Goal: Communication & Community: Share content

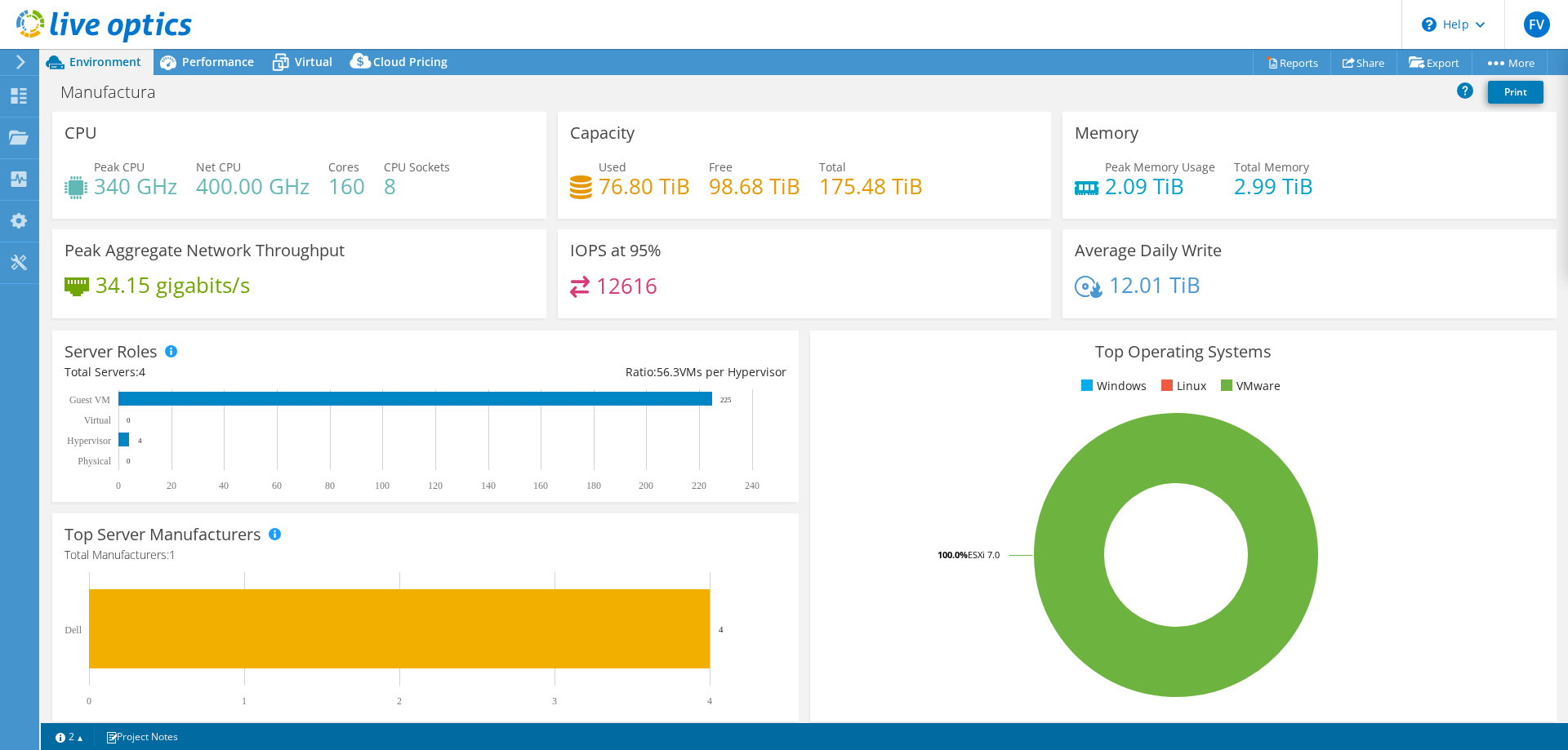
select select "USD"
click at [216, 66] on span "Performance" at bounding box center [217, 62] width 72 height 16
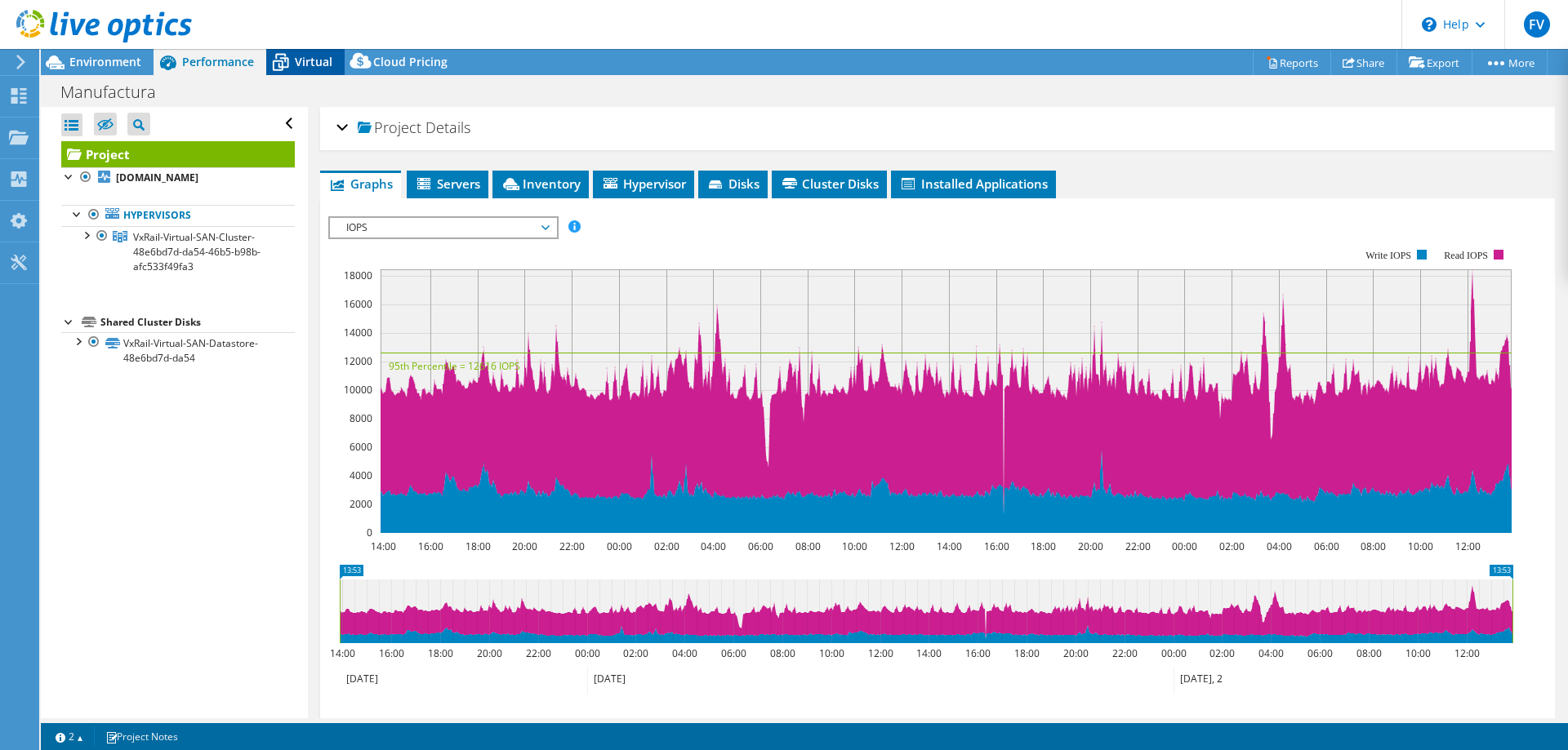
click at [295, 62] on span "Virtual" at bounding box center [313, 62] width 38 height 16
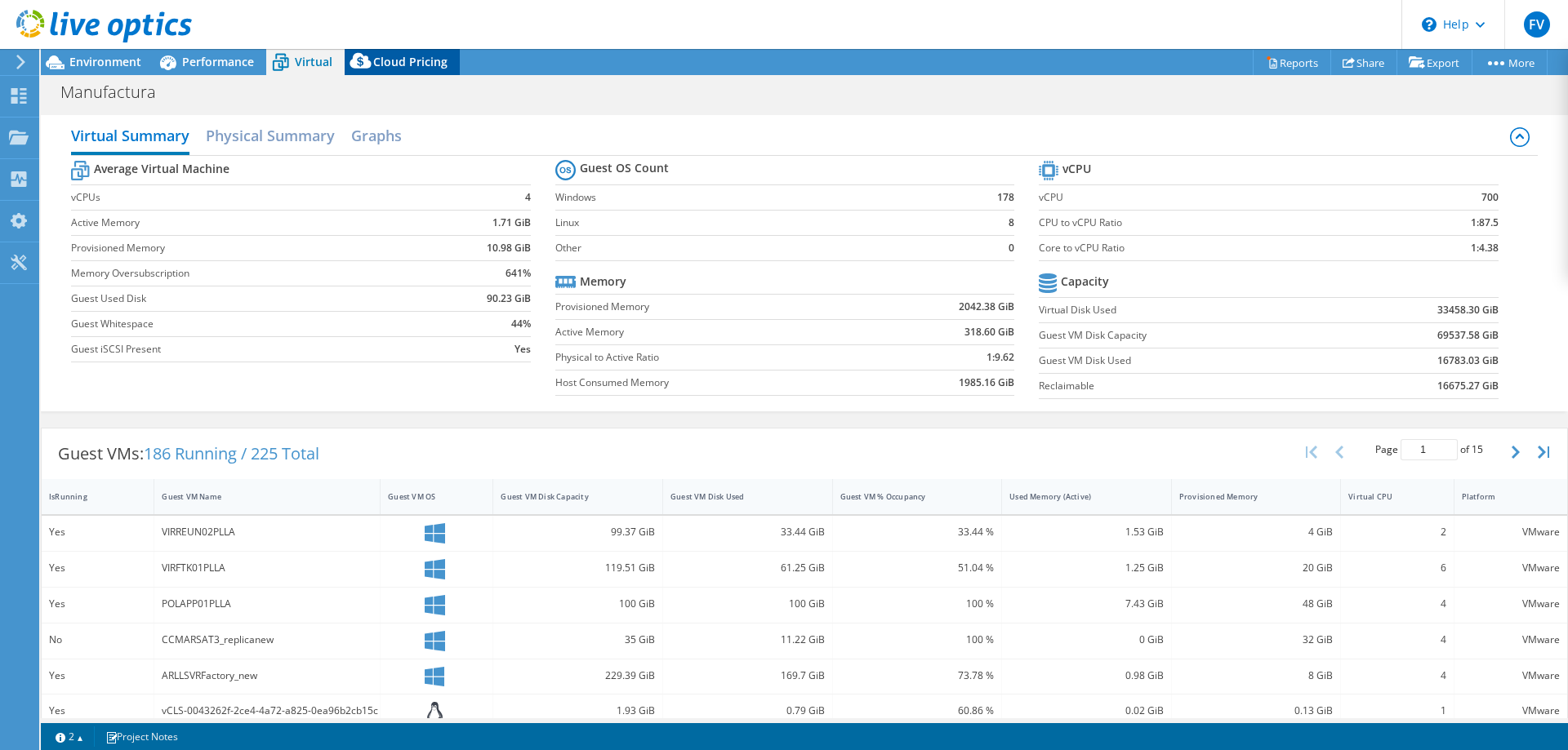
click at [382, 51] on div "Cloud Pricing" at bounding box center [402, 62] width 115 height 26
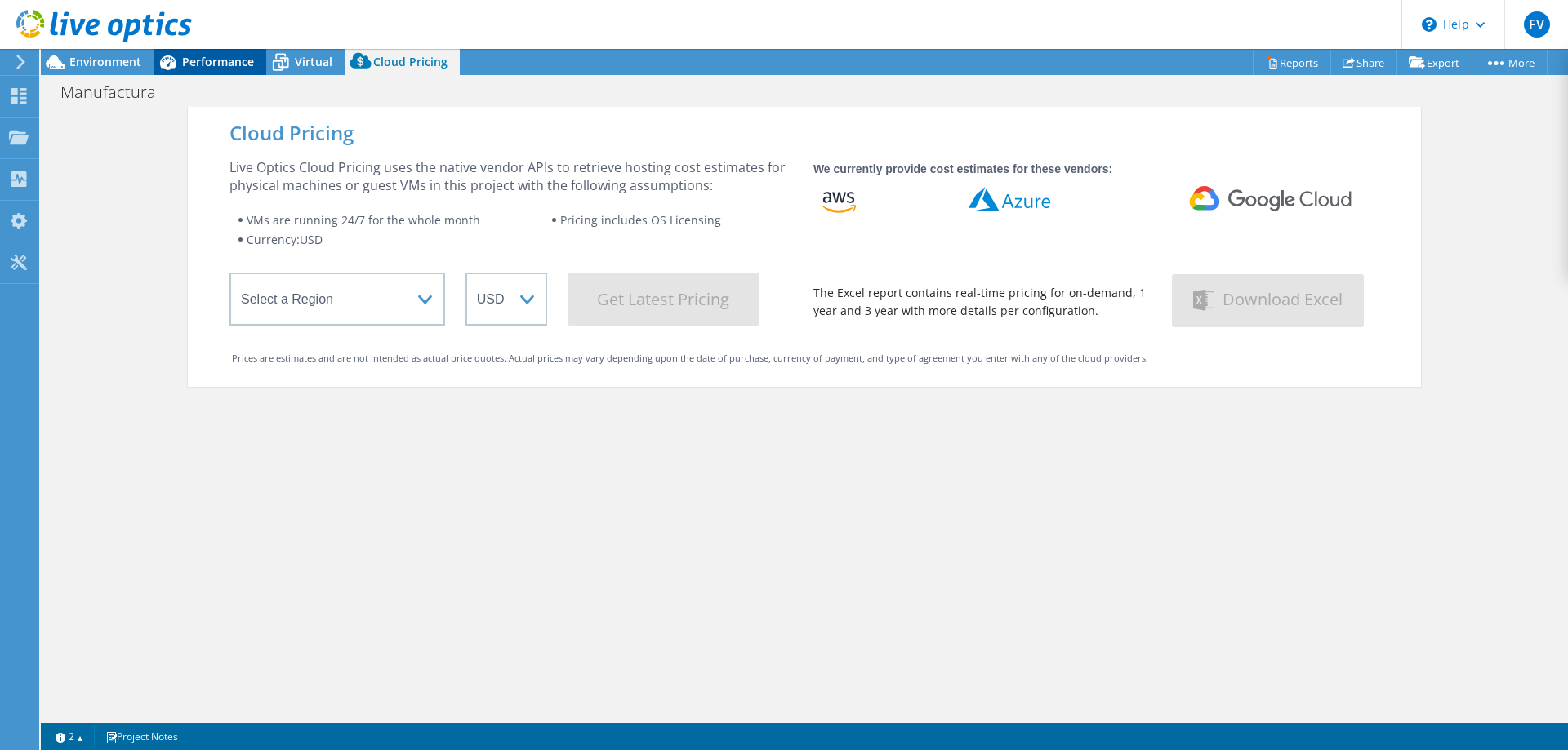
click at [198, 58] on span "Performance" at bounding box center [217, 62] width 72 height 16
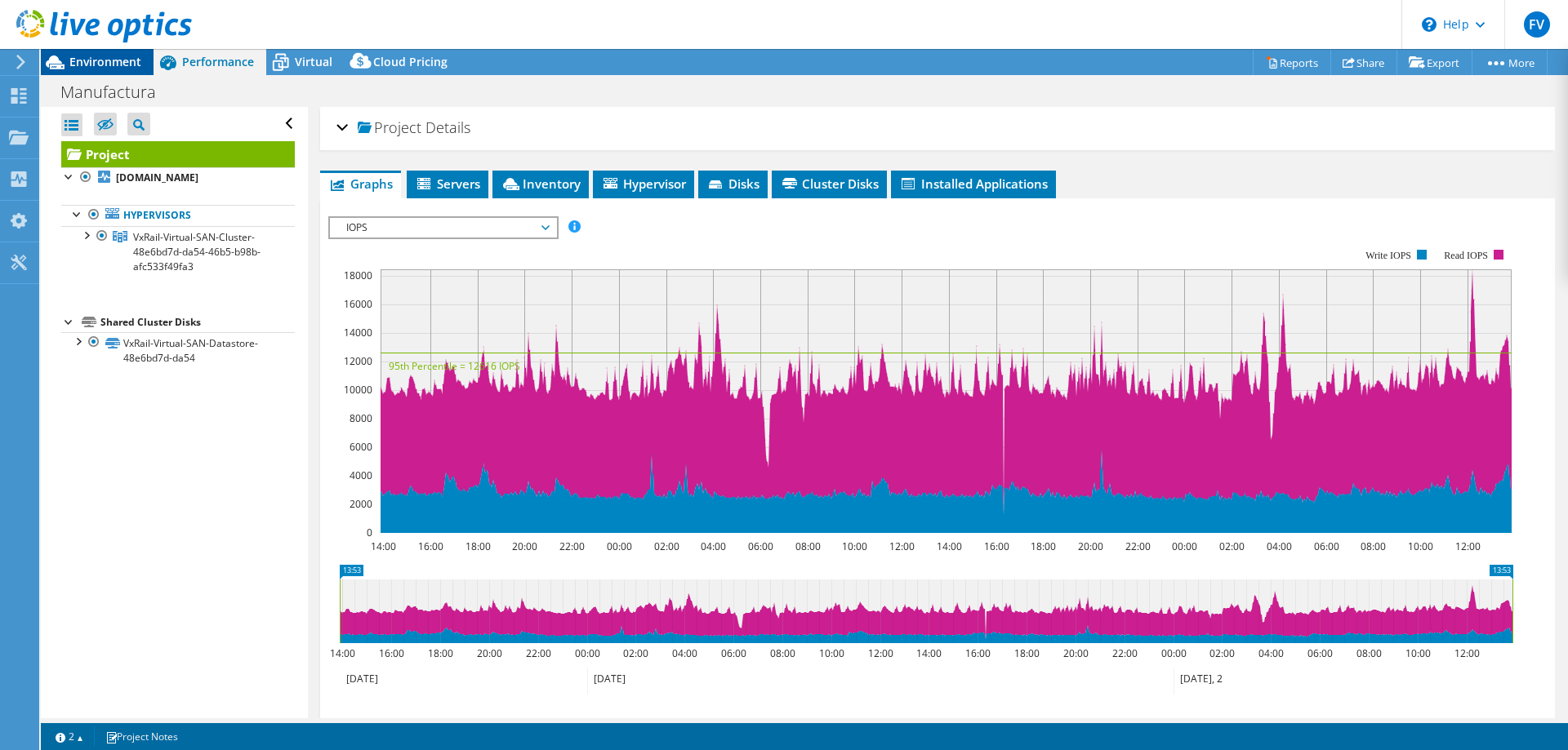
click at [110, 64] on span "Environment" at bounding box center [104, 62] width 72 height 16
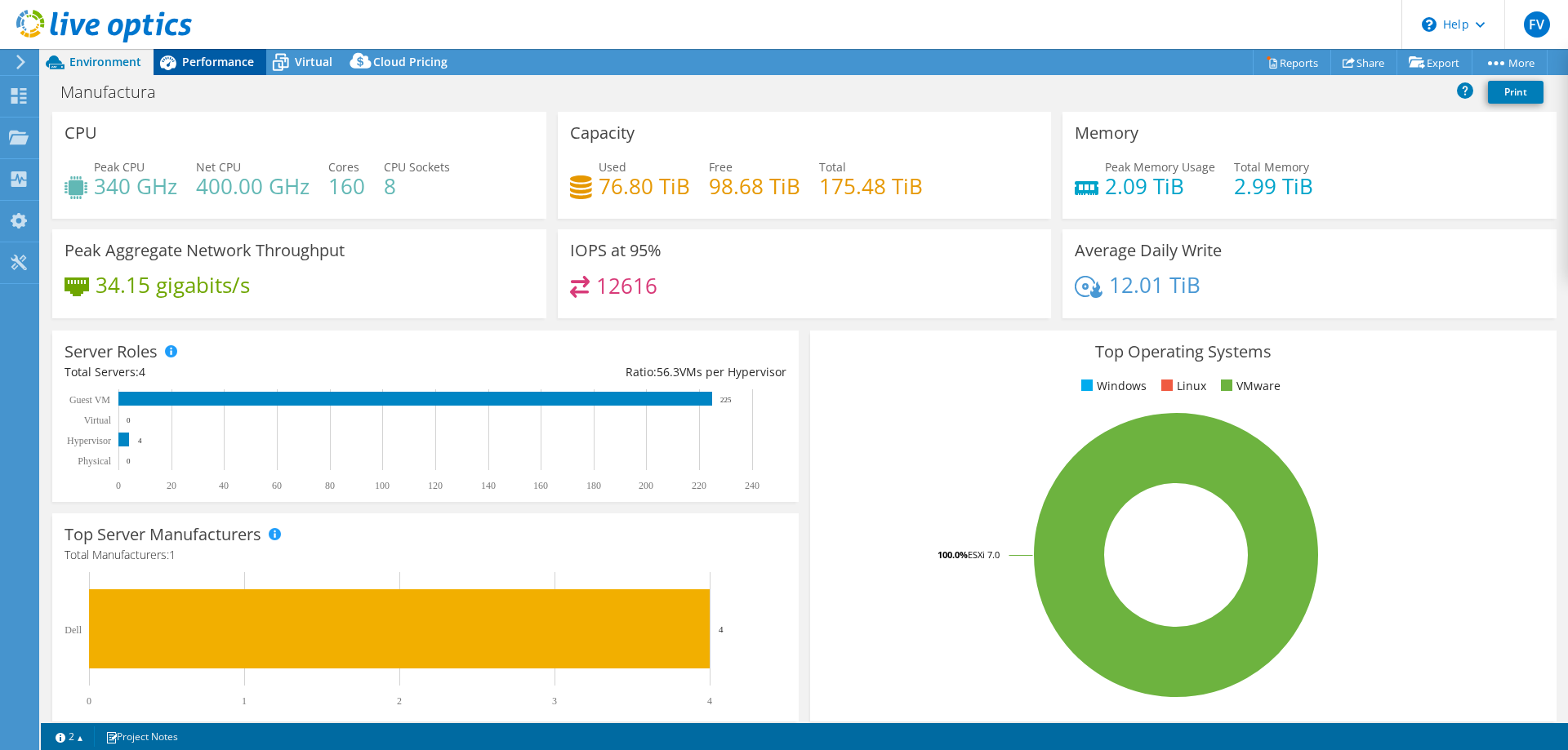
click at [225, 65] on span "Performance" at bounding box center [217, 62] width 72 height 16
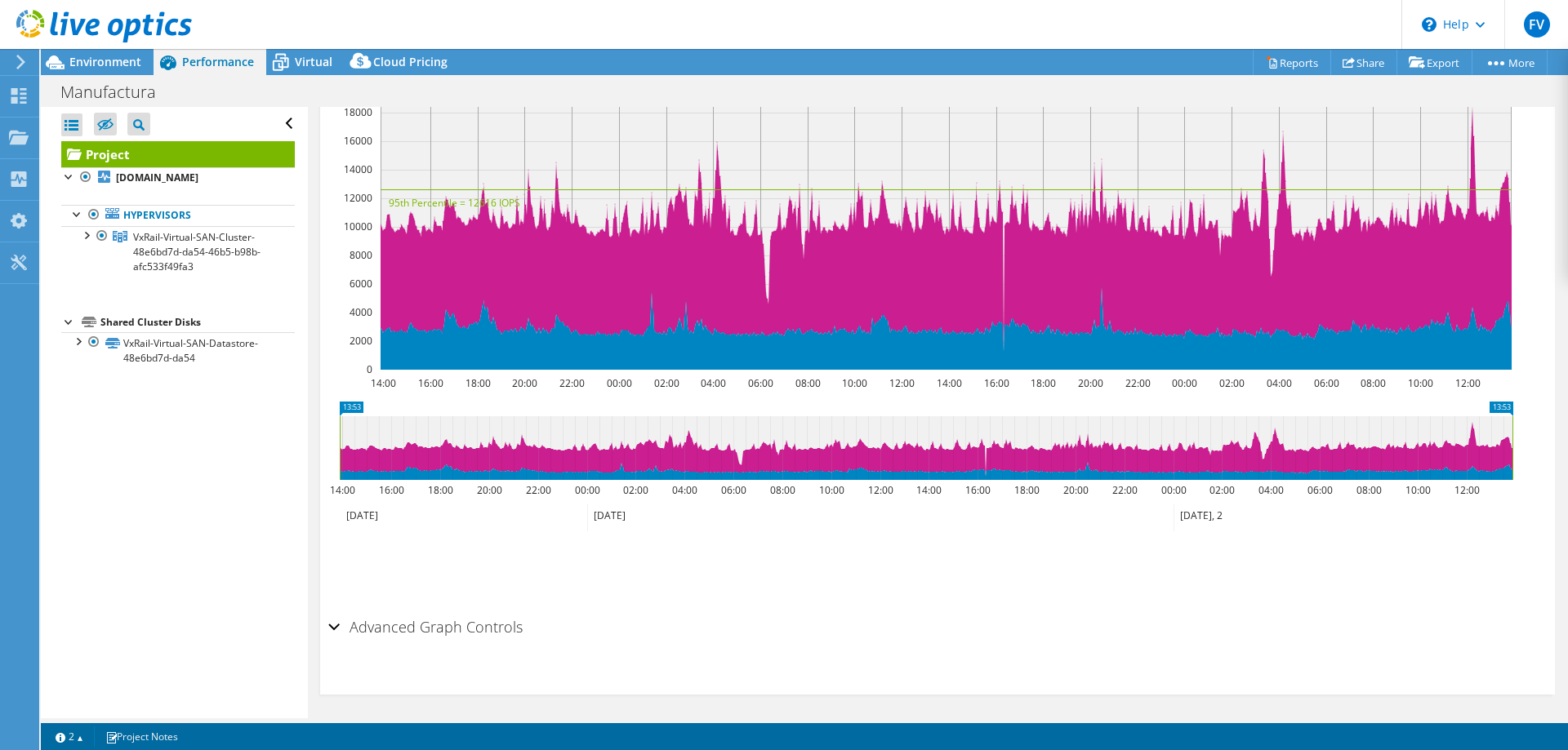
scroll to position [166, 0]
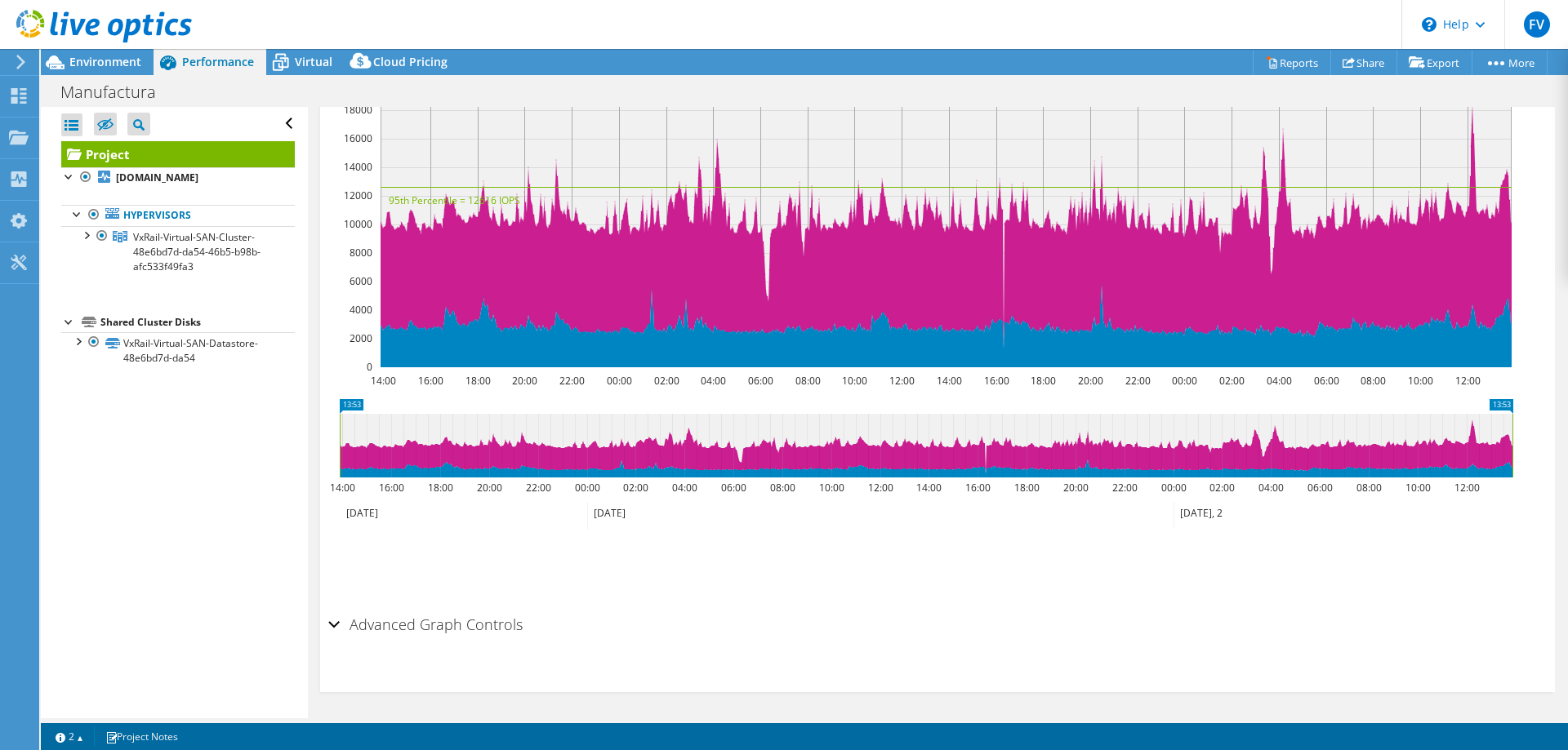
click at [337, 621] on div "Advanced Graph Controls" at bounding box center [937, 626] width 1218 height 35
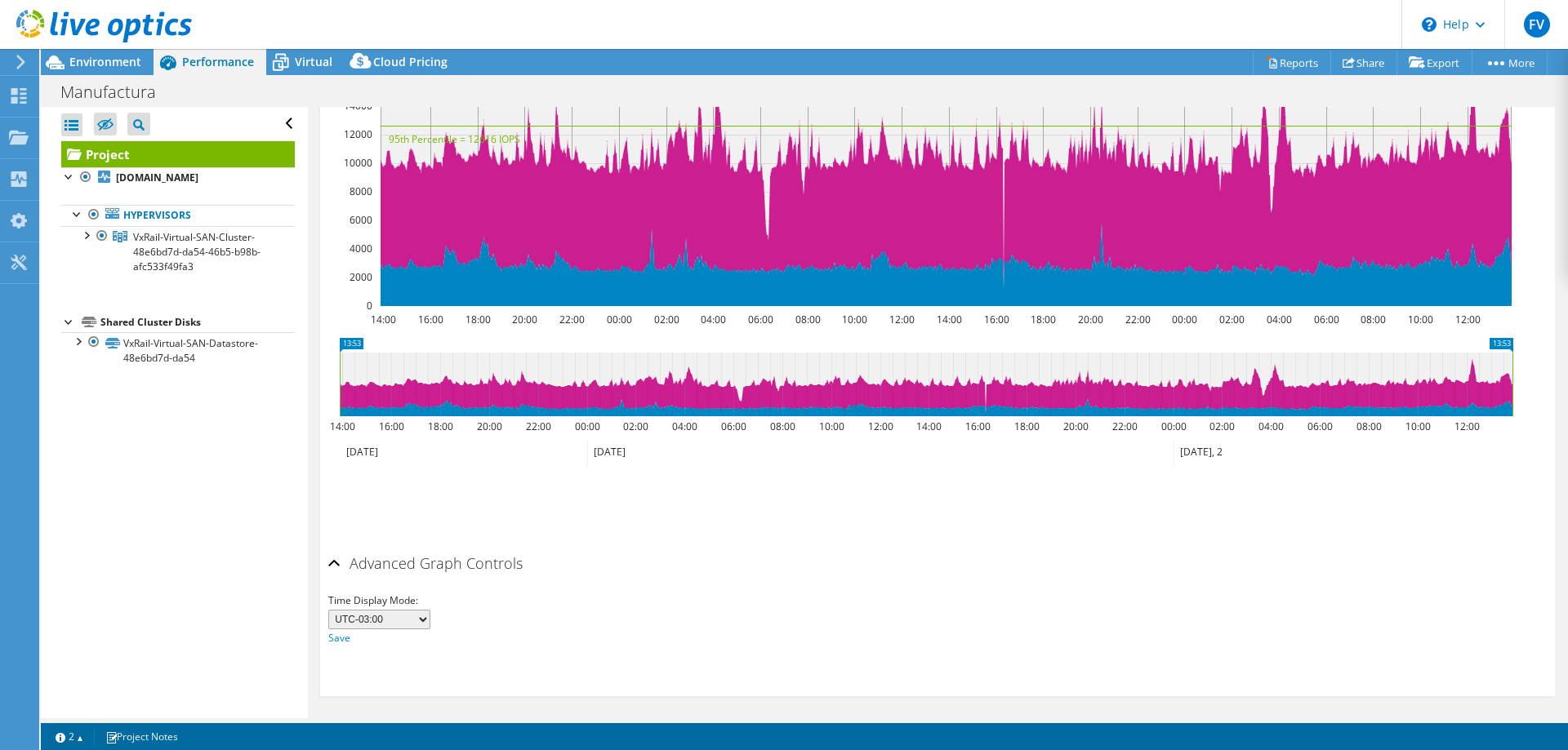
scroll to position [231, 0]
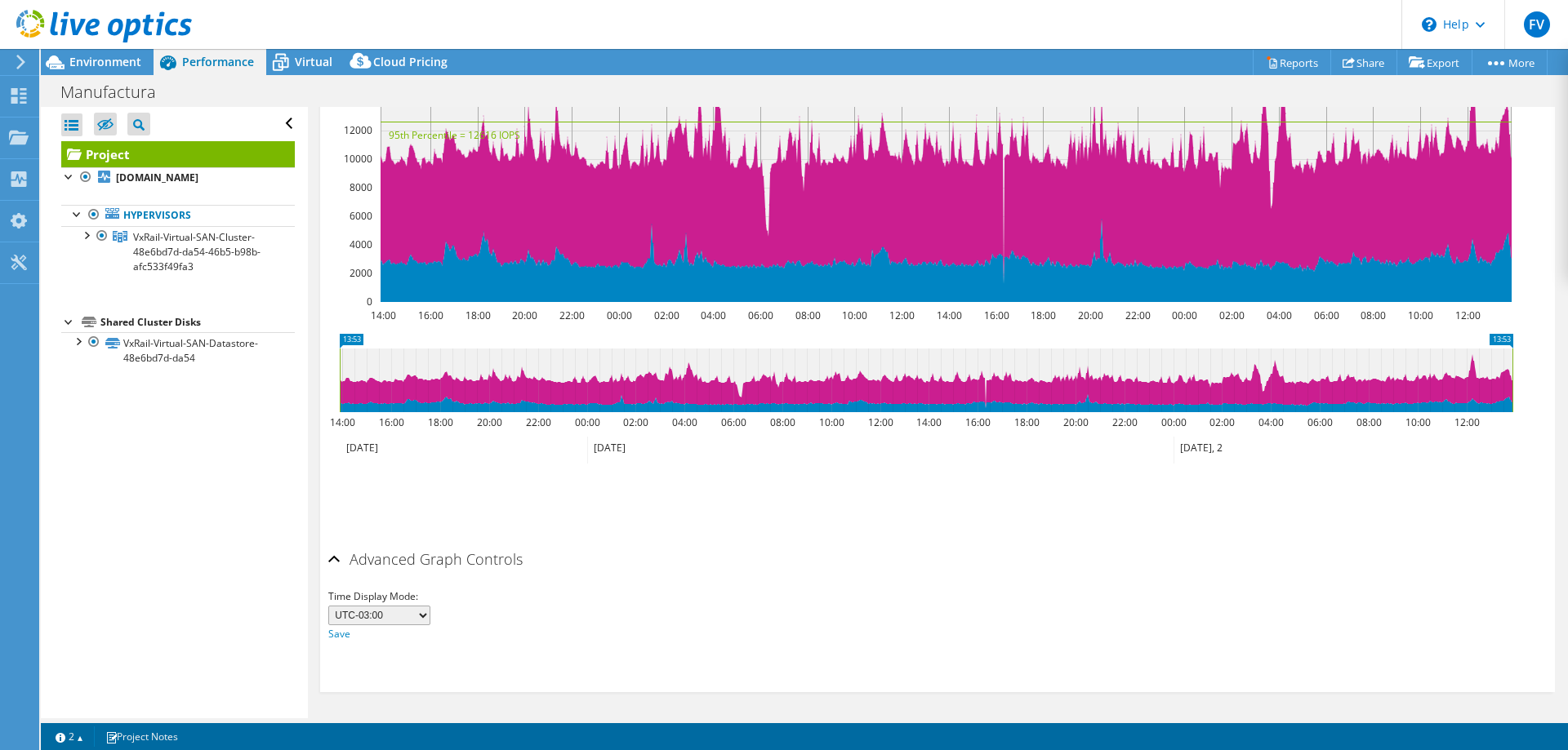
click at [334, 554] on div "Advanced Graph Controls" at bounding box center [937, 560] width 1218 height 35
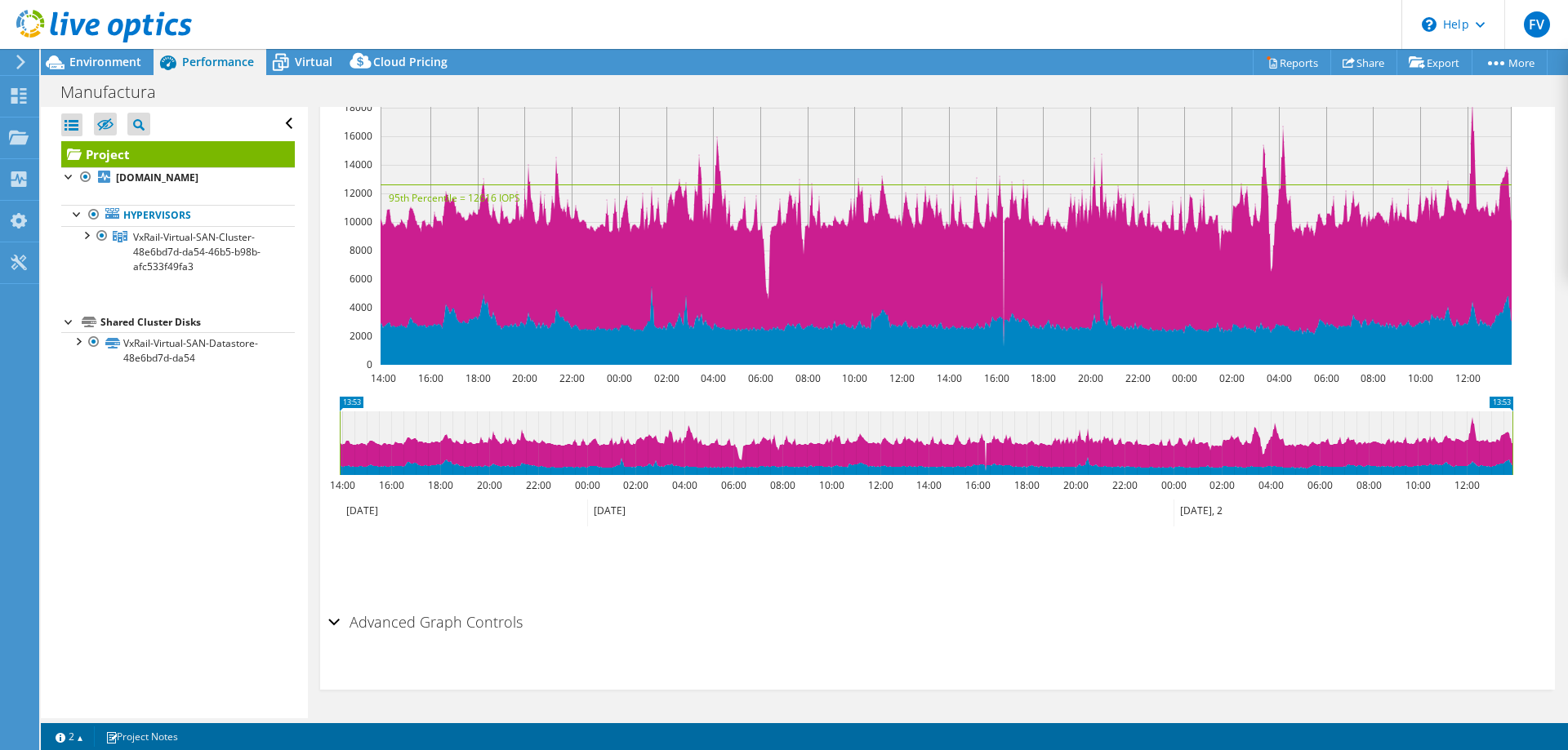
scroll to position [166, 0]
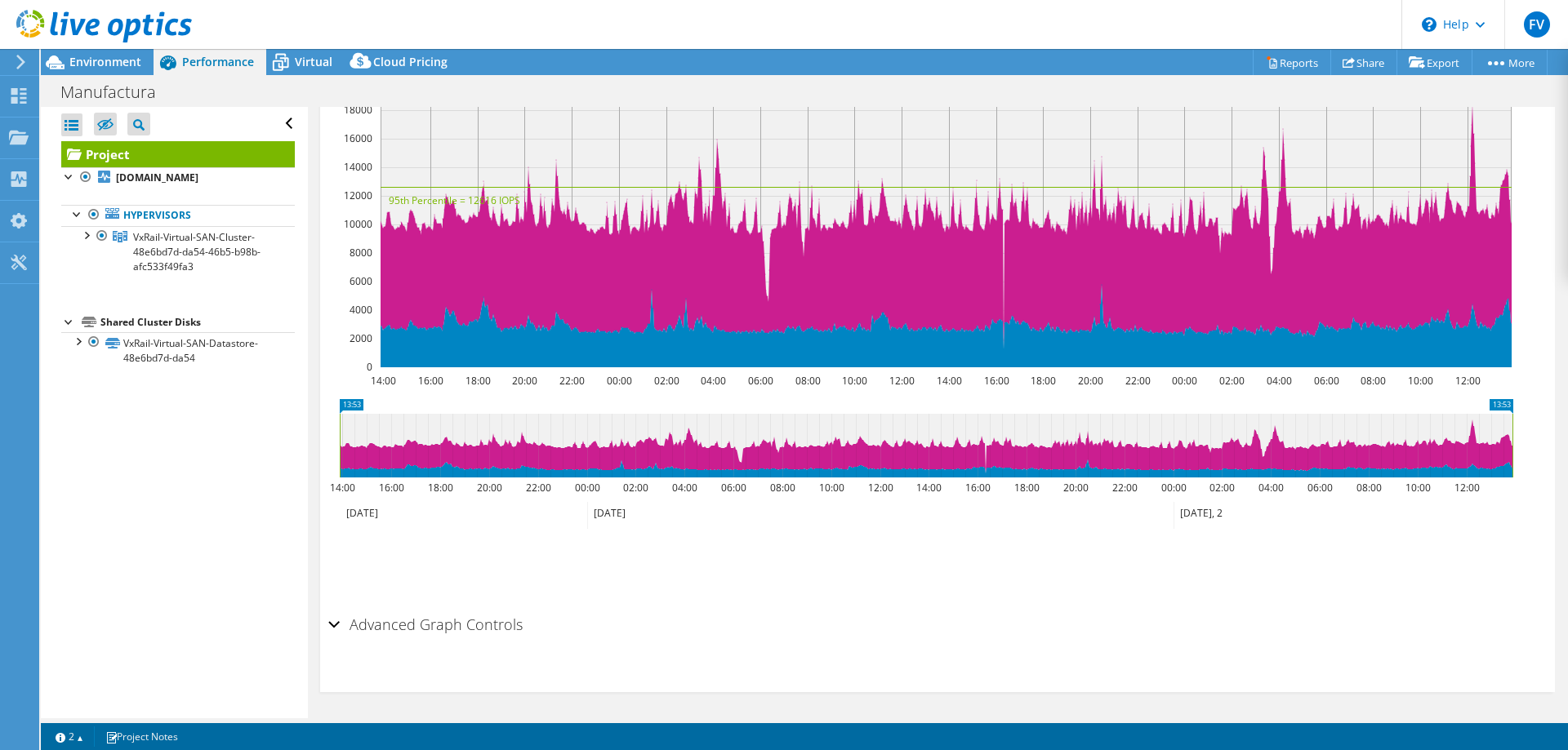
click at [337, 624] on div "Advanced Graph Controls" at bounding box center [937, 626] width 1218 height 35
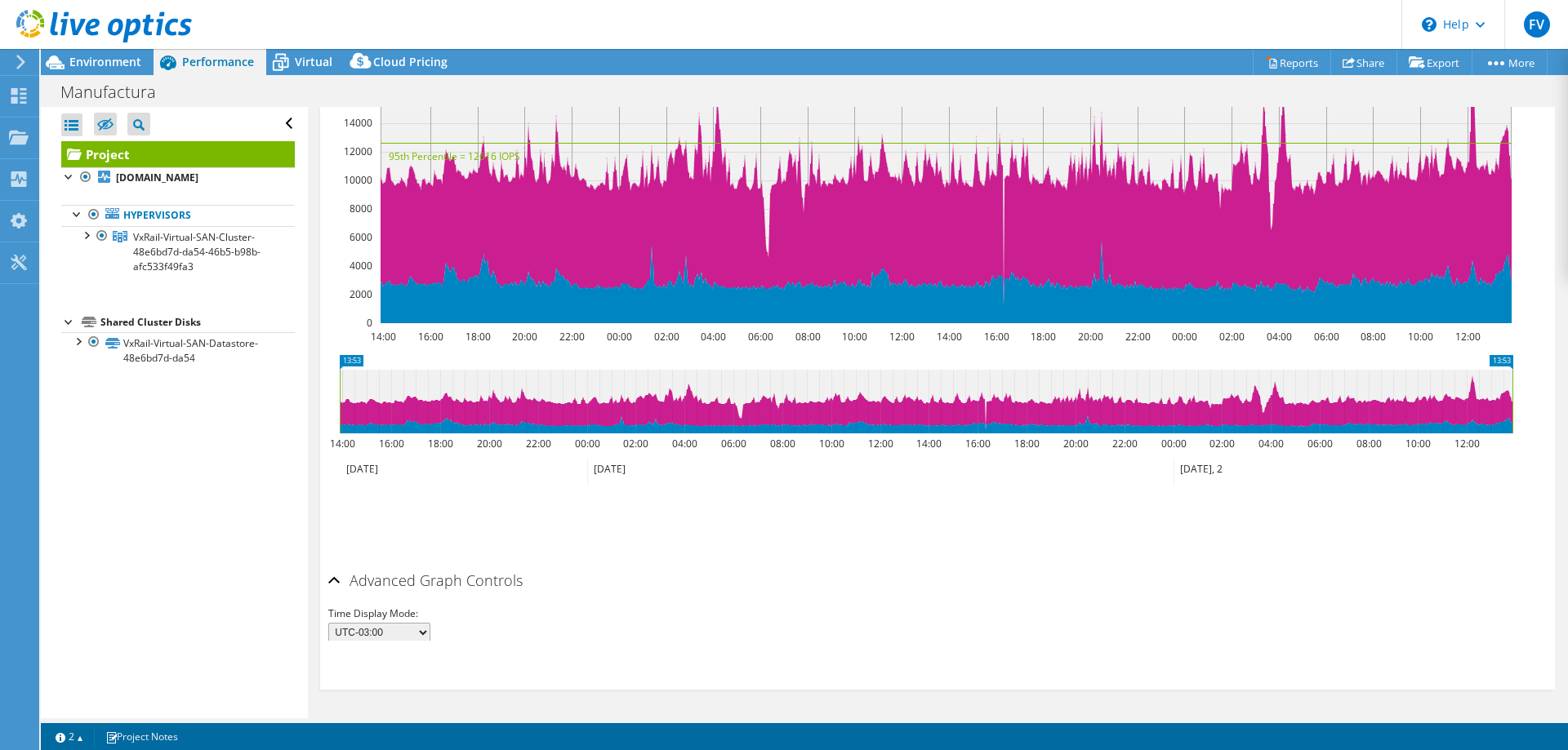
scroll to position [231, 0]
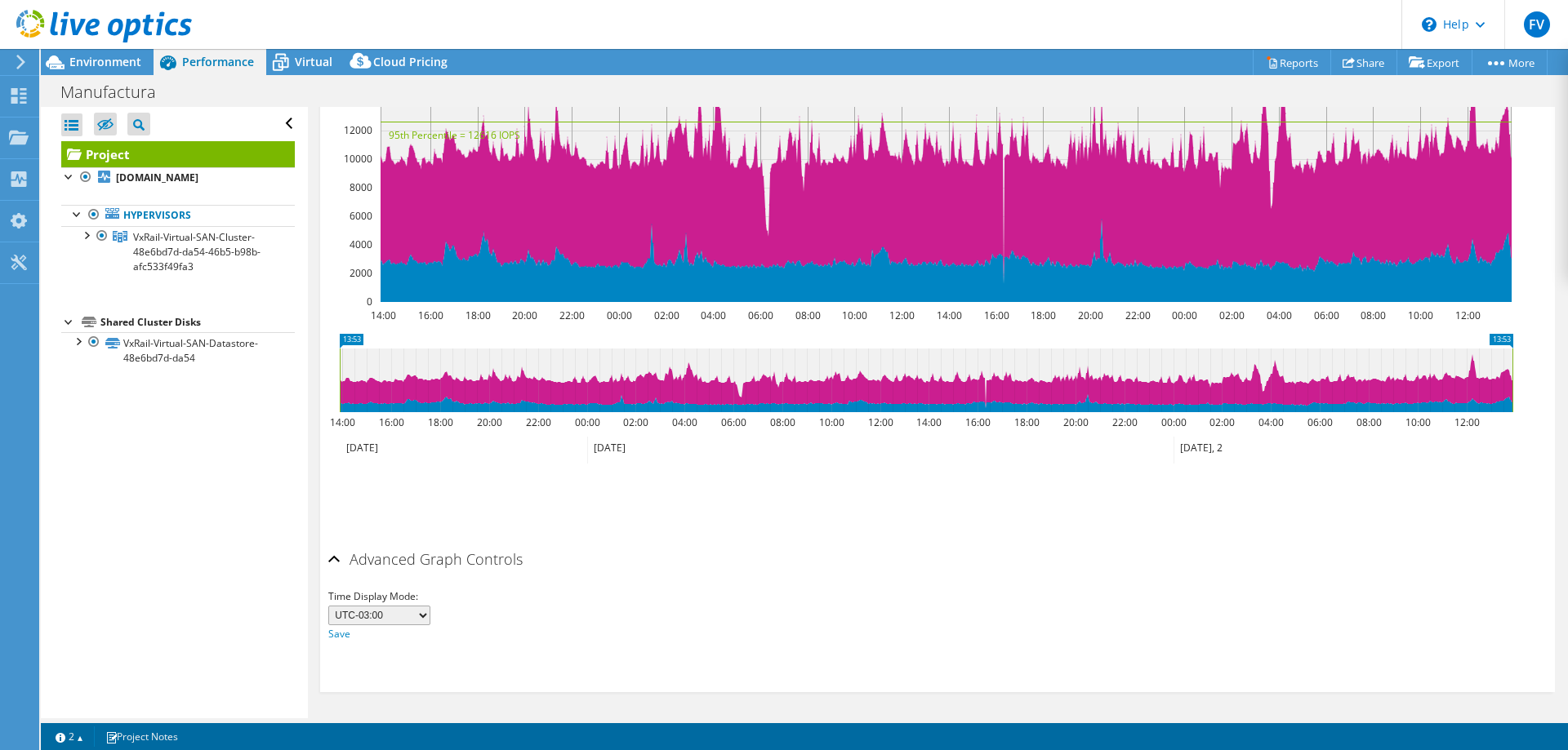
click at [334, 558] on div "Advanced Graph Controls" at bounding box center [937, 560] width 1218 height 35
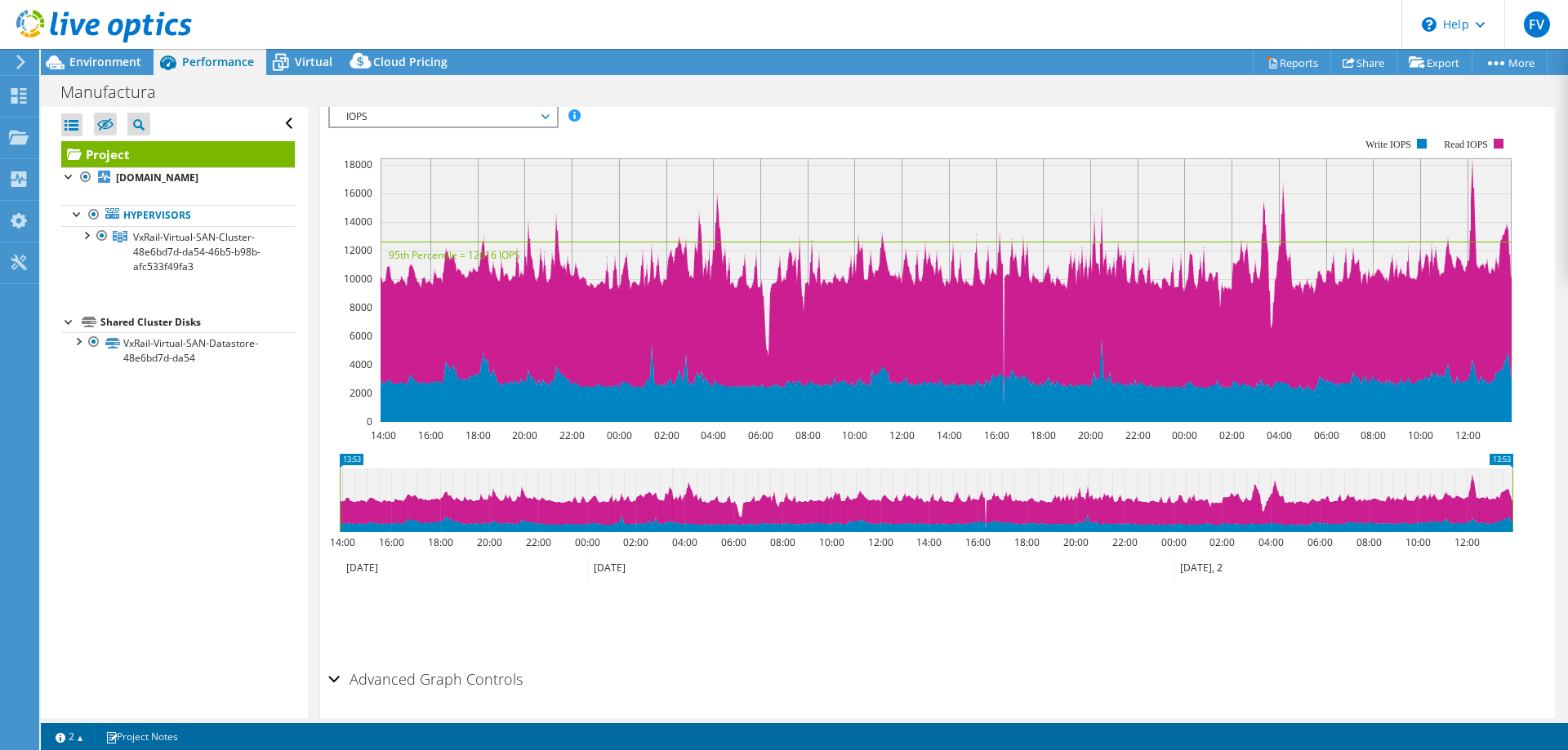
scroll to position [2, 0]
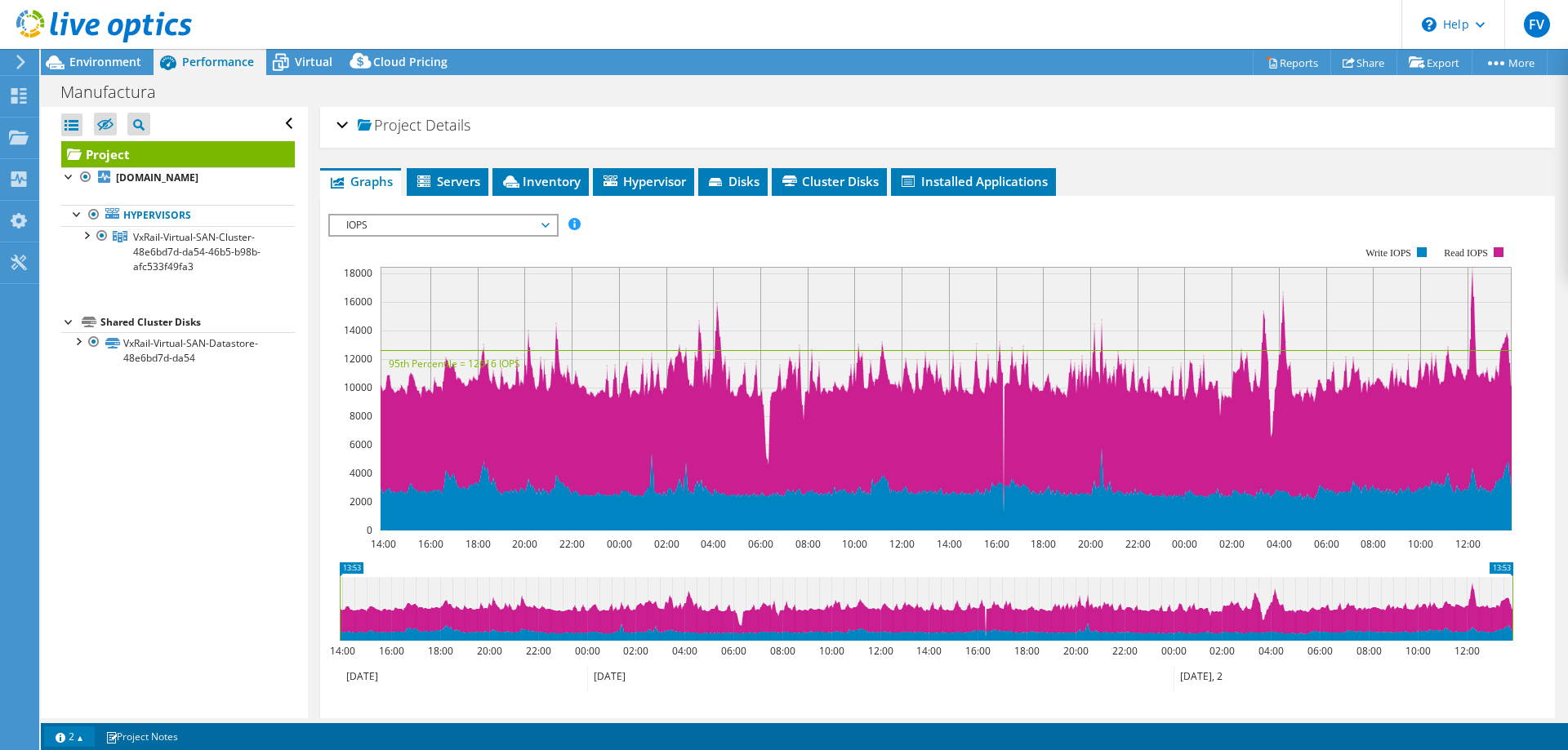
click at [78, 738] on link "2" at bounding box center [70, 737] width 51 height 21
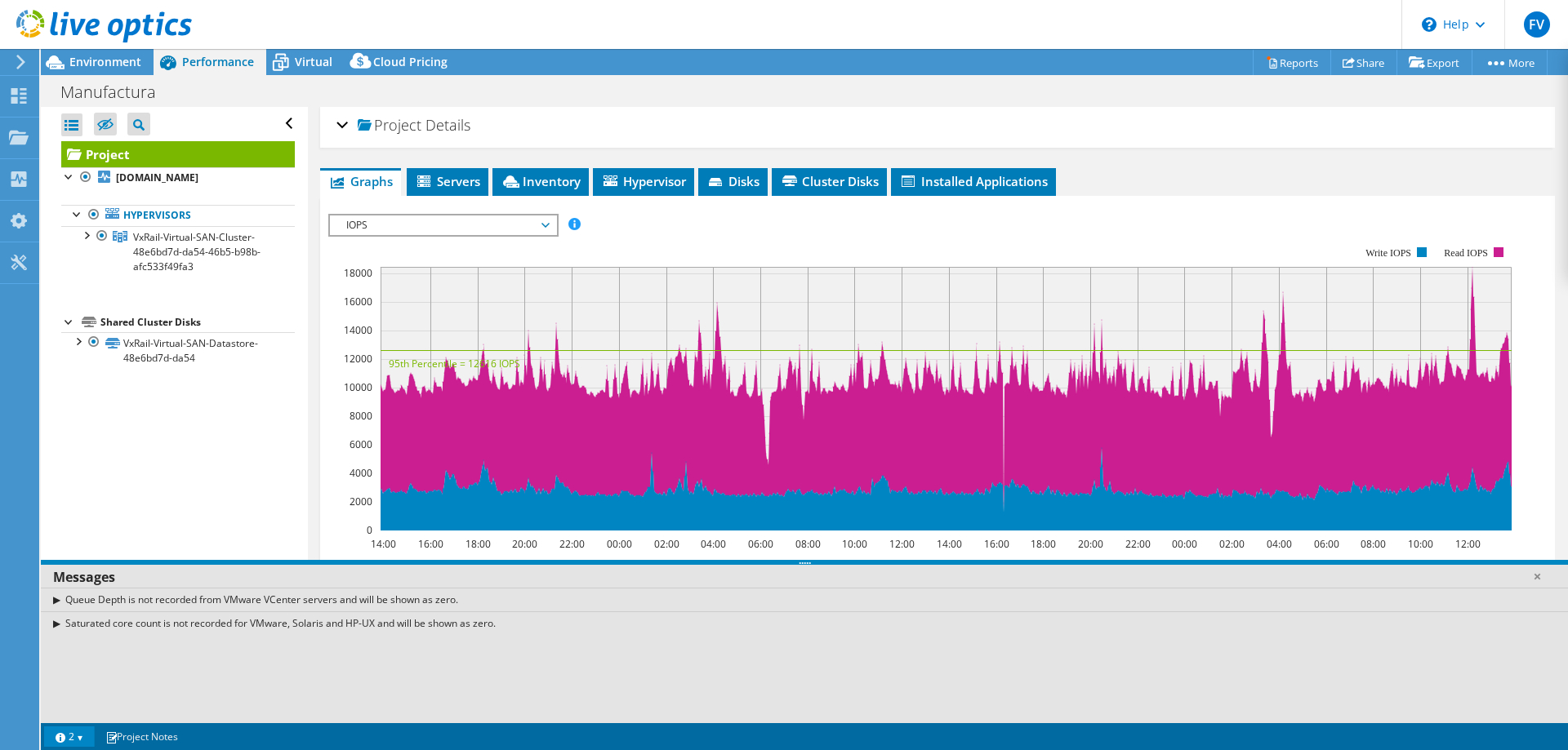
drag, startPoint x: 70, startPoint y: 601, endPoint x: 517, endPoint y: 611, distance: 447.1
click at [517, 611] on div "Queue Depth is not recorded from VMware VCenter servers and will be shown as ze…" at bounding box center [805, 600] width 1528 height 24
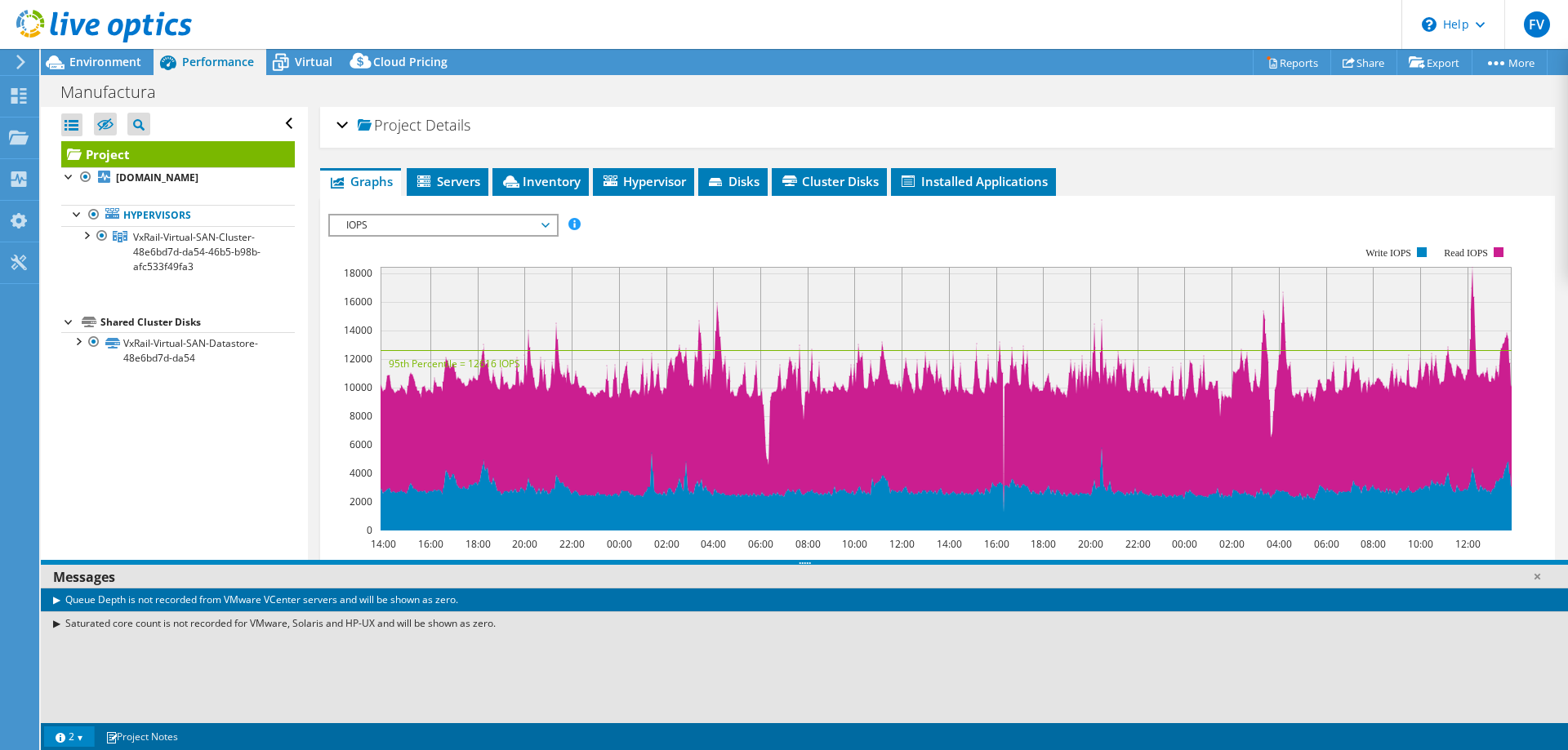
scroll to position [166, 0]
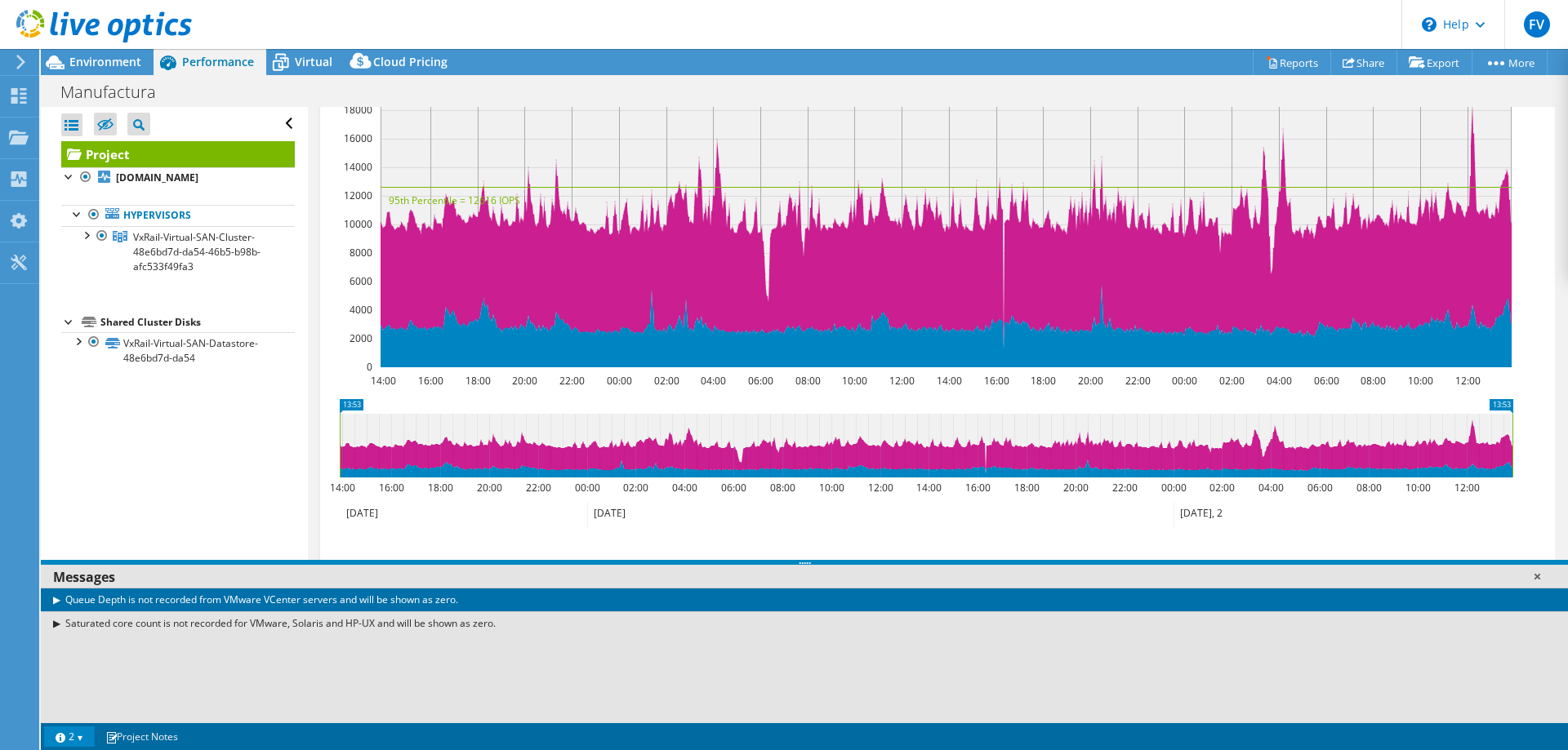
click at [1536, 576] on link at bounding box center [1538, 576] width 16 height 16
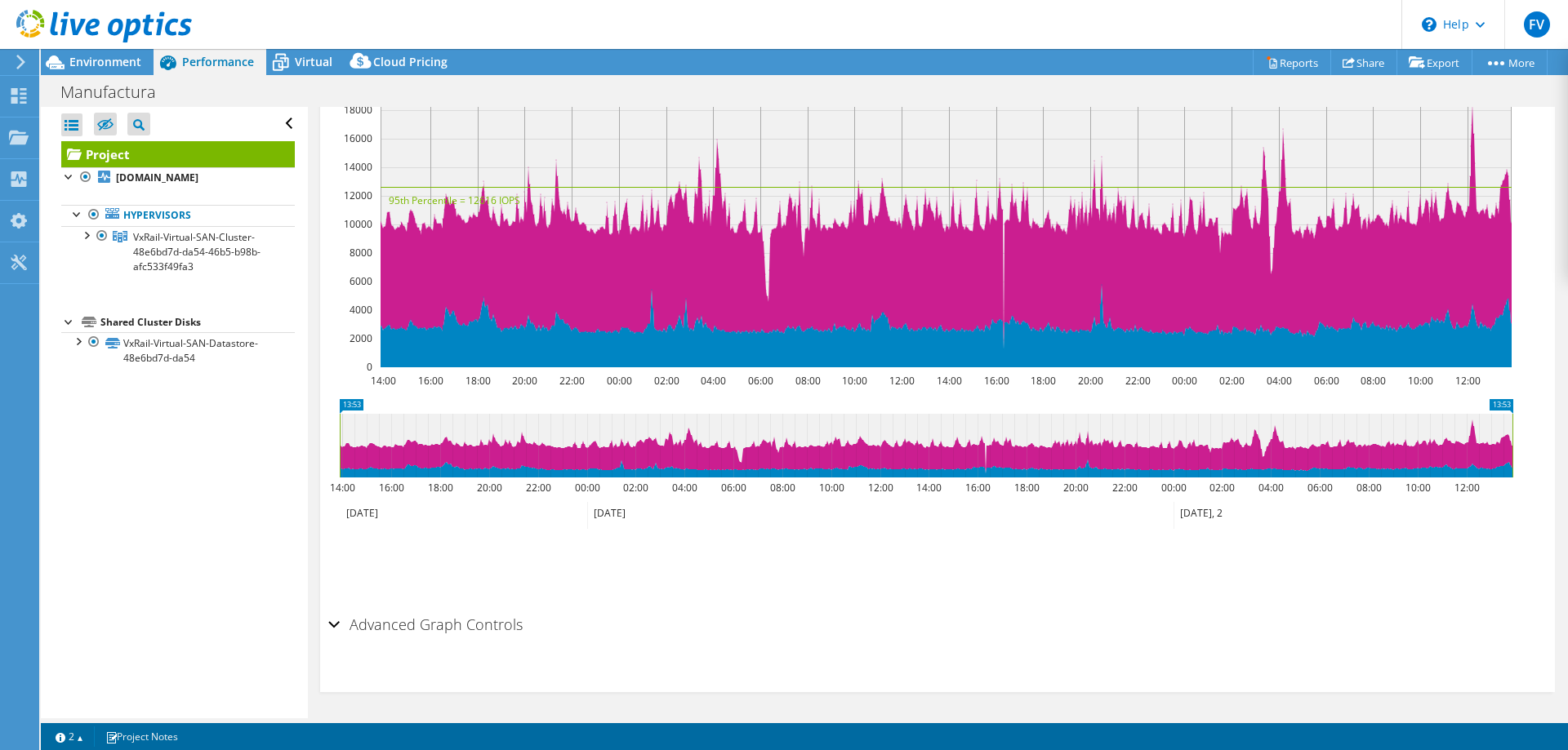
scroll to position [0, 0]
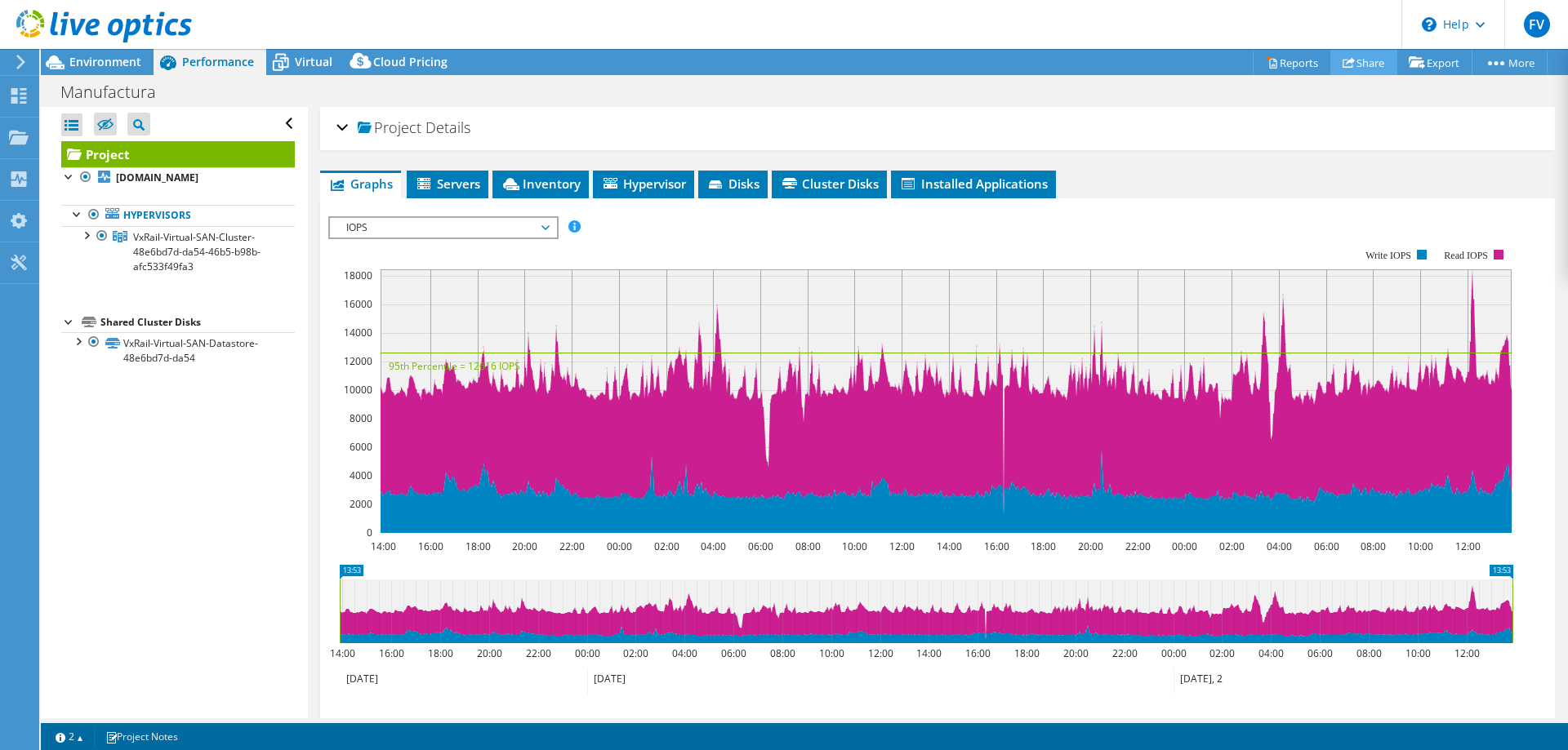
click at [1366, 62] on link "Share" at bounding box center [1363, 62] width 67 height 25
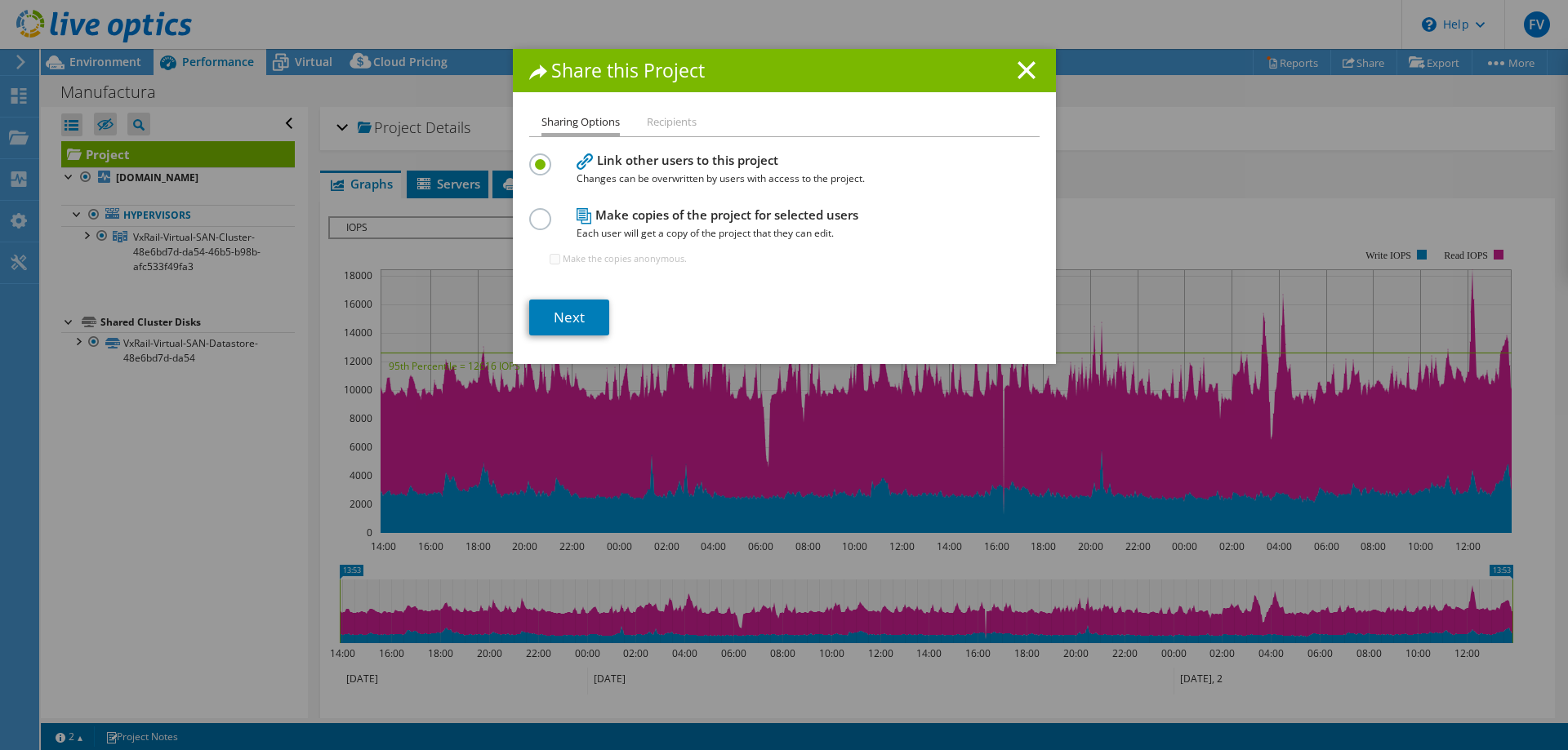
click at [535, 212] on label at bounding box center [543, 210] width 29 height 4
click at [0, 0] on input "radio" at bounding box center [0, 0] width 0 height 0
click at [666, 129] on li "Recipients" at bounding box center [671, 123] width 50 height 21
click at [666, 122] on li "Recipients" at bounding box center [671, 123] width 50 height 21
click at [586, 123] on li "Sharing Options" at bounding box center [580, 124] width 78 height 24
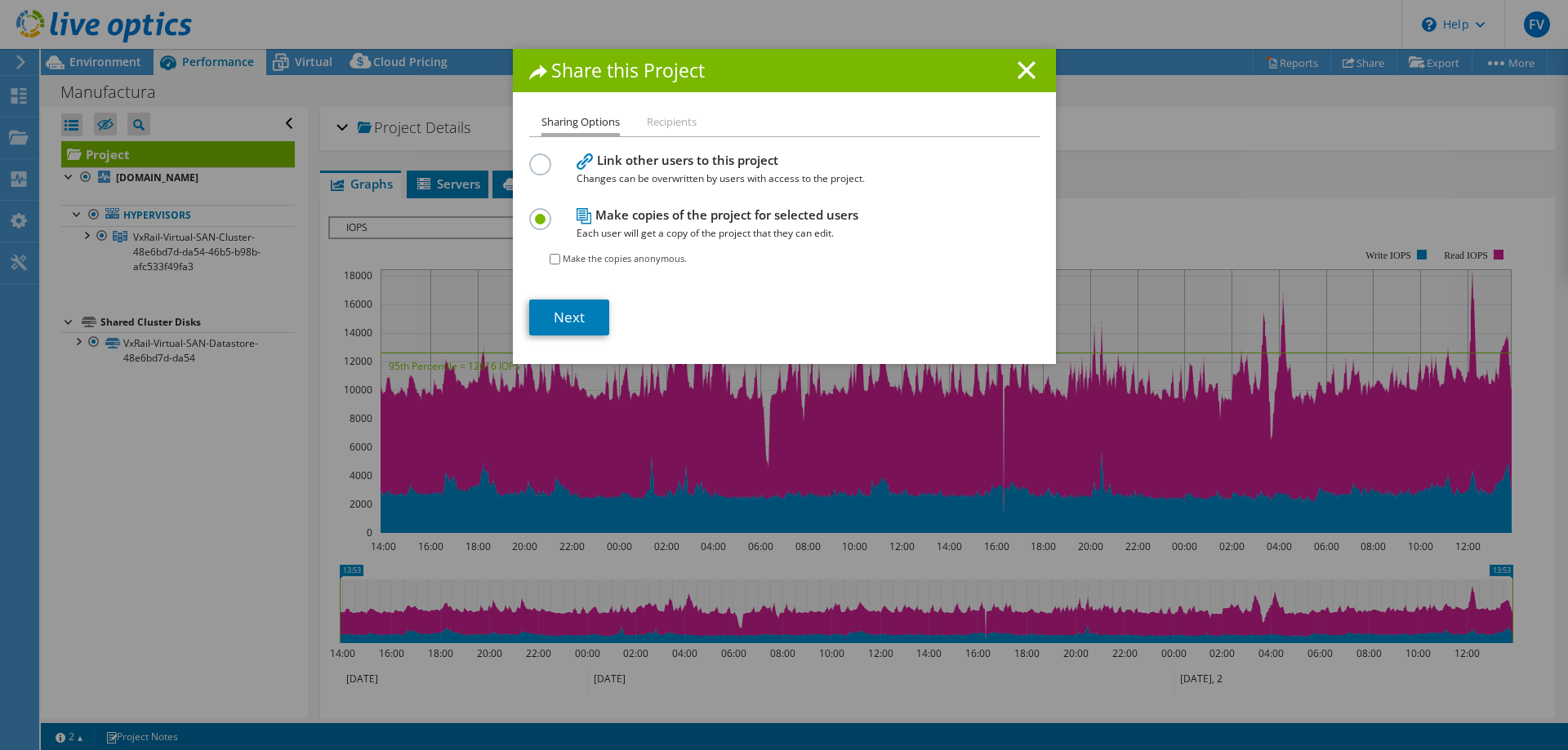
click at [540, 158] on label at bounding box center [543, 155] width 29 height 4
click at [0, 0] on input "radio" at bounding box center [0, 0] width 0 height 0
click at [655, 123] on li "Recipients" at bounding box center [671, 123] width 50 height 21
click at [572, 322] on link "Next" at bounding box center [568, 317] width 80 height 36
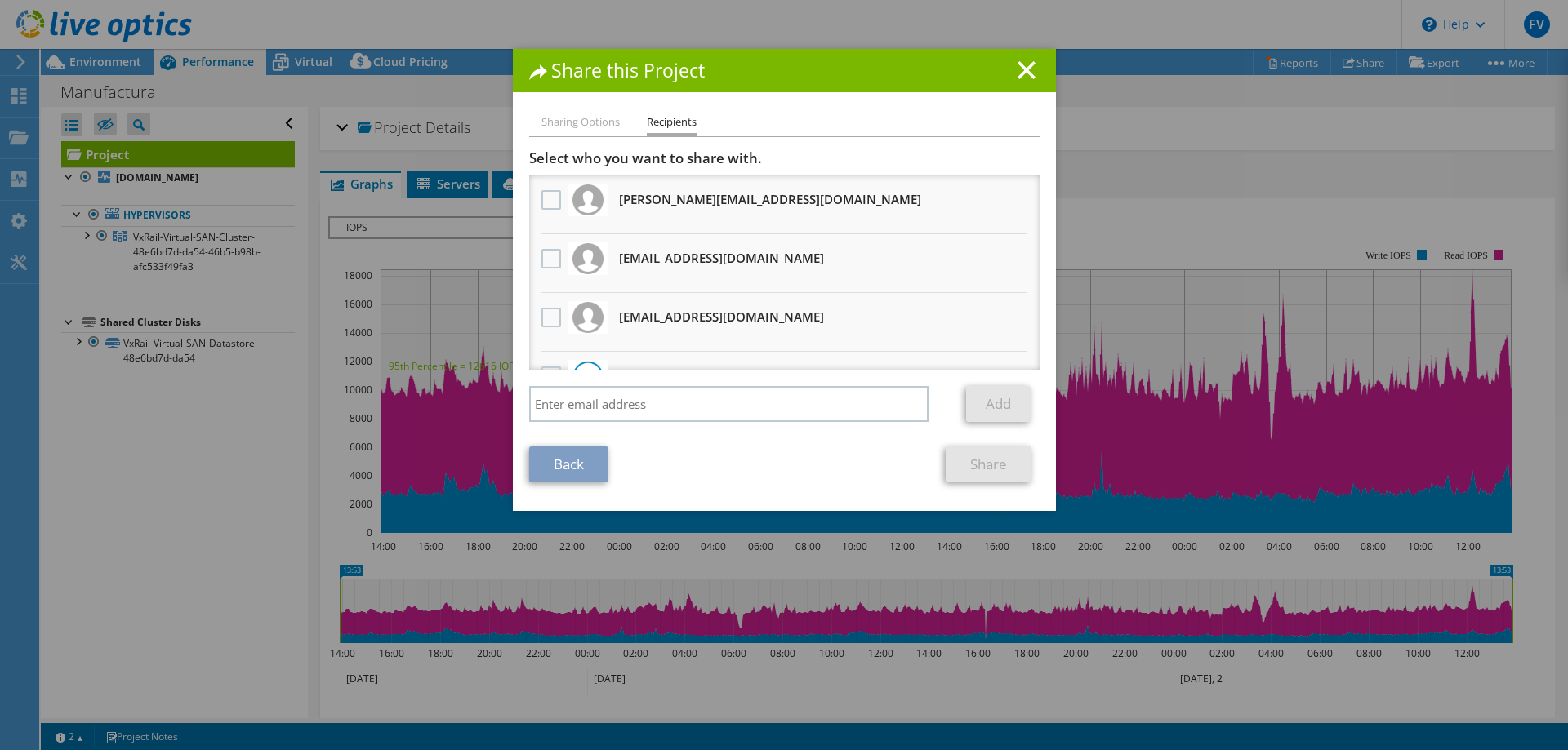
drag, startPoint x: 539, startPoint y: 204, endPoint x: 606, endPoint y: 228, distance: 71.2
click at [541, 204] on label at bounding box center [553, 200] width 24 height 20
click at [0, 0] on input "checkbox" at bounding box center [0, 0] width 0 height 0
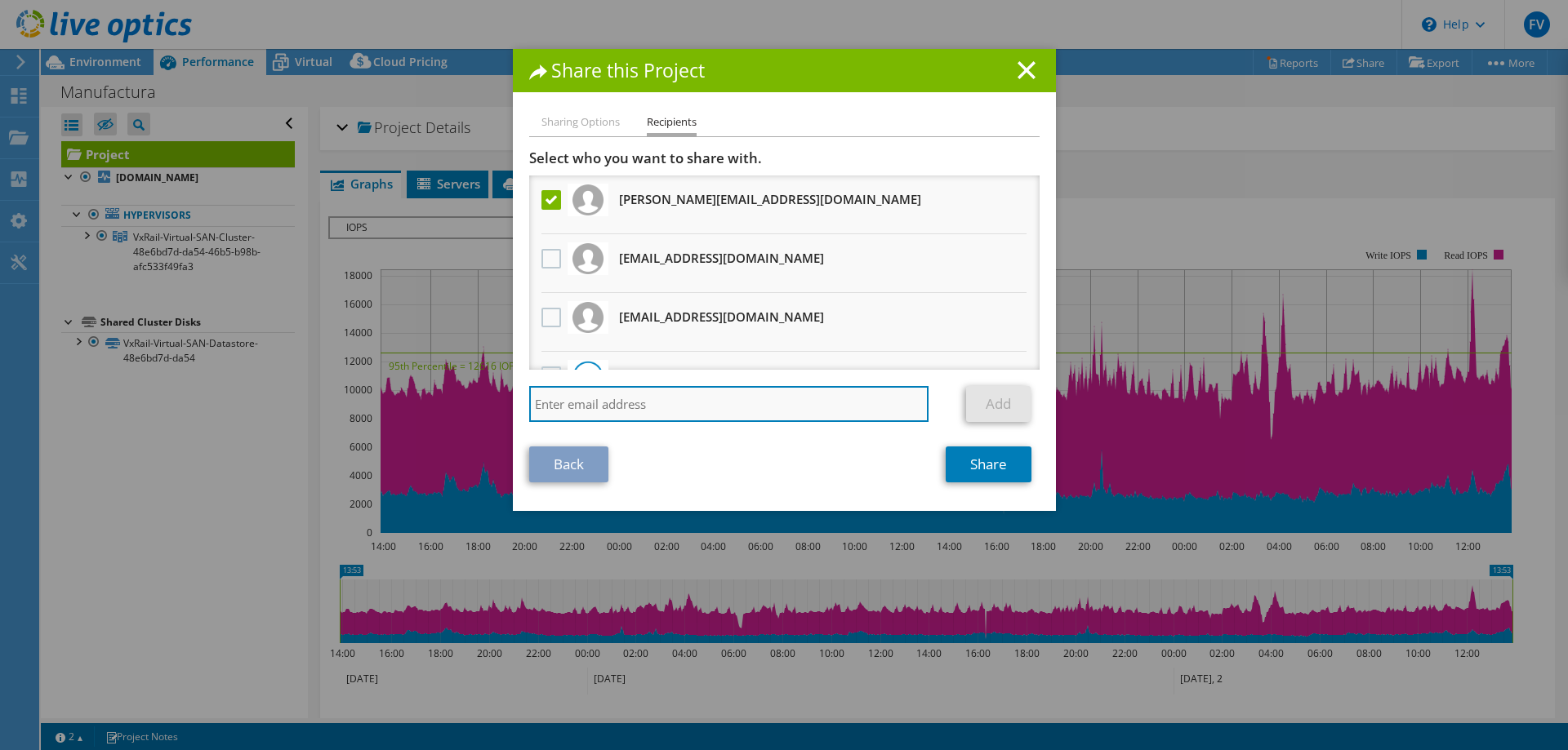
click at [844, 409] on input "search" at bounding box center [729, 405] width 401 height 36
click at [624, 404] on input "search" at bounding box center [729, 405] width 401 height 36
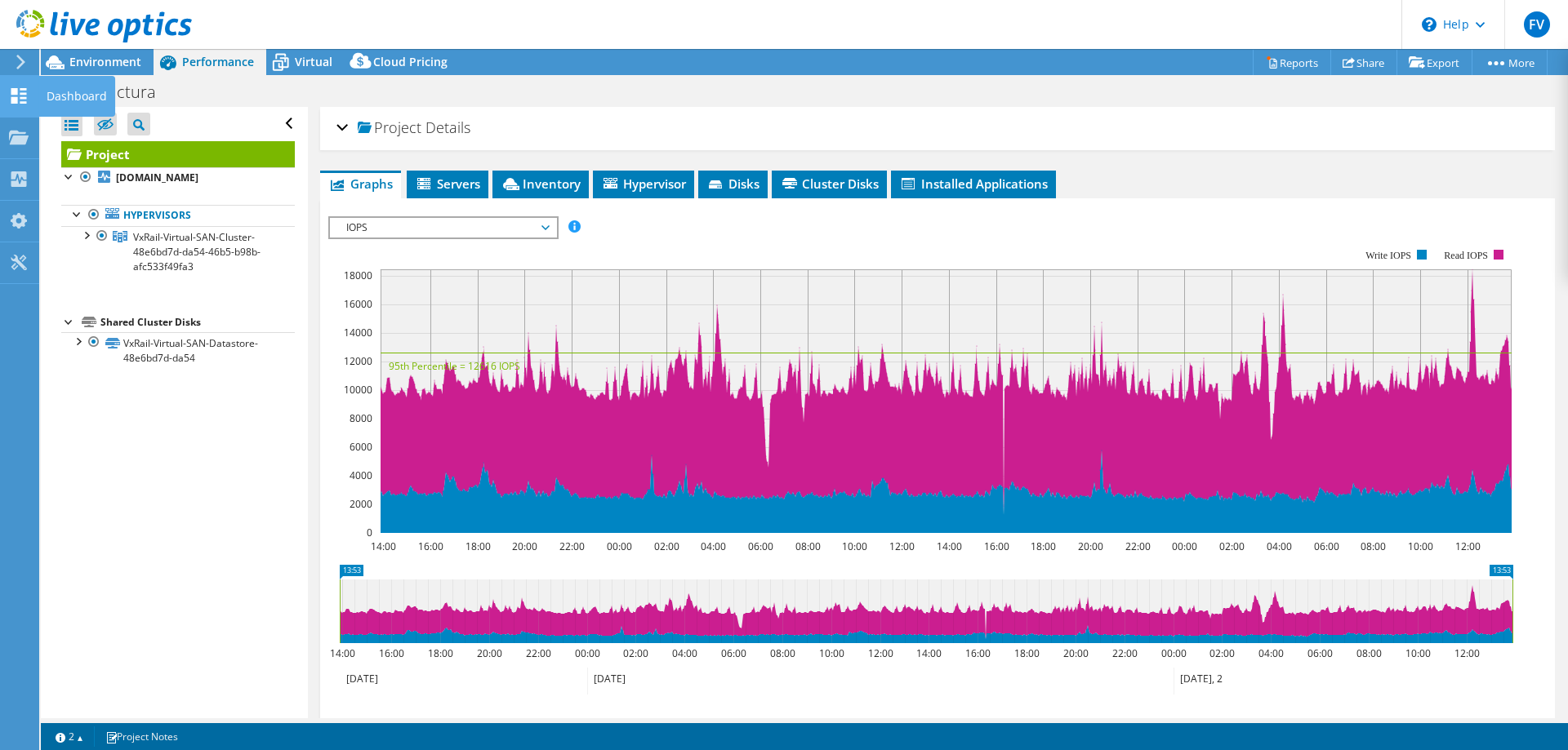
click at [21, 104] on div at bounding box center [19, 98] width 20 height 18
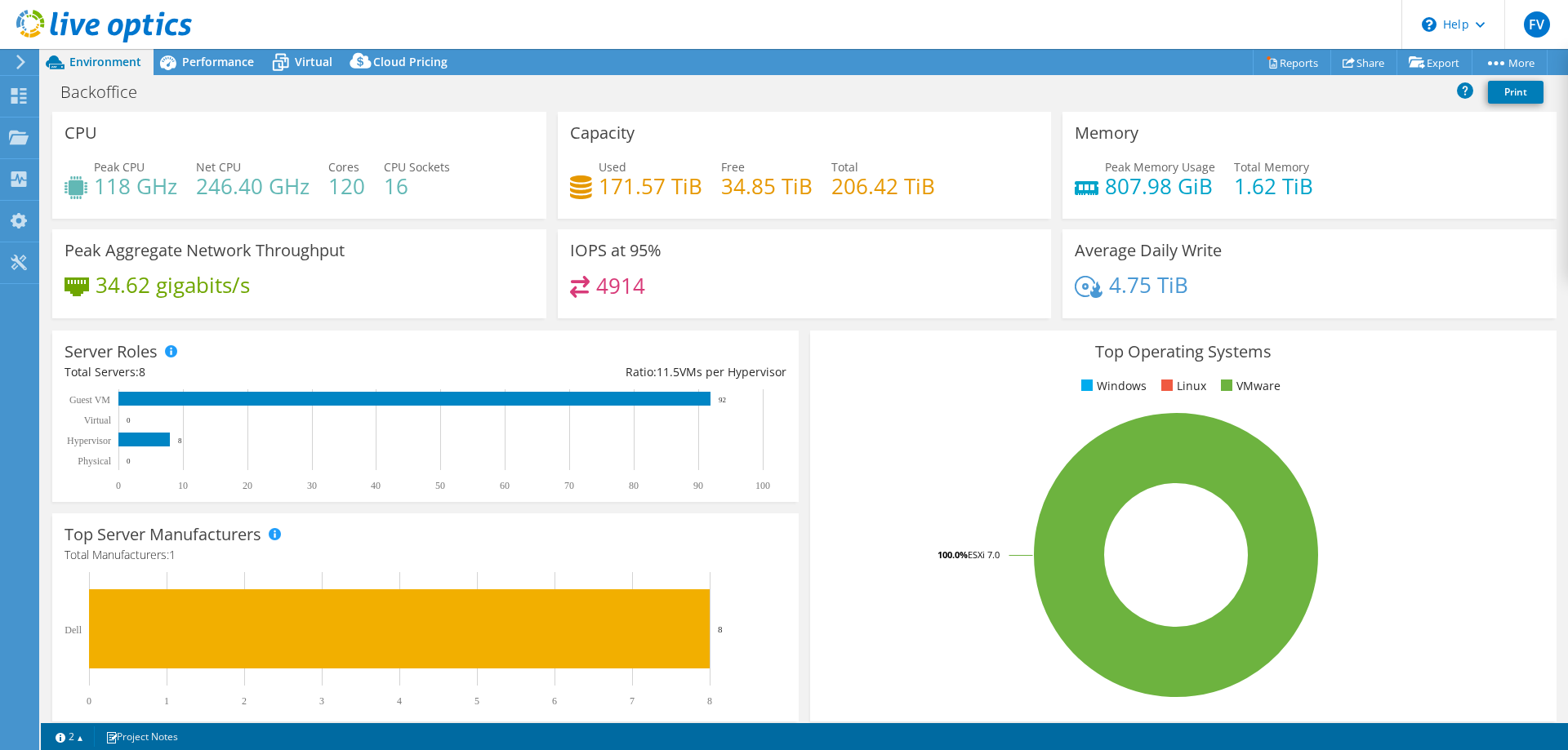
select select "USD"
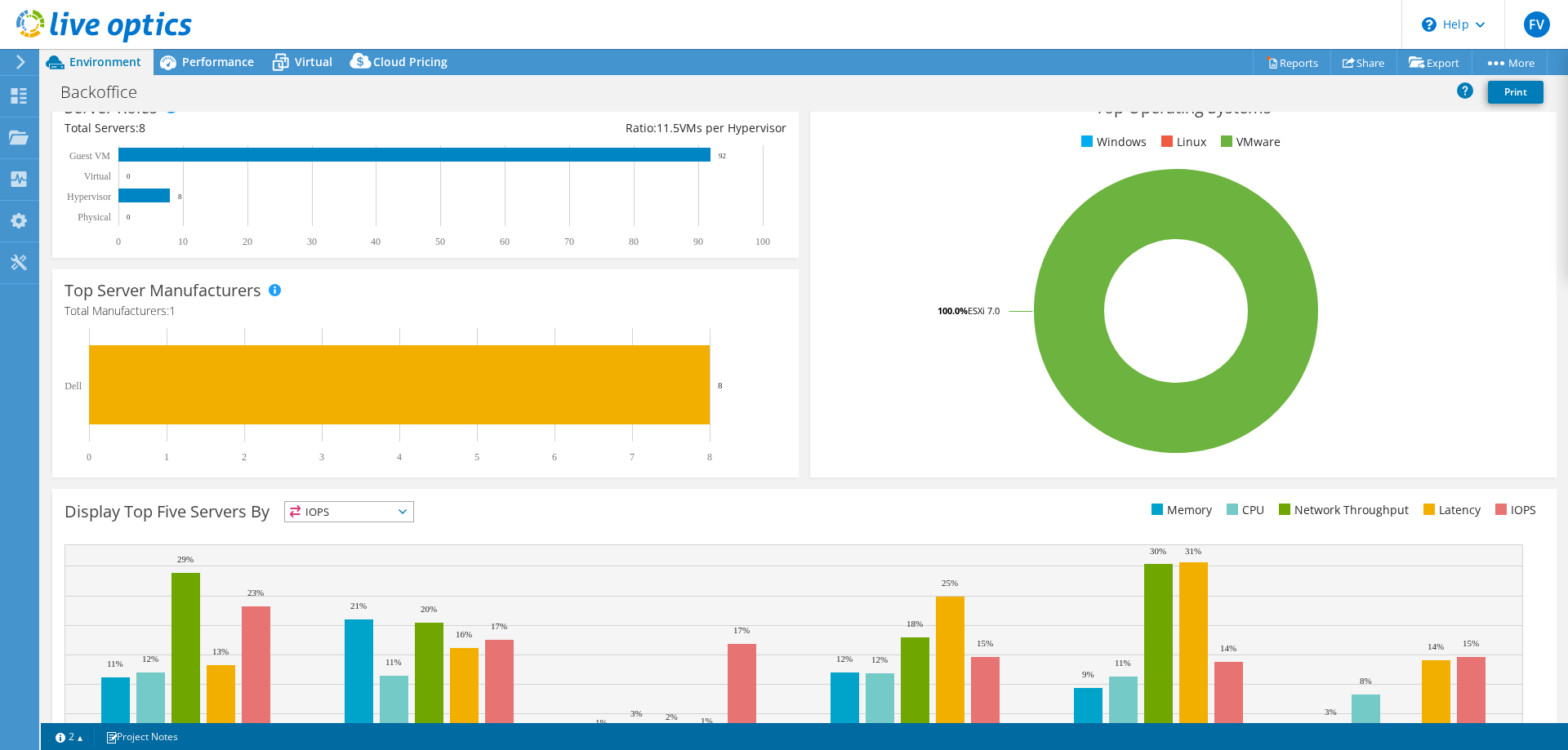
scroll to position [339, 0]
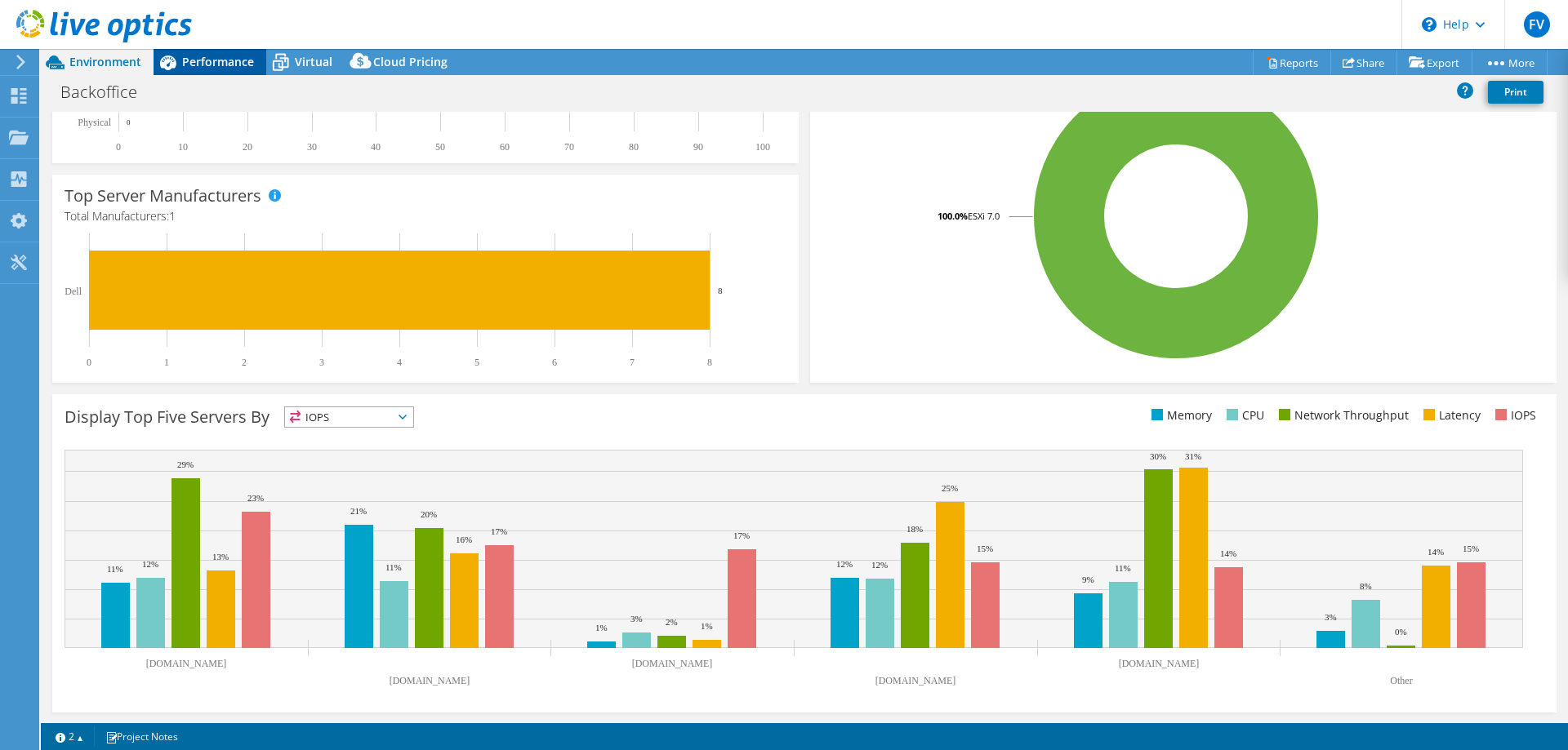
click at [197, 62] on span "Performance" at bounding box center [217, 62] width 72 height 16
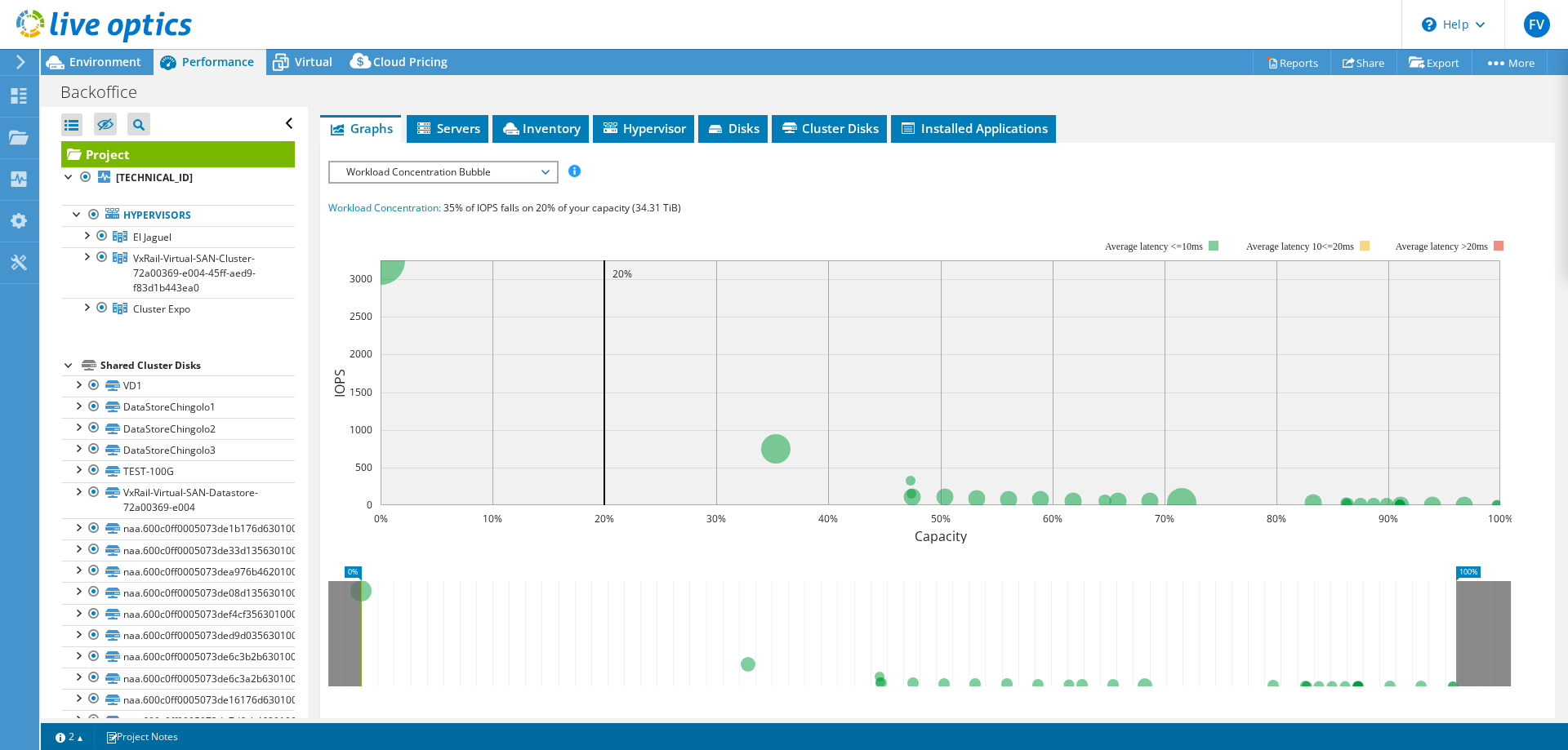
scroll to position [81, 0]
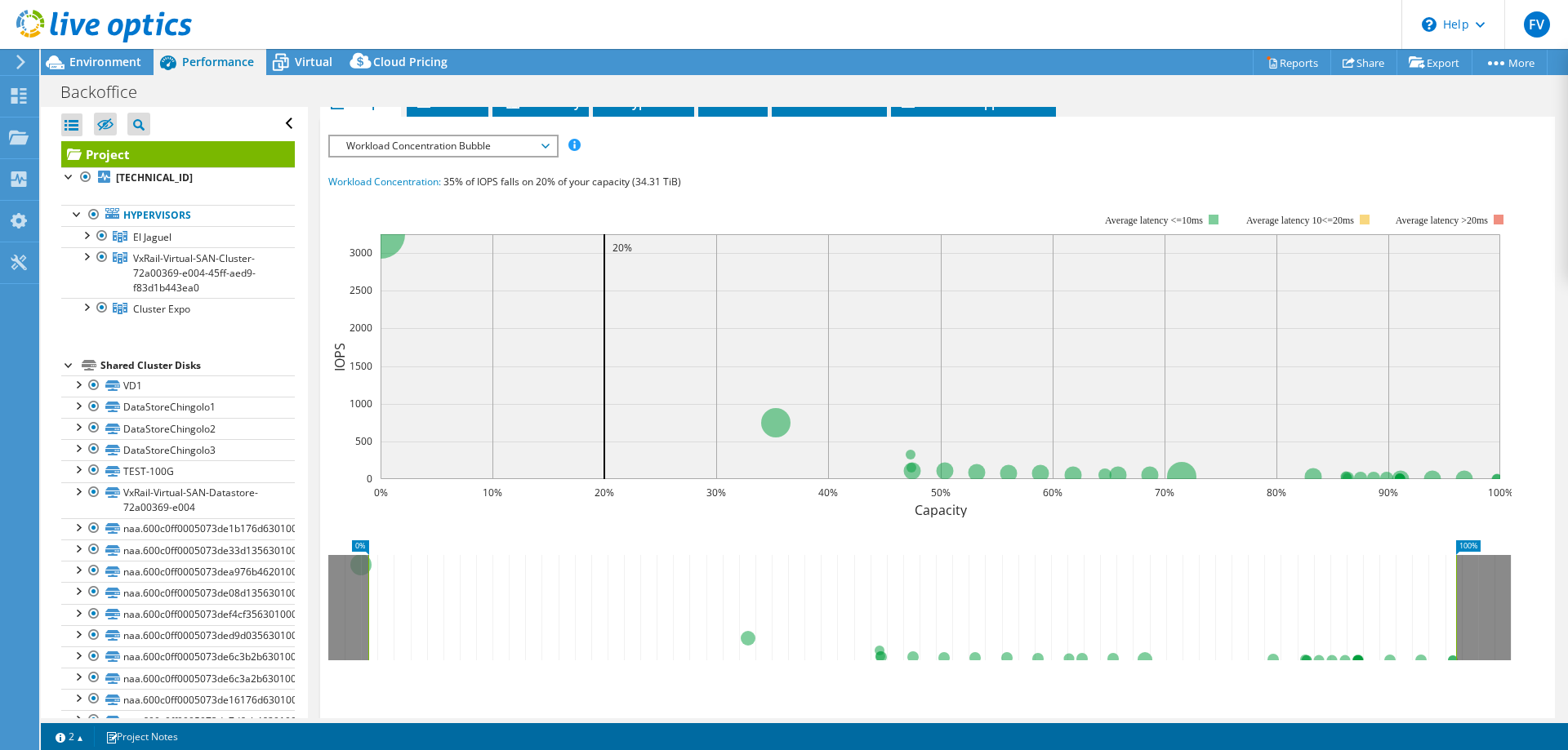
click at [370, 610] on rect at bounding box center [369, 608] width 7 height 105
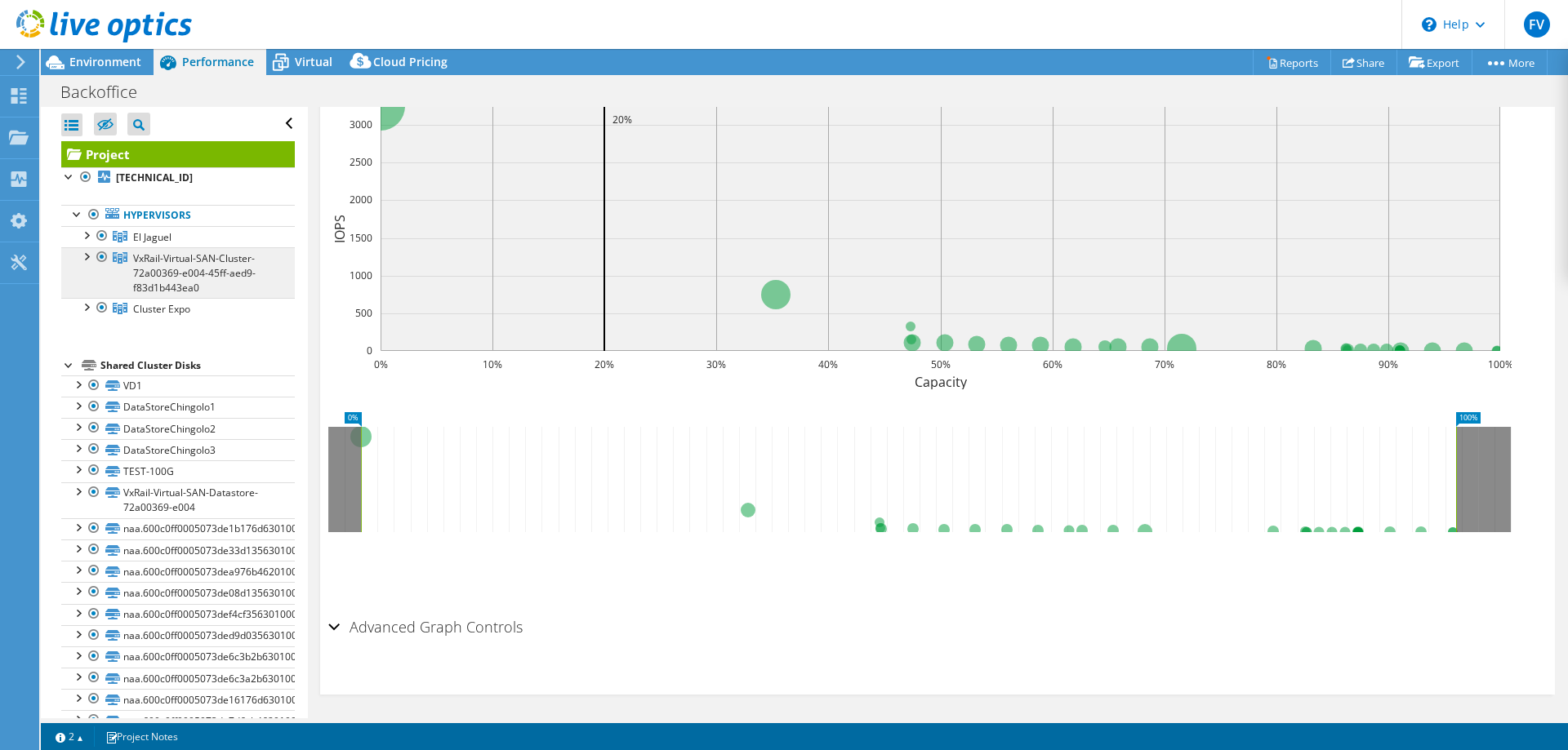
scroll to position [212, 0]
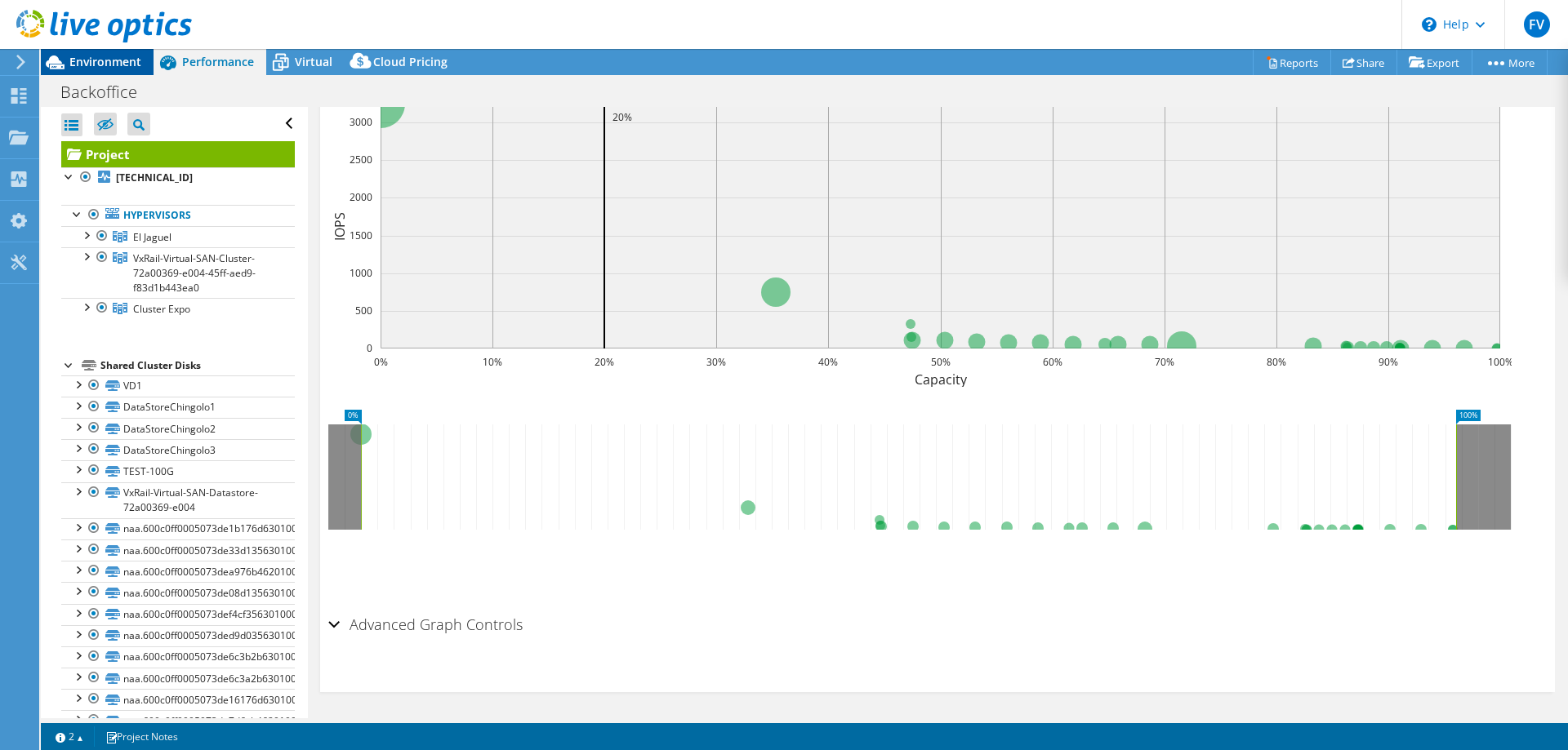
click at [137, 58] on div "Environment" at bounding box center [97, 62] width 113 height 26
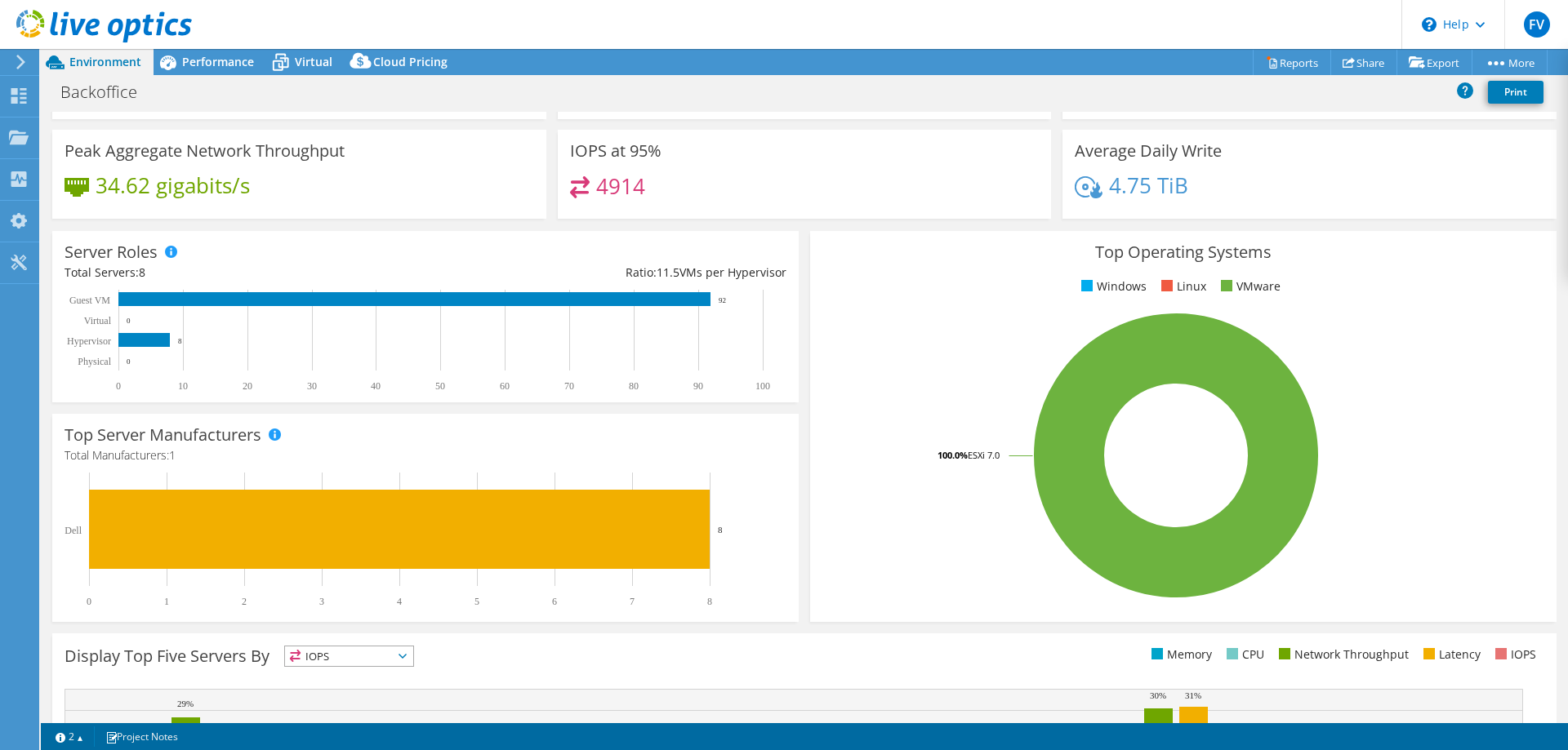
scroll to position [81, 0]
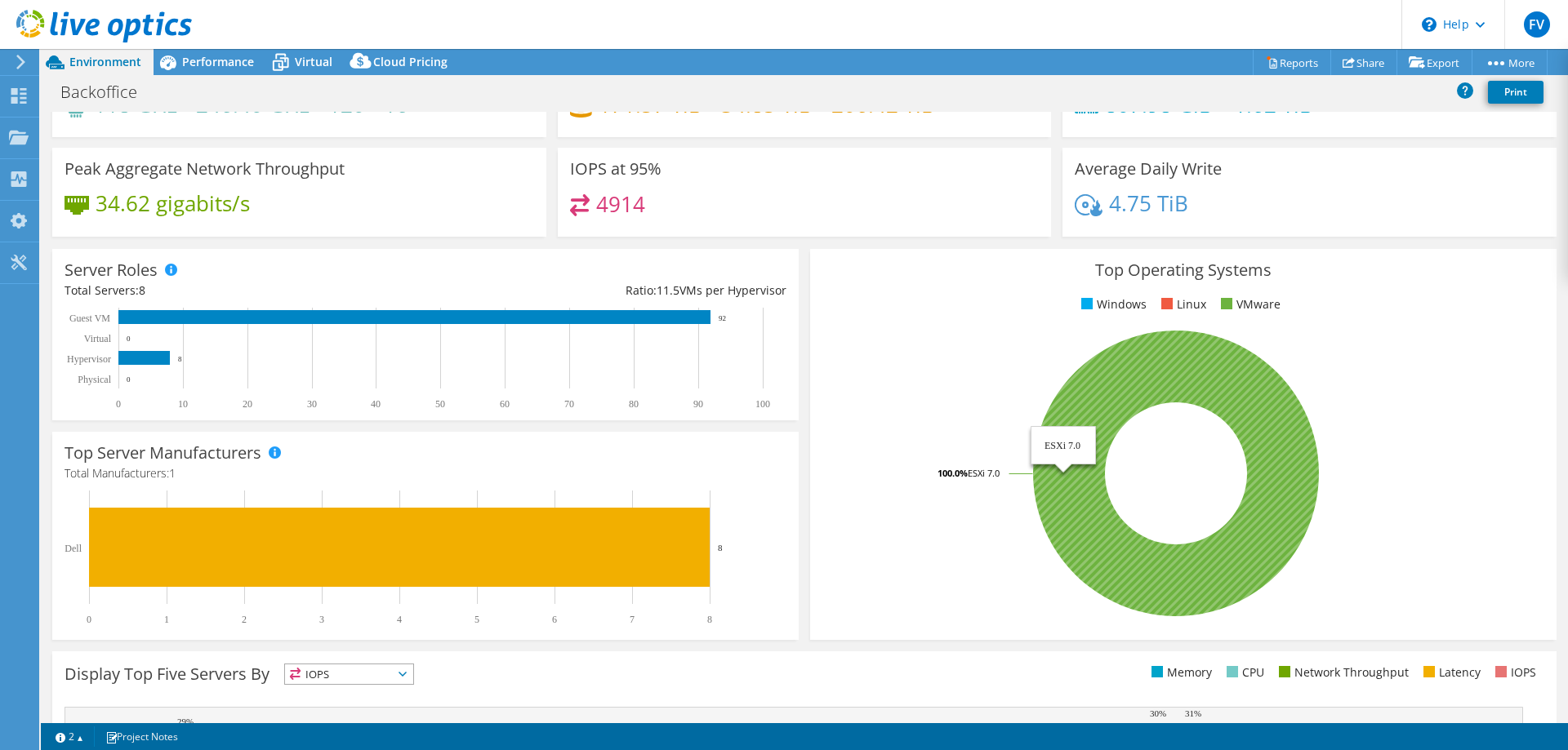
click at [1087, 406] on icon at bounding box center [1176, 474] width 286 height 286
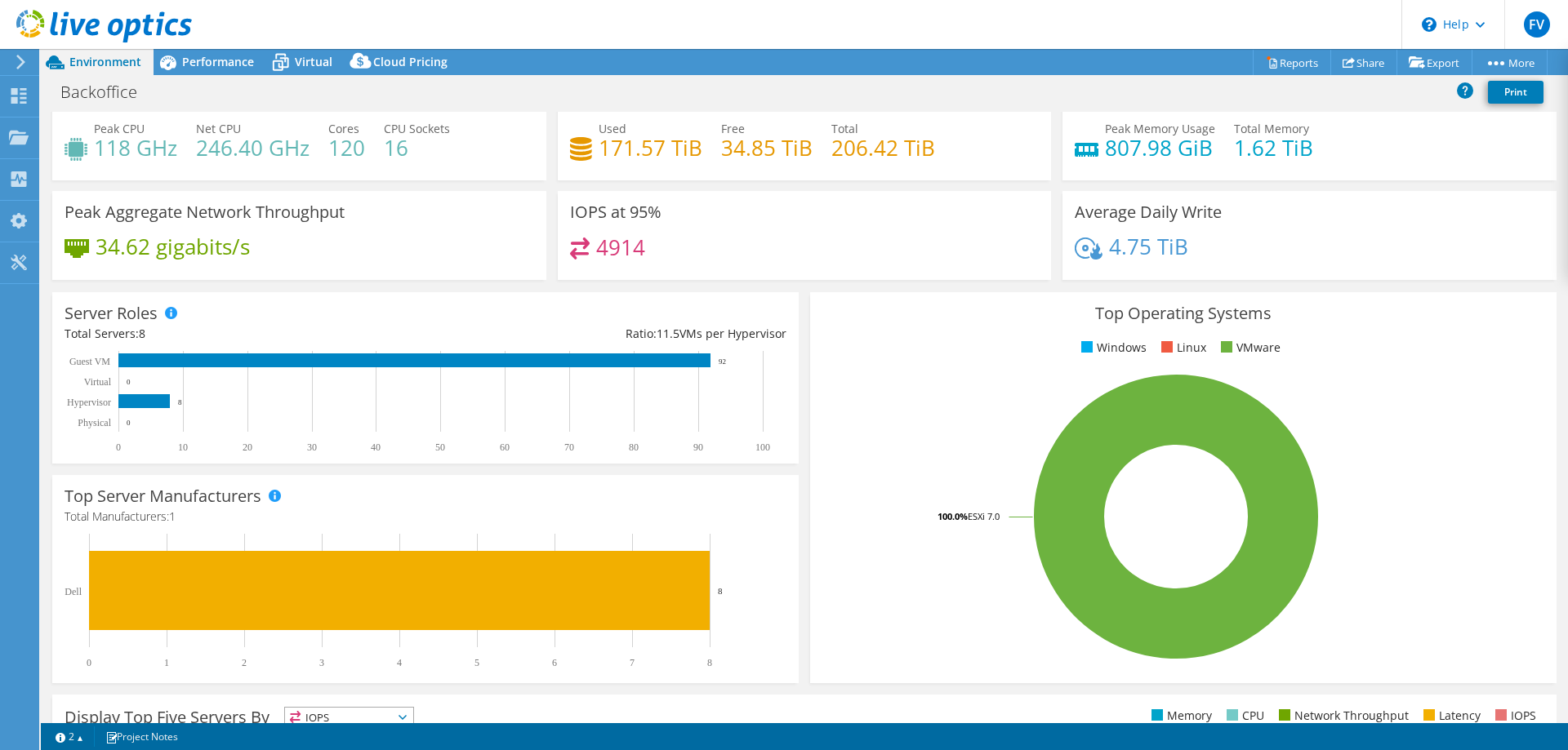
scroll to position [0, 0]
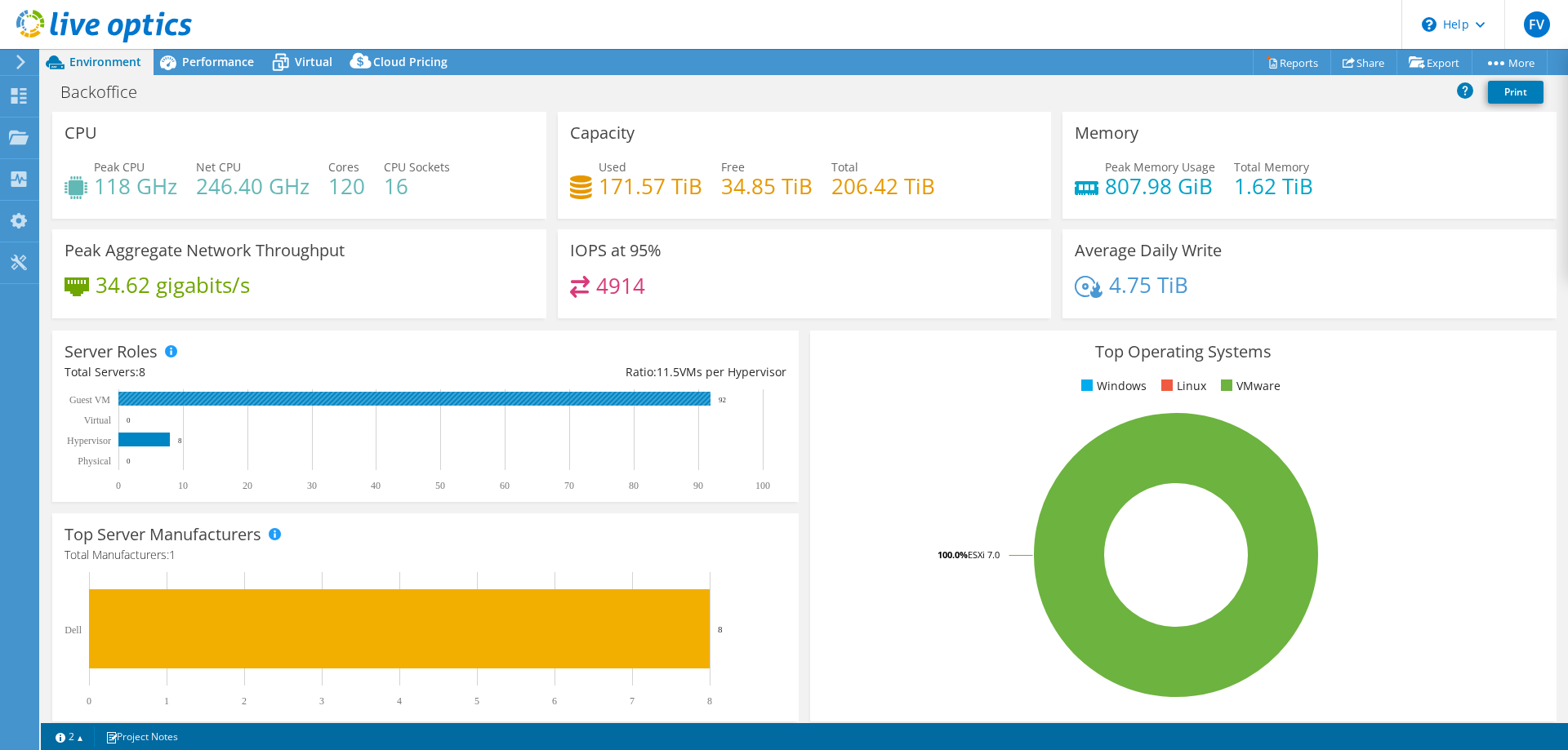
click at [215, 396] on rect at bounding box center [415, 399] width 592 height 14
click at [211, 53] on div "Performance" at bounding box center [210, 62] width 113 height 26
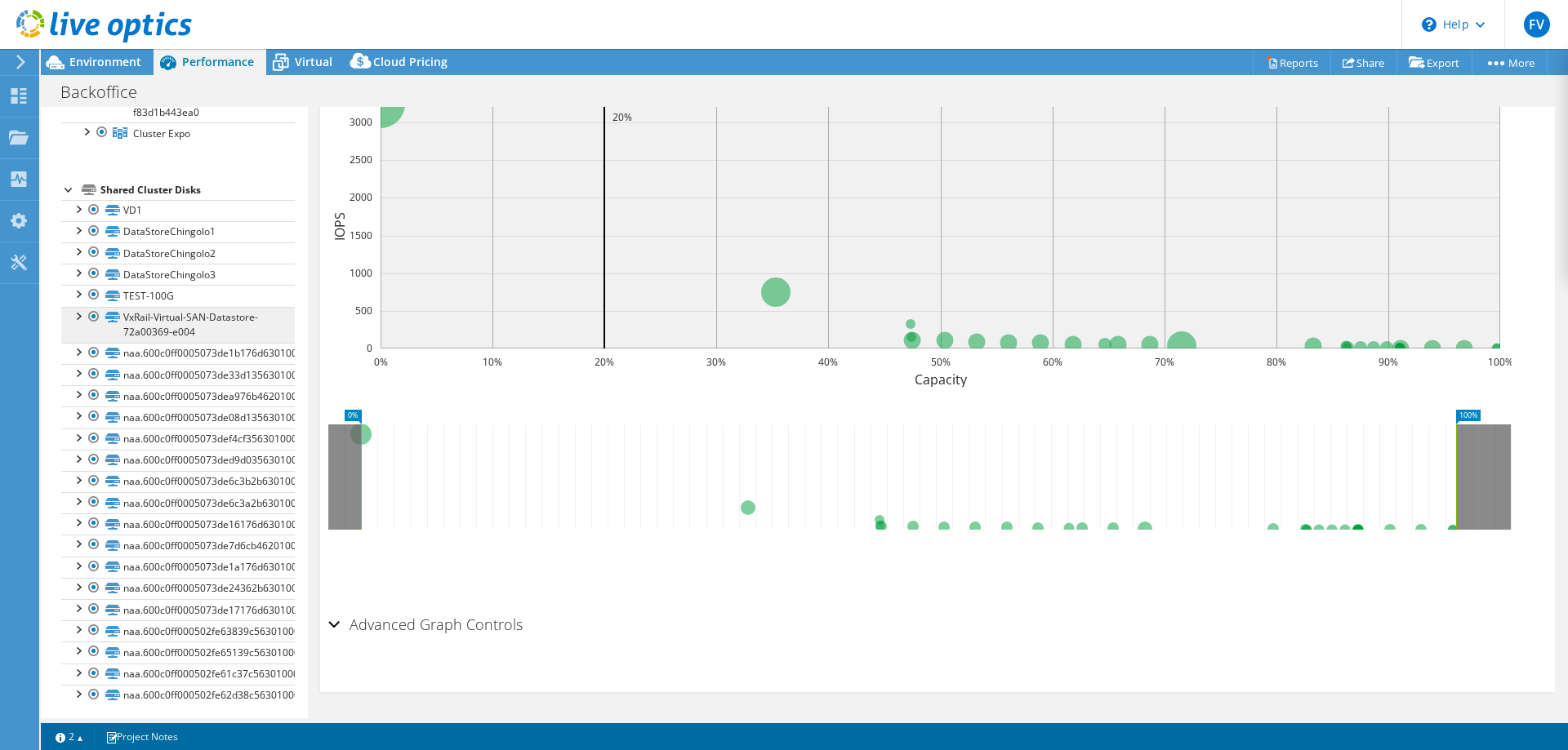
scroll to position [183, 0]
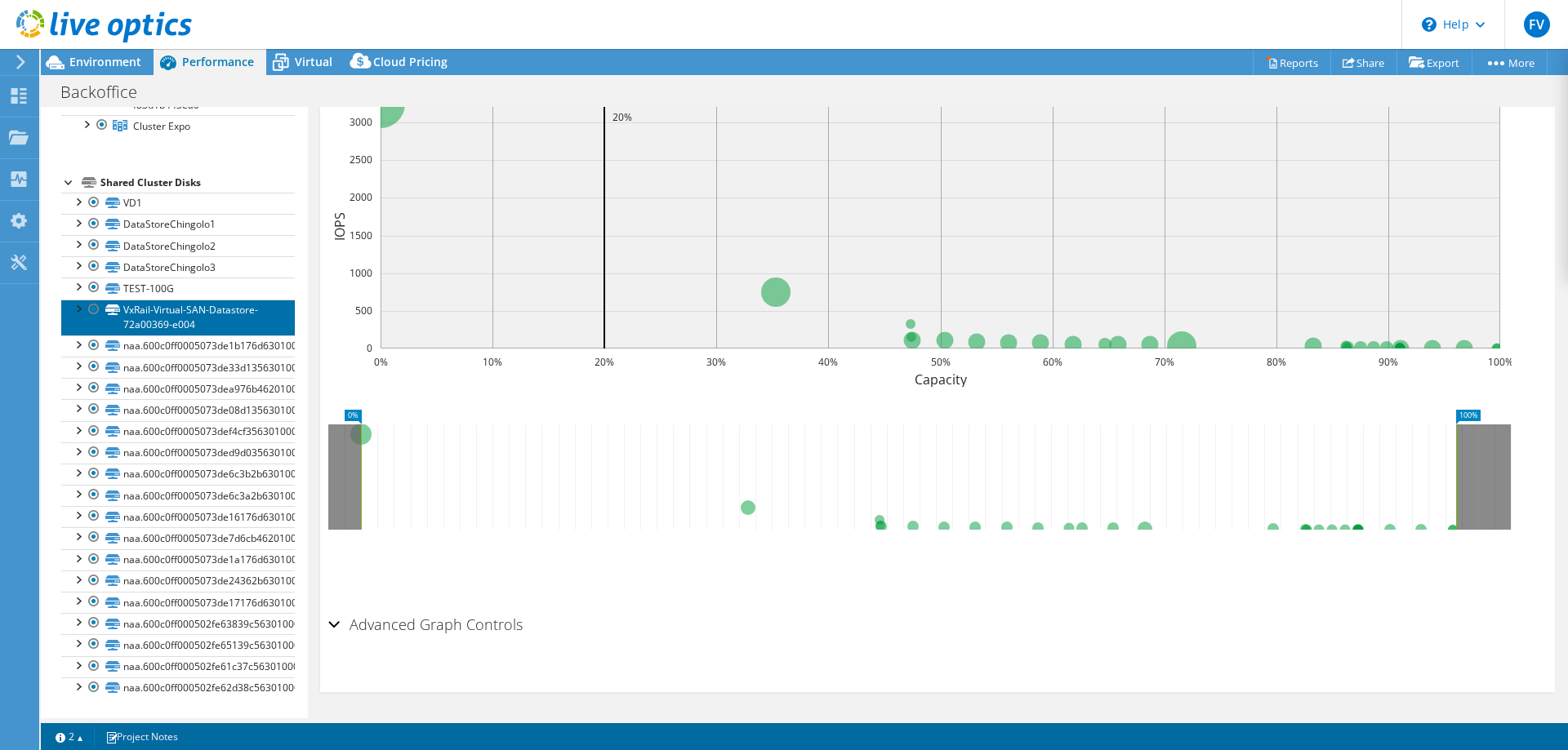
click at [228, 317] on link "VxRail-Virtual-SAN-Datastore-72a00369-e004" at bounding box center [178, 317] width 234 height 36
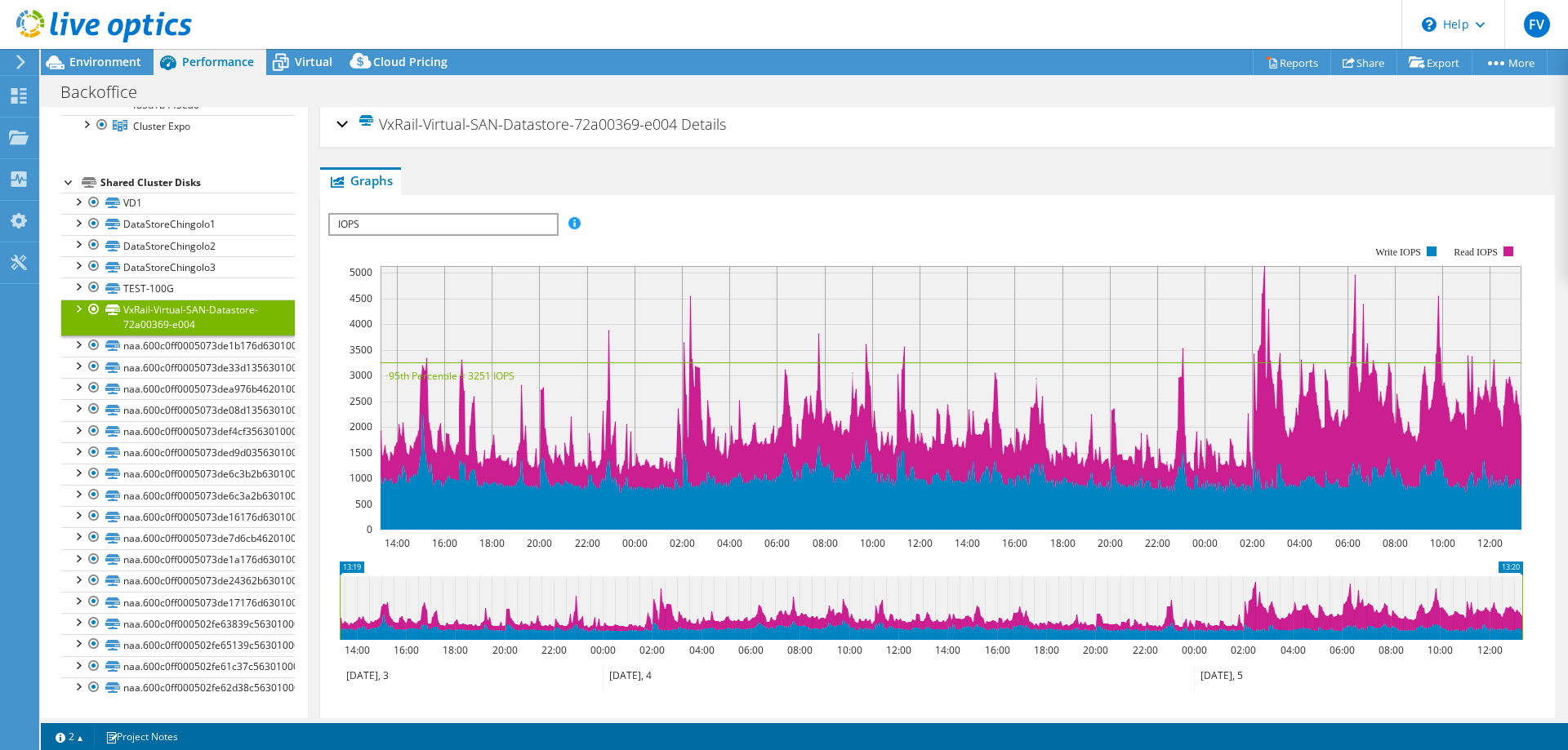
scroll to position [0, 0]
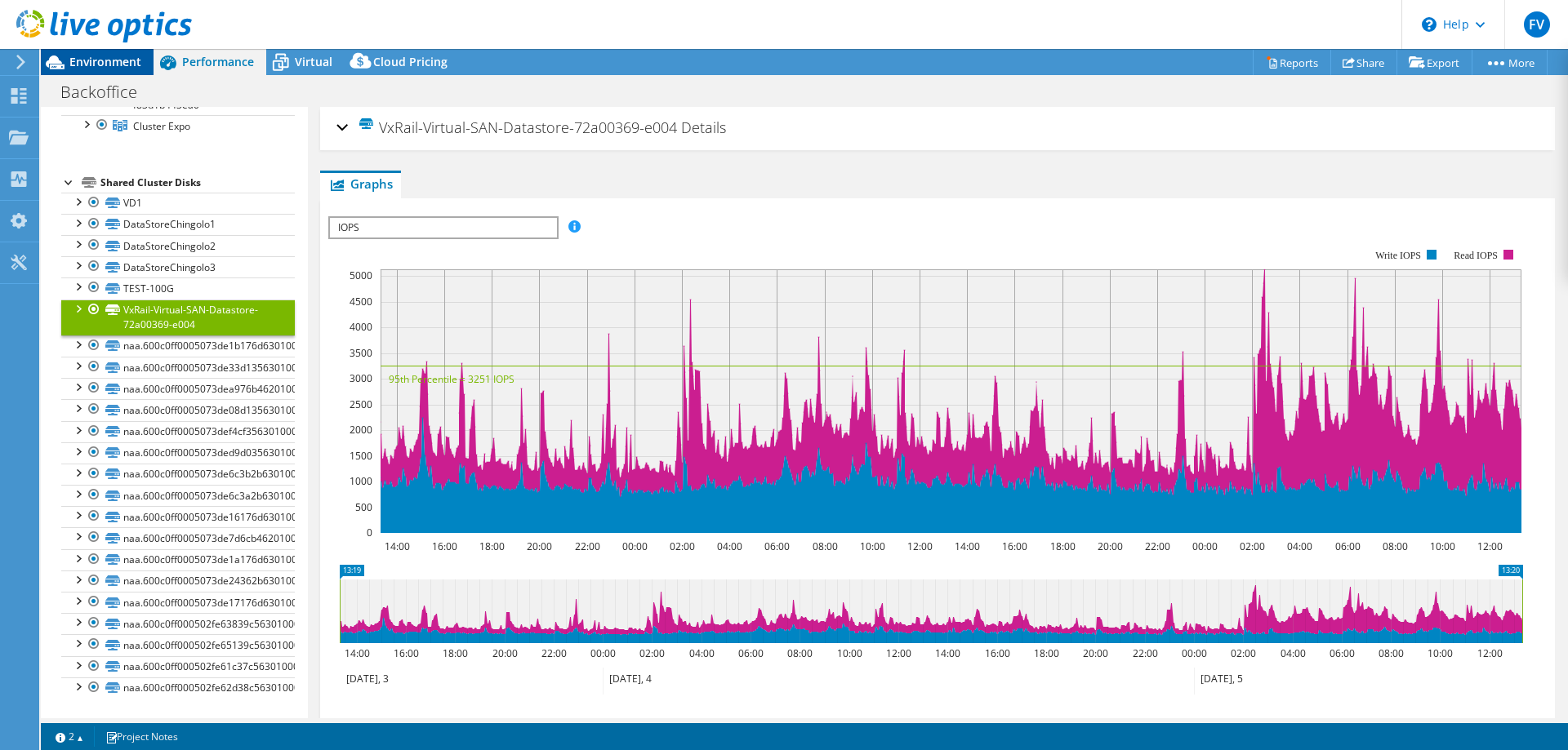
click at [128, 63] on span "Environment" at bounding box center [104, 62] width 72 height 16
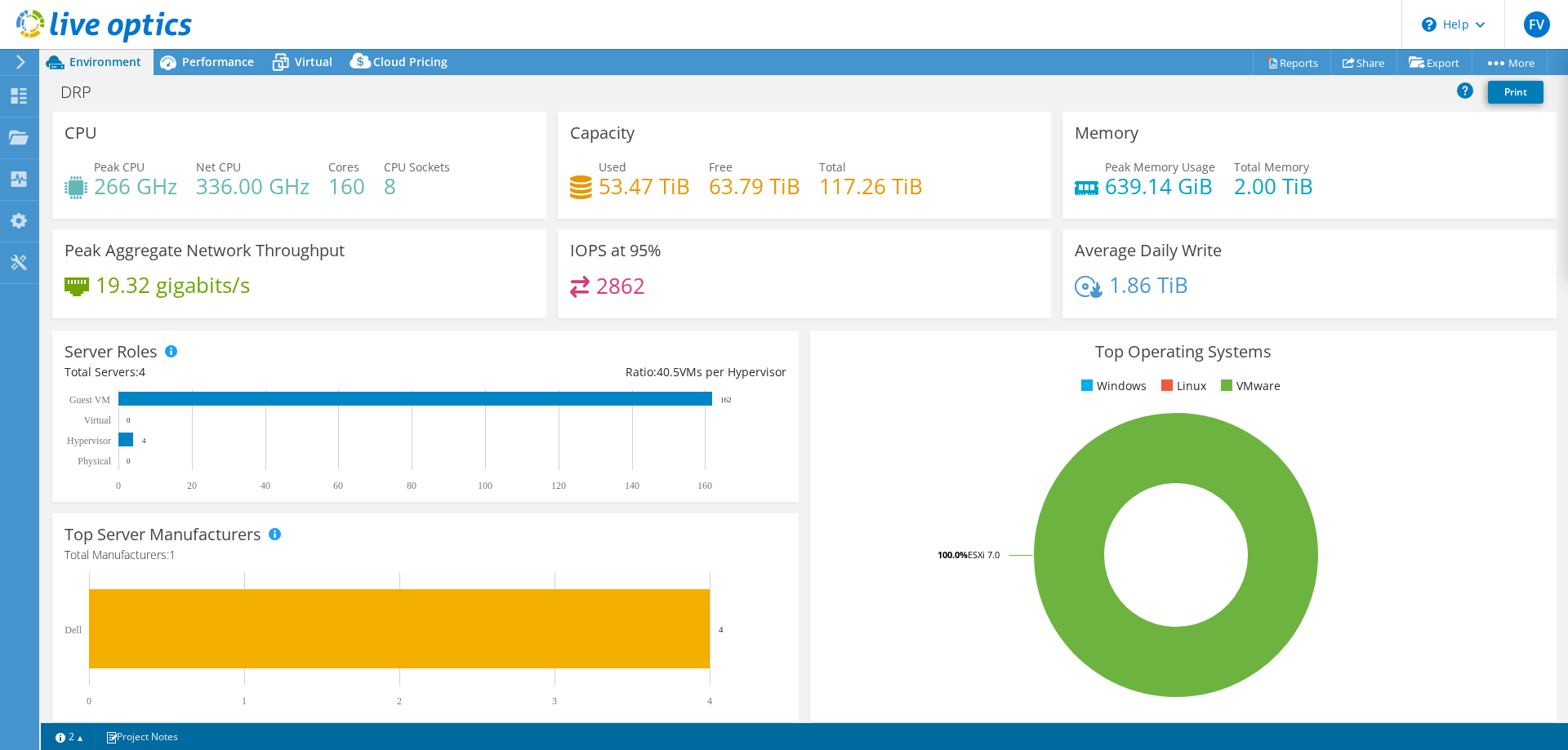
select select "USD"
click at [205, 52] on div "Performance" at bounding box center [210, 62] width 113 height 26
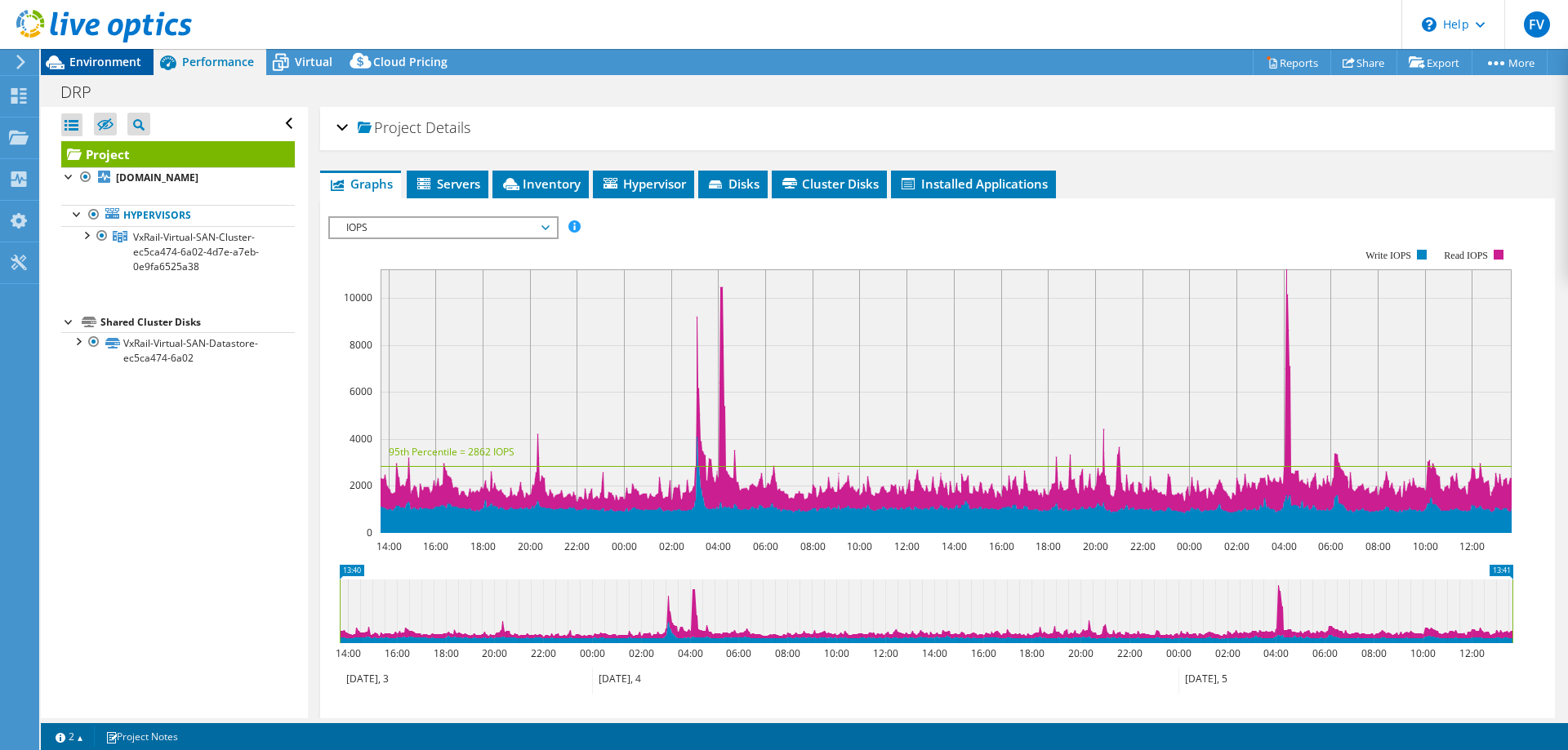
click at [114, 59] on span "Environment" at bounding box center [104, 62] width 72 height 16
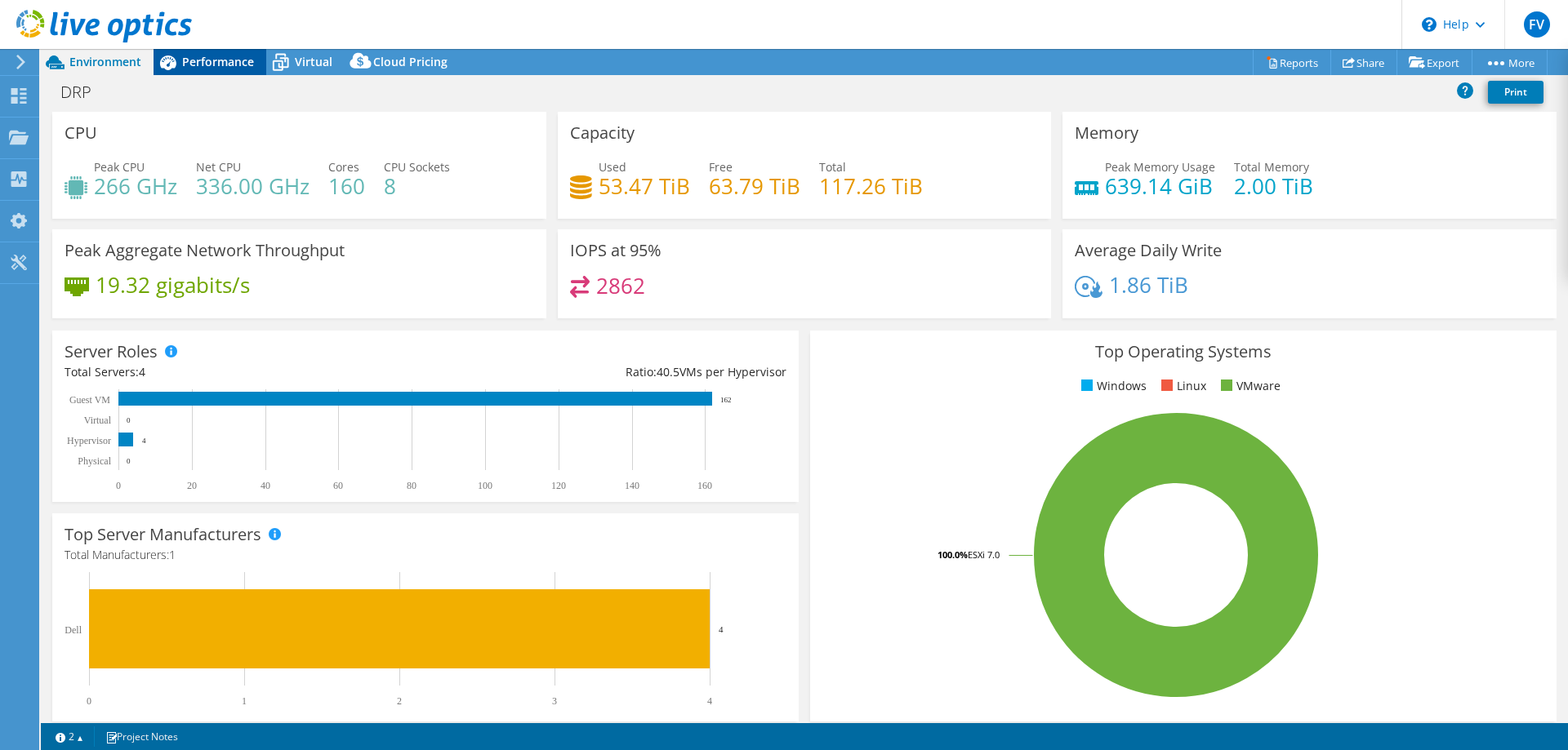
click at [195, 66] on span "Performance" at bounding box center [217, 62] width 72 height 16
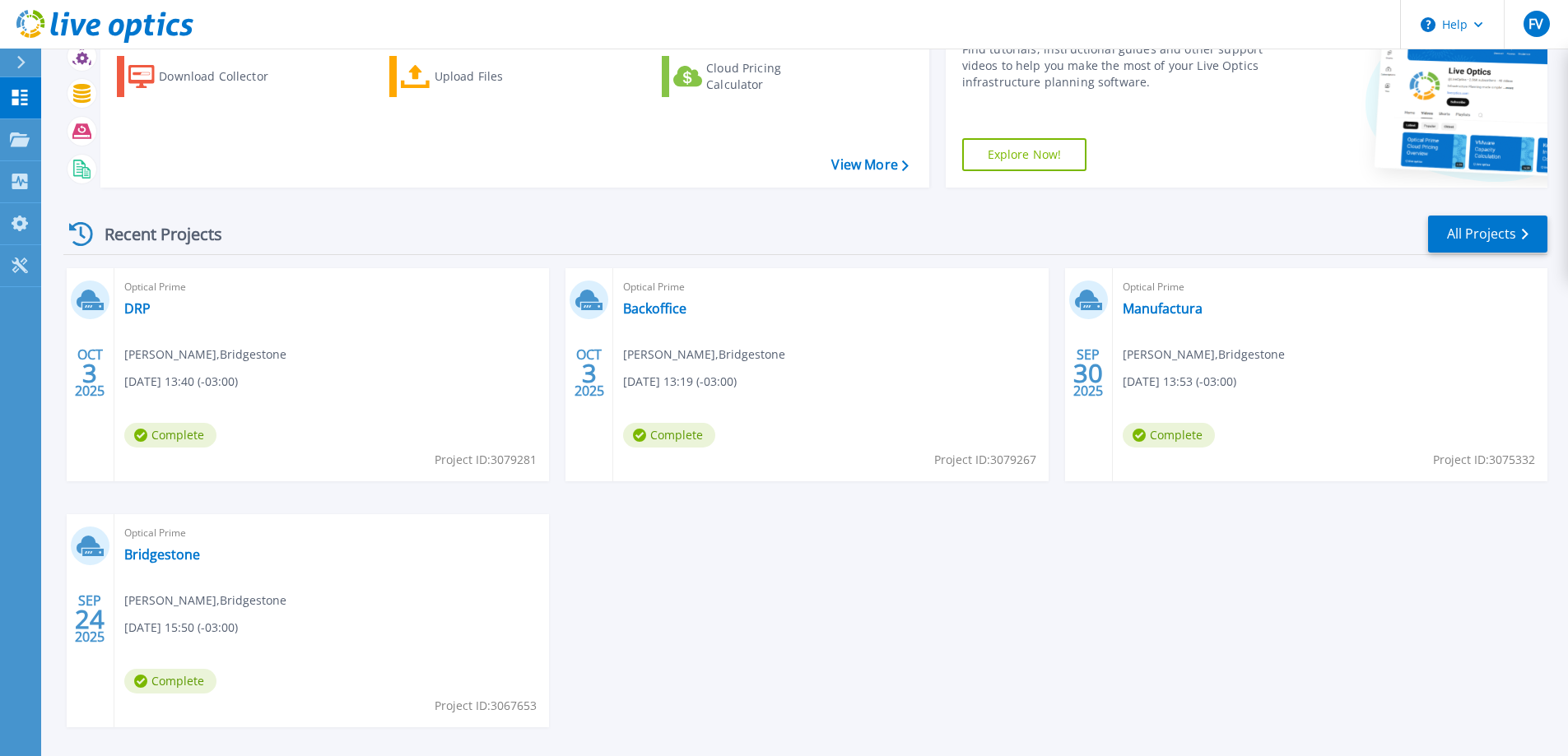
scroll to position [156, 0]
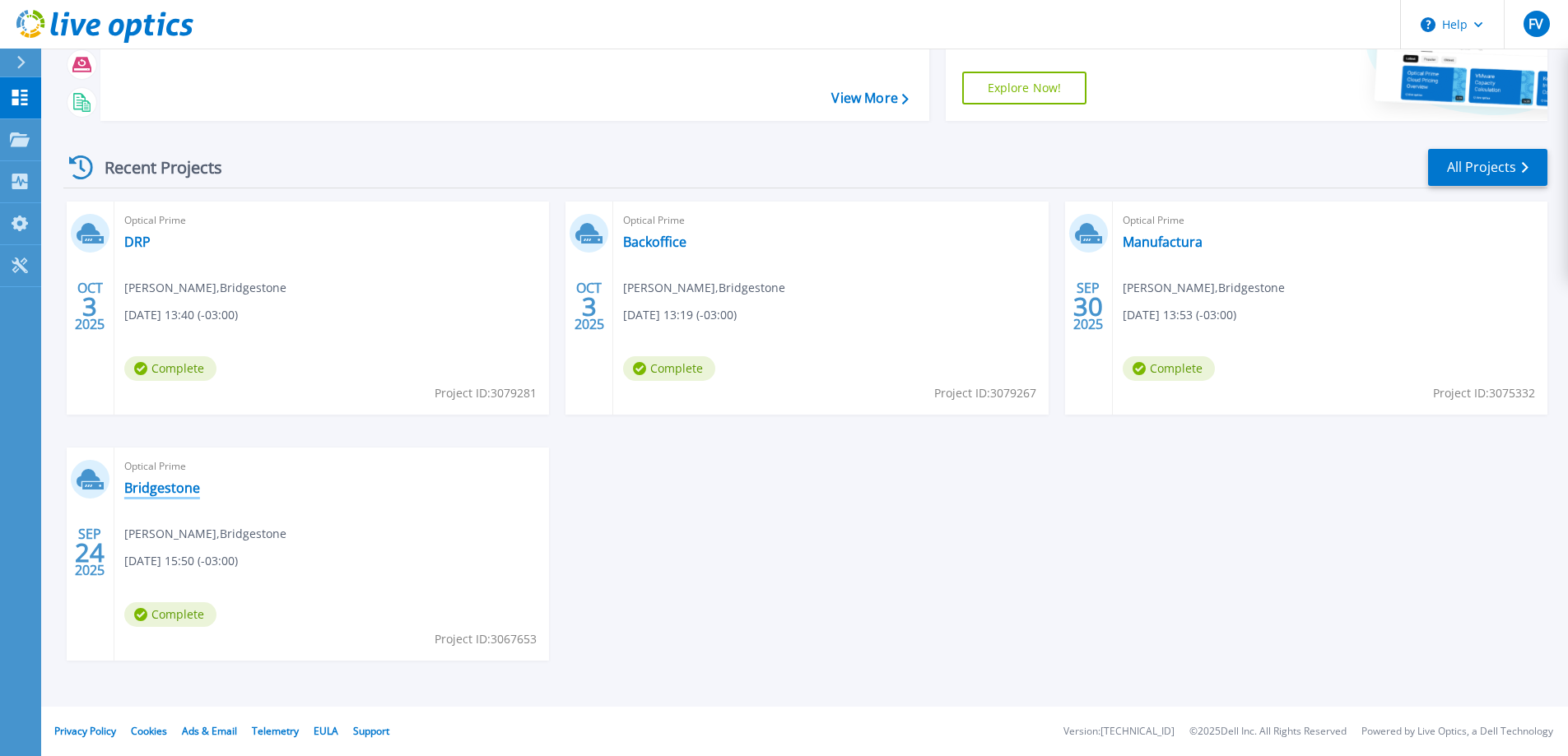
click at [156, 492] on link "Bridgestone" at bounding box center [162, 488] width 75 height 17
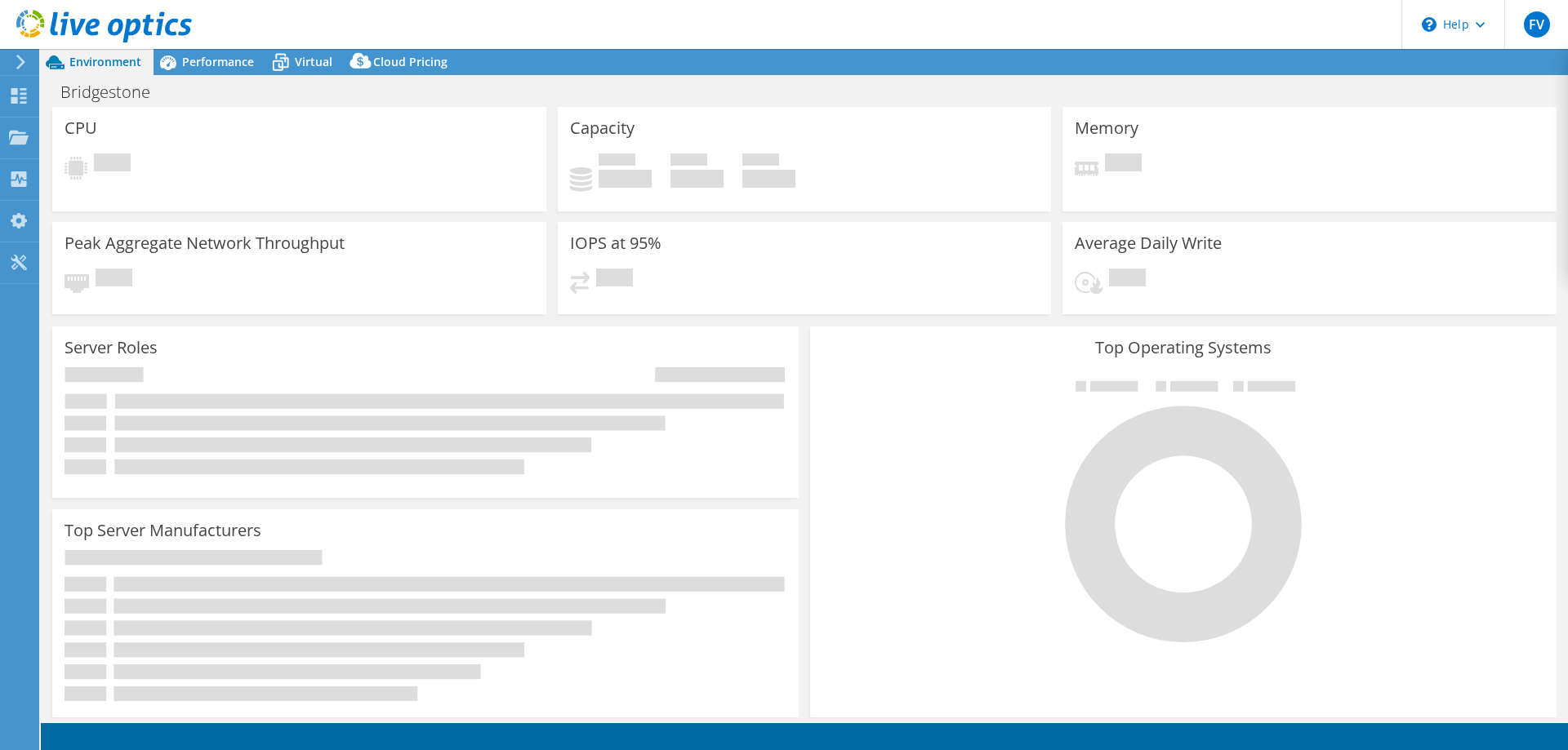
select select "USD"
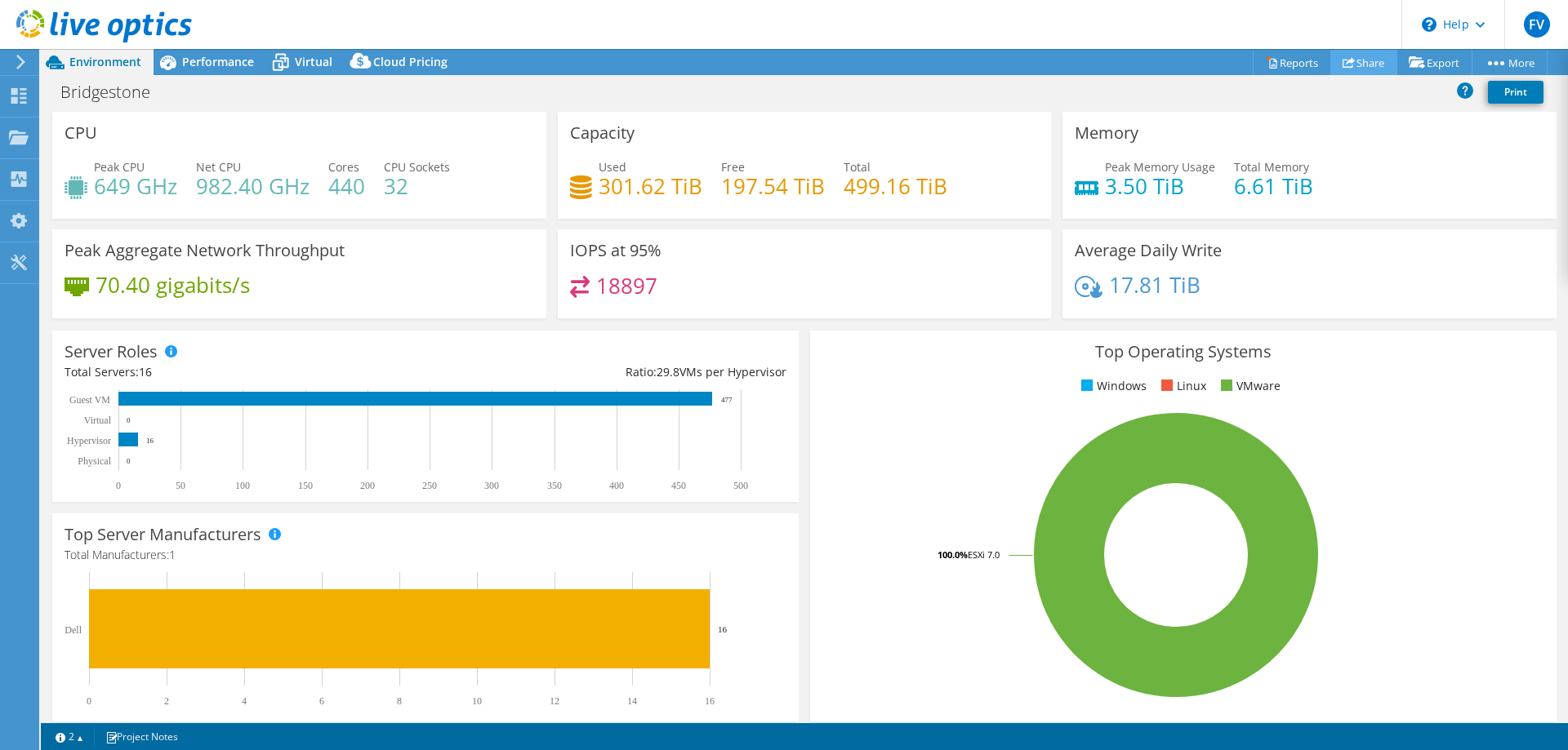
click at [1366, 64] on link "Share" at bounding box center [1363, 62] width 67 height 25
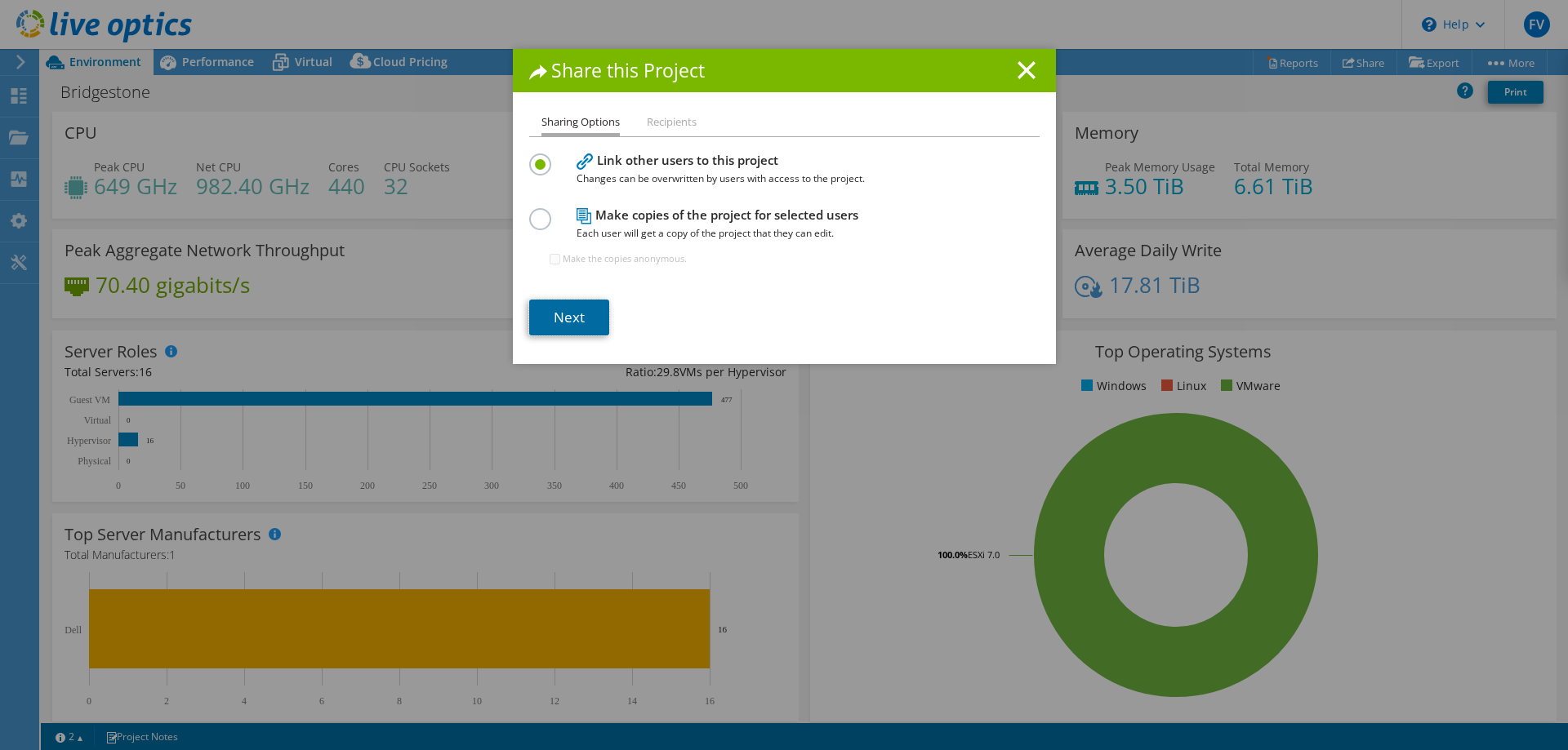
click at [578, 321] on link "Next" at bounding box center [568, 317] width 80 height 36
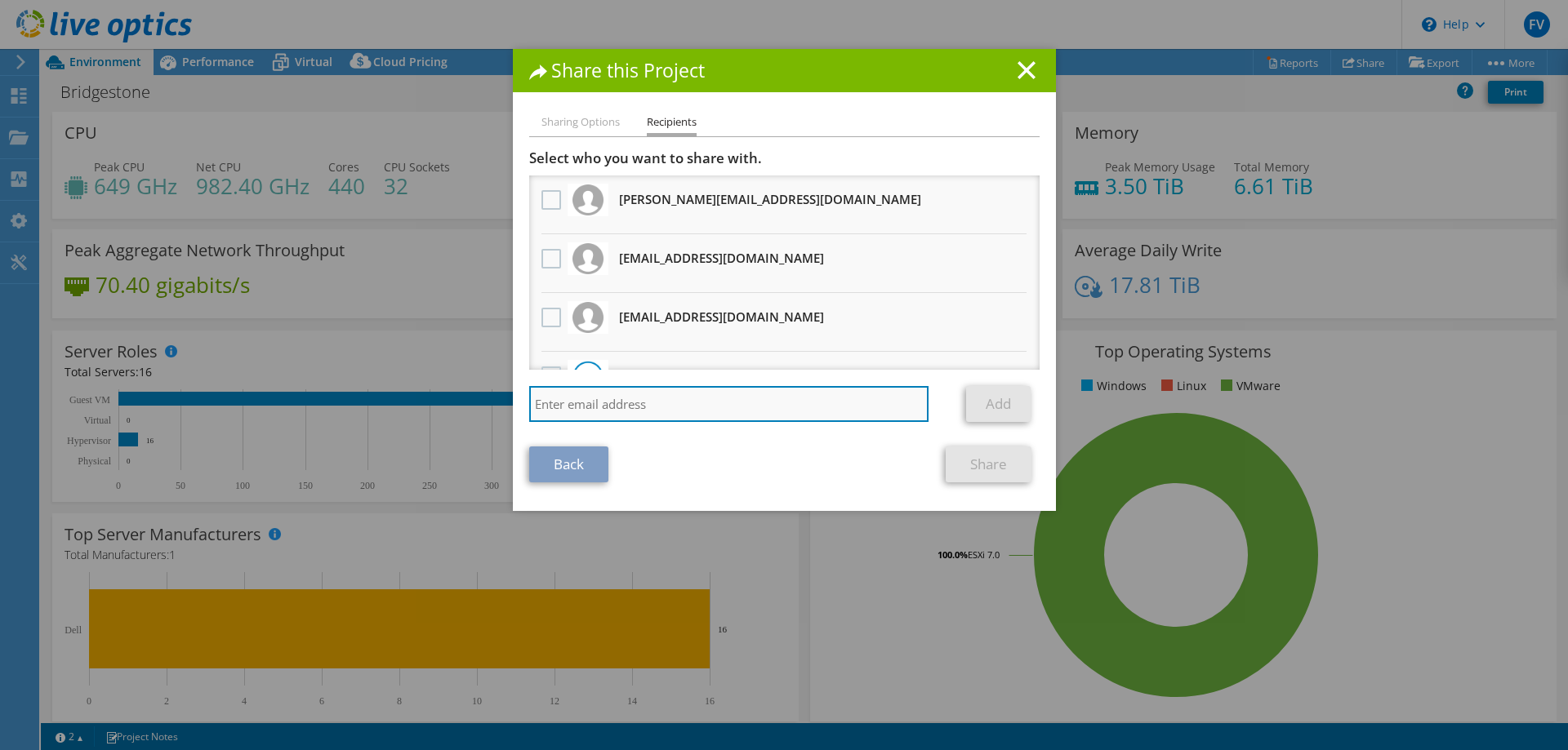
click at [660, 406] on input "search" at bounding box center [729, 405] width 401 height 36
type input "diego.ois@tline.com.ar"
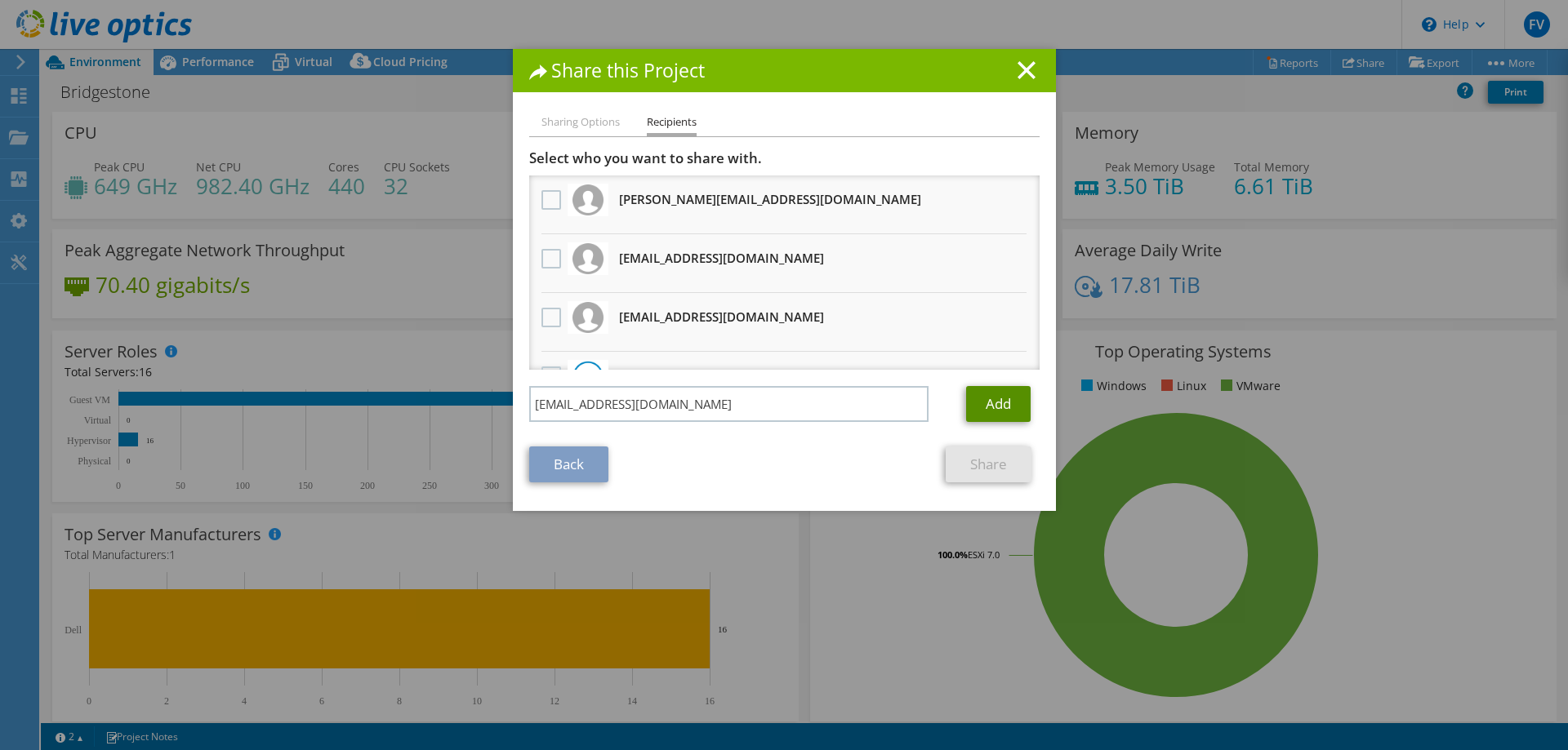
click at [1003, 401] on link "Add" at bounding box center [999, 405] width 64 height 36
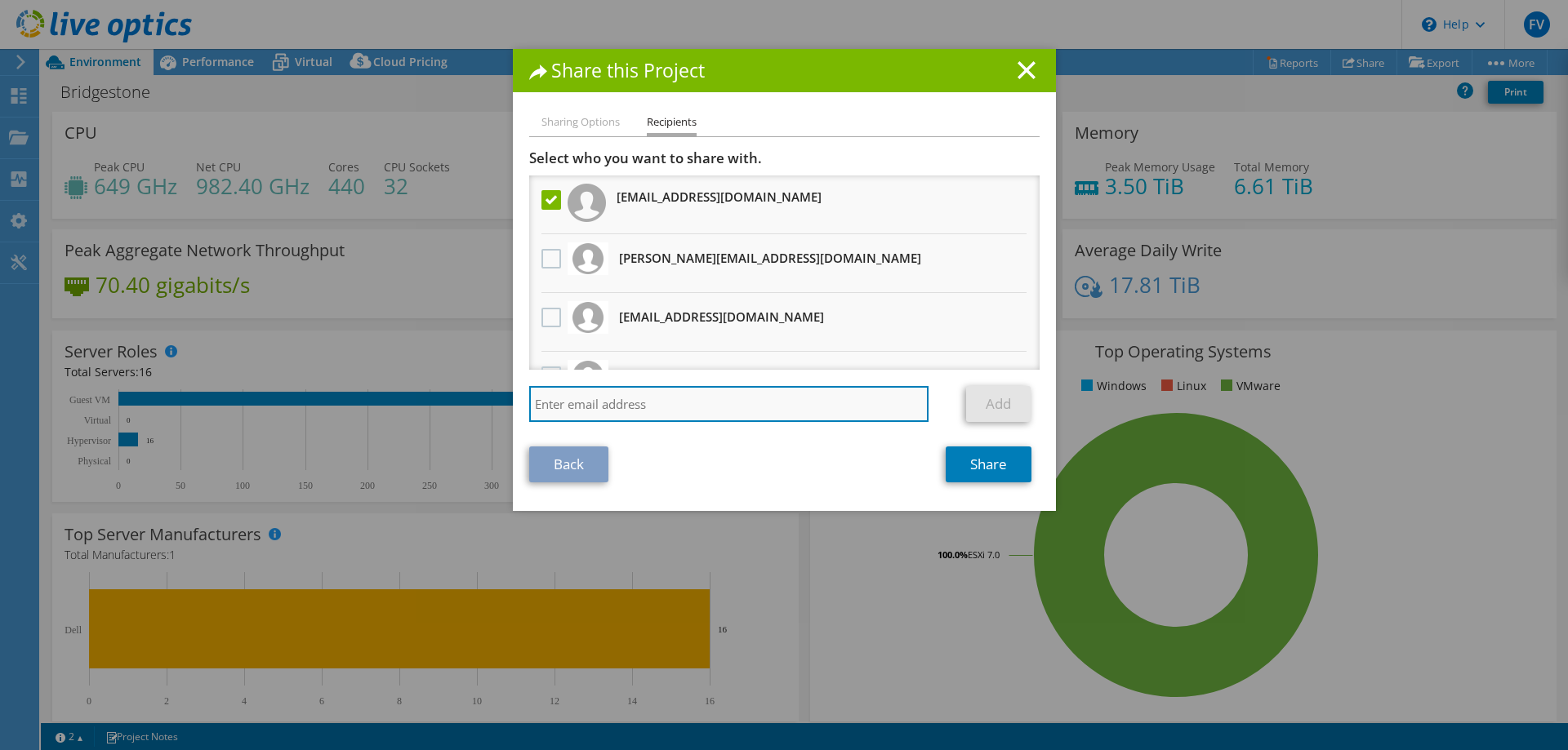
click at [685, 391] on input "search" at bounding box center [729, 405] width 401 height 36
type input "federico.sansone@tline.com.ar"
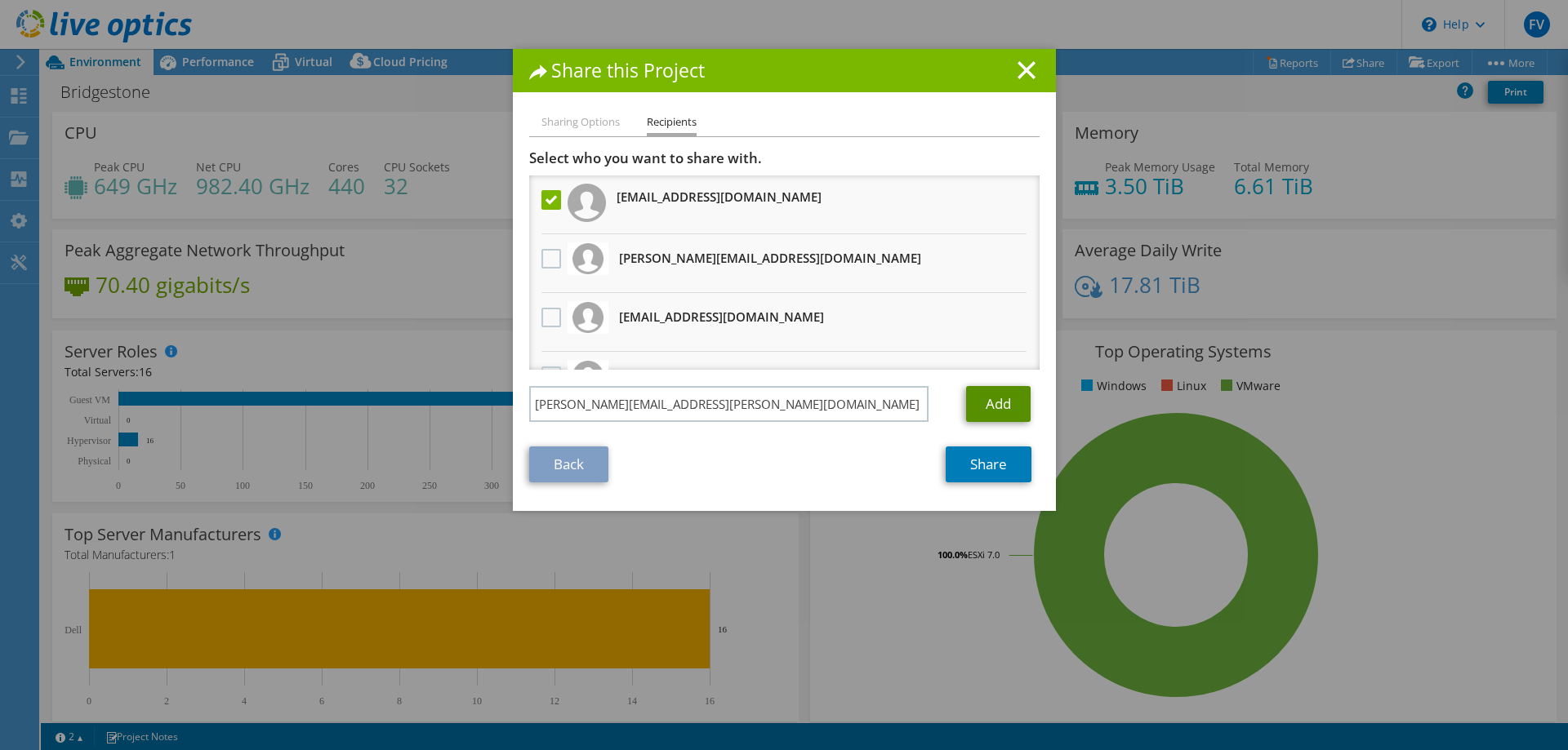
click at [987, 403] on link "Add" at bounding box center [999, 405] width 64 height 36
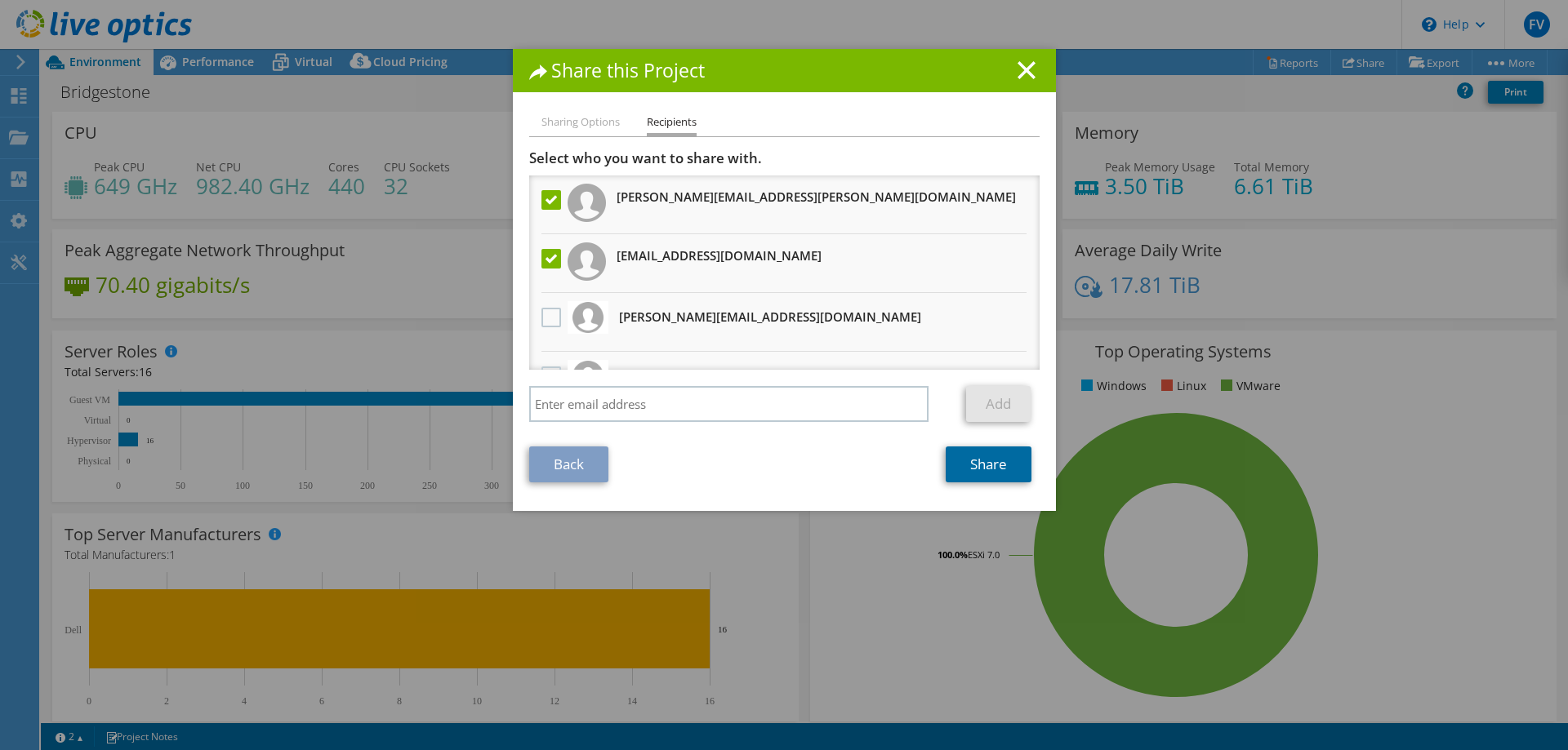
click at [977, 464] on link "Share" at bounding box center [989, 465] width 86 height 36
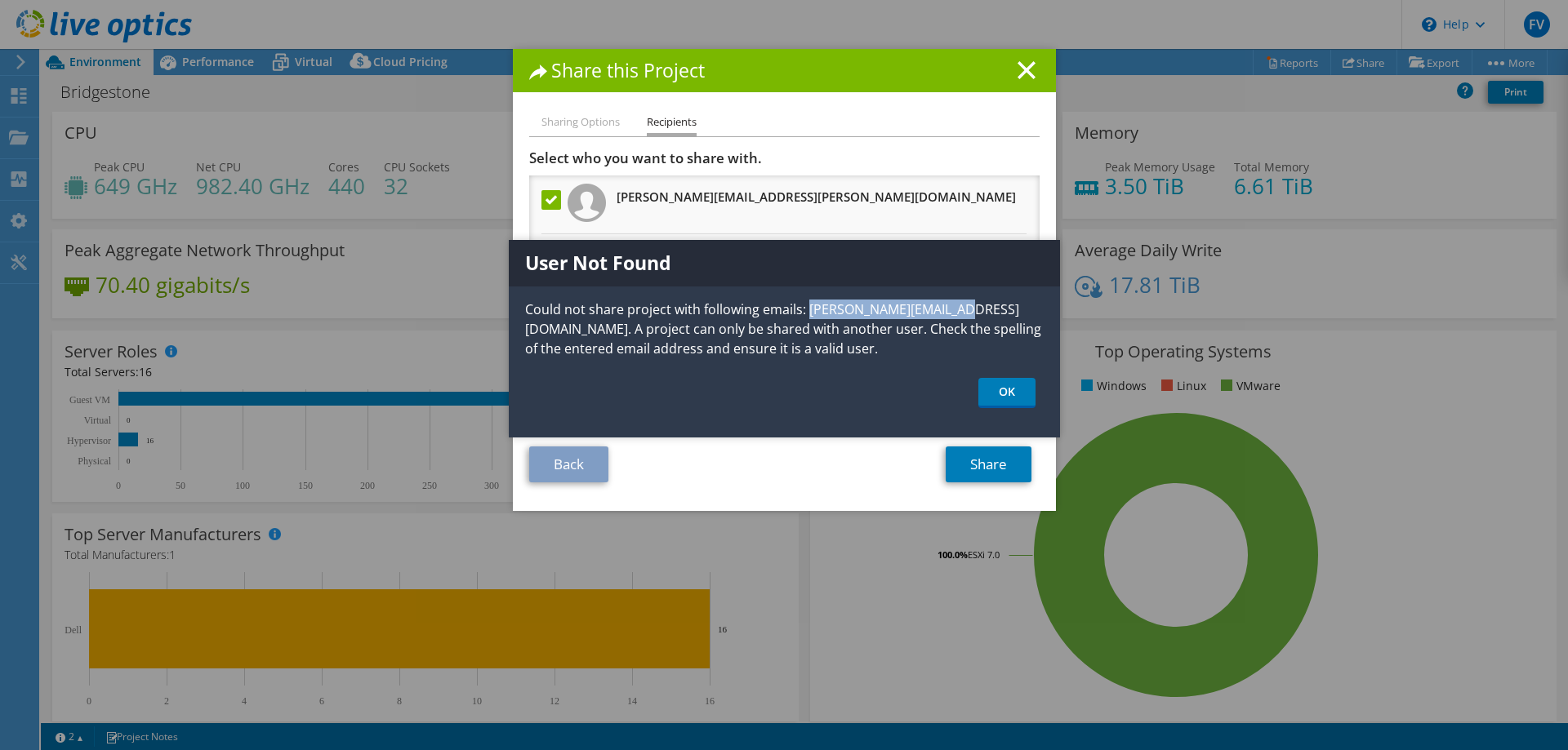
drag, startPoint x: 773, startPoint y: 309, endPoint x: 893, endPoint y: 310, distance: 120.0
click at [893, 310] on p "Could not share project with following emails: diego.ois@tline.com.ar. A projec…" at bounding box center [785, 328] width 551 height 58
click at [1004, 398] on link "OK" at bounding box center [1007, 393] width 58 height 30
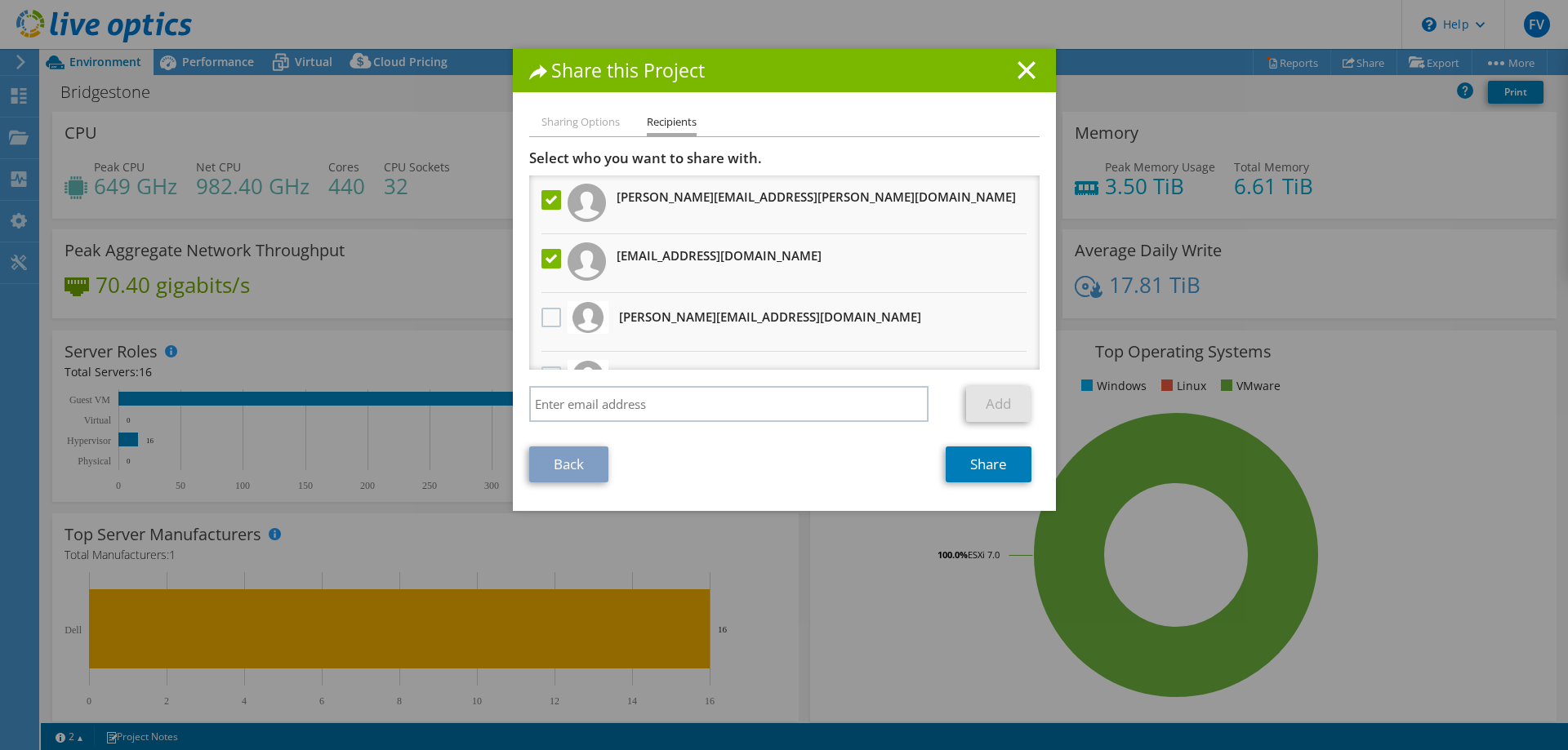
click at [542, 259] on label at bounding box center [553, 259] width 24 height 20
click at [0, 0] on input "checkbox" at bounding box center [0, 0] width 0 height 0
click at [970, 461] on link "Share" at bounding box center [989, 465] width 86 height 36
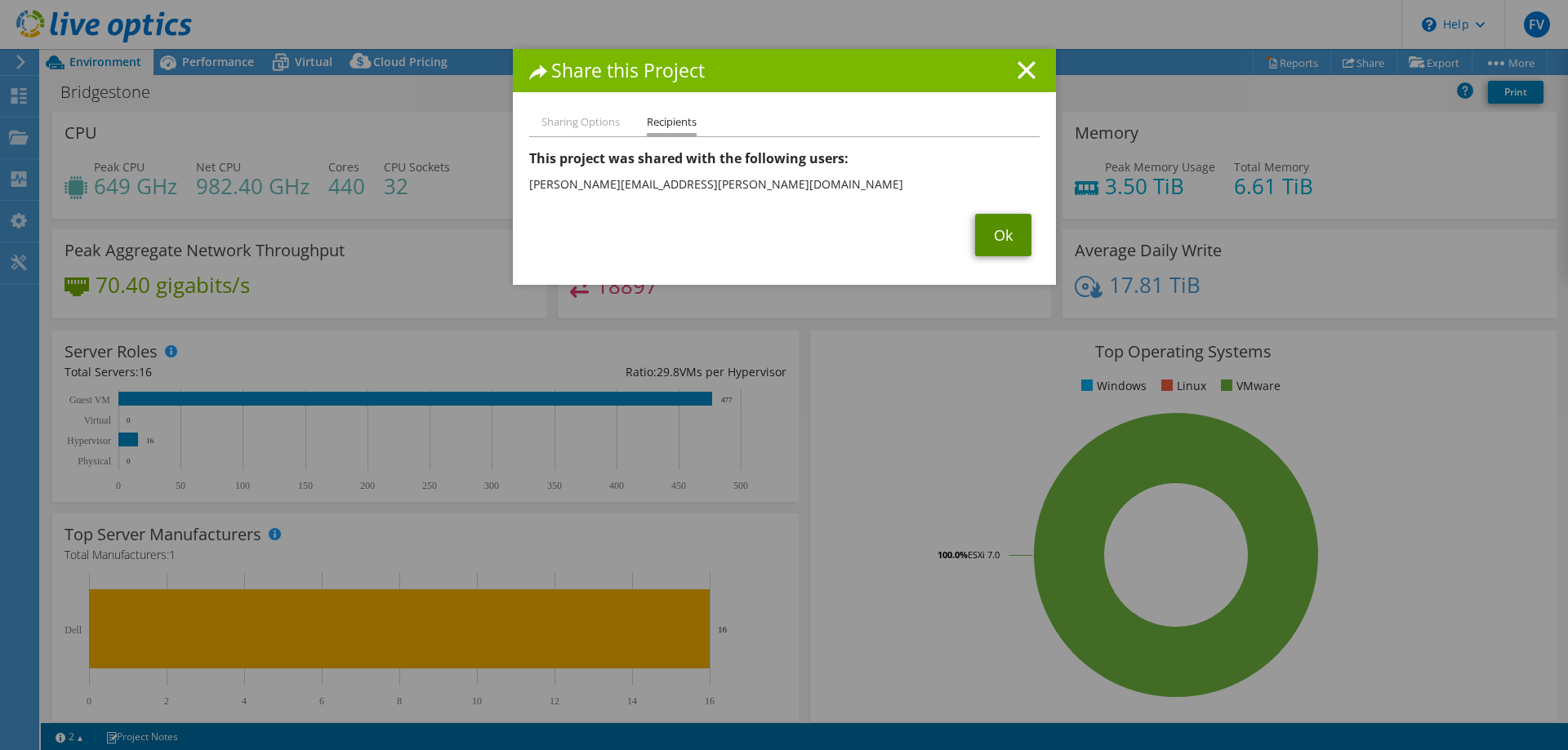
click at [975, 232] on link "Ok" at bounding box center [1003, 235] width 57 height 43
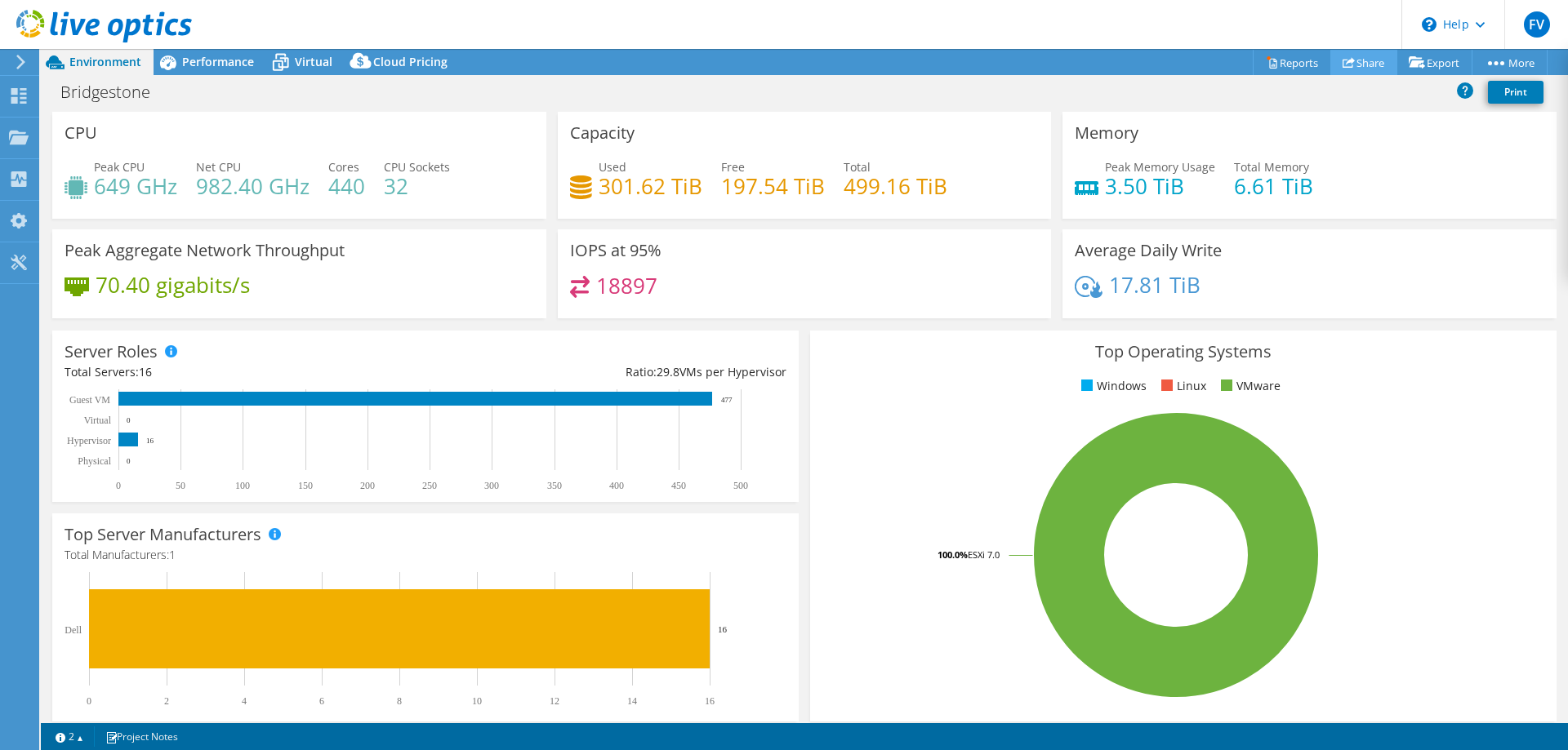
click at [1369, 68] on link "Share" at bounding box center [1363, 62] width 67 height 25
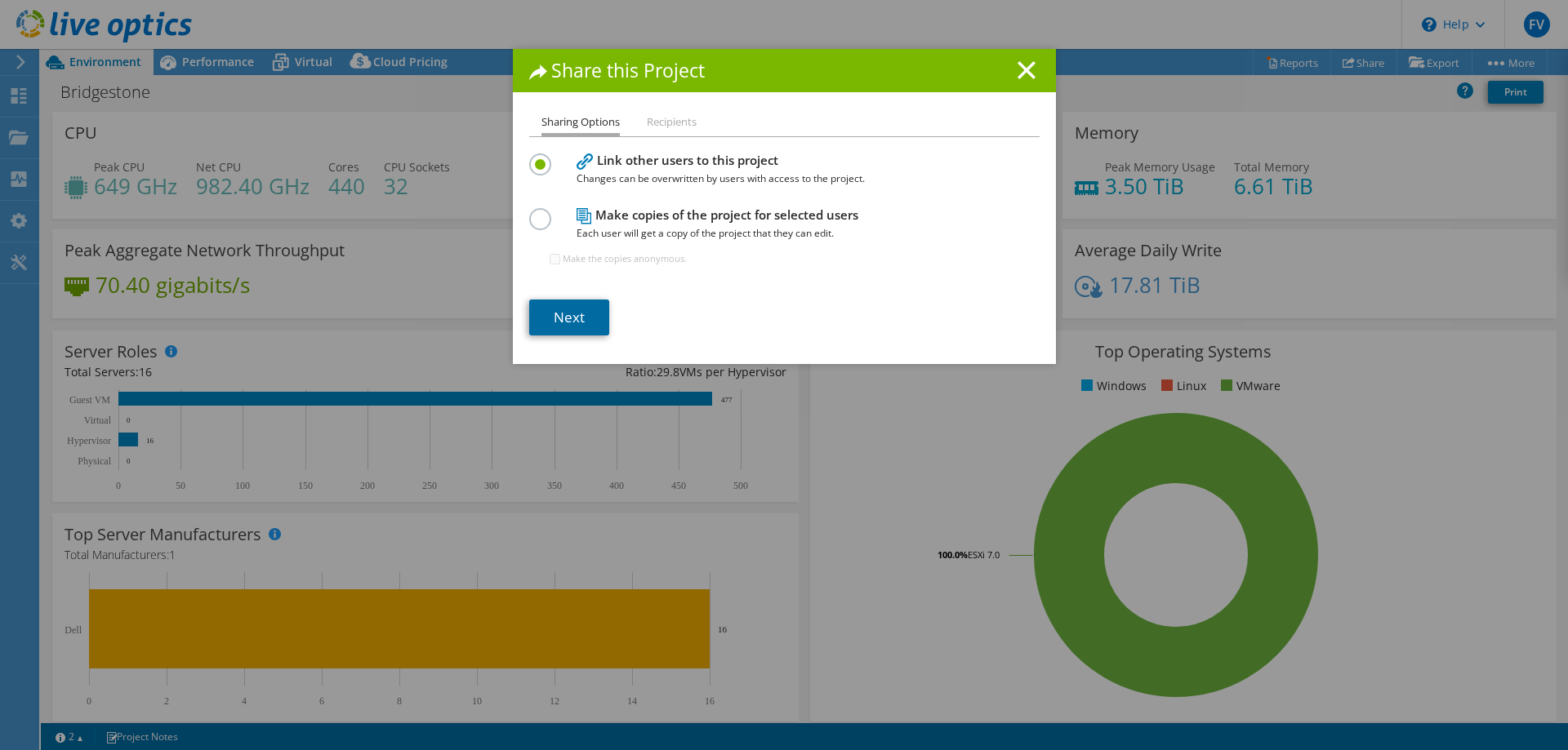
click at [559, 311] on link "Next" at bounding box center [568, 317] width 80 height 36
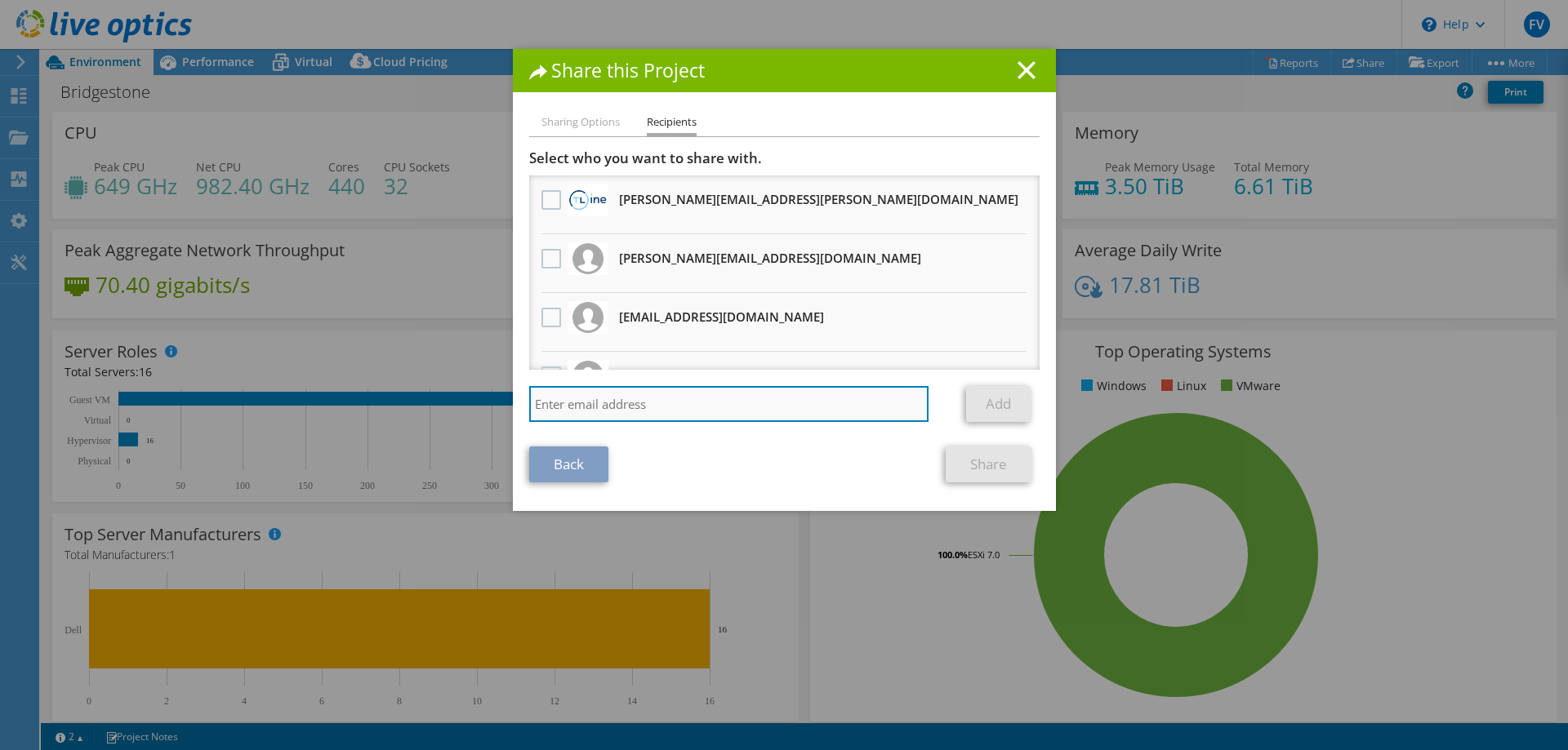
click at [640, 410] on input "search" at bounding box center [729, 405] width 401 height 36
click at [667, 407] on input "diego.ois.com.ar" at bounding box center [729, 405] width 401 height 36
type input "diego.ois@tline.com.ar"
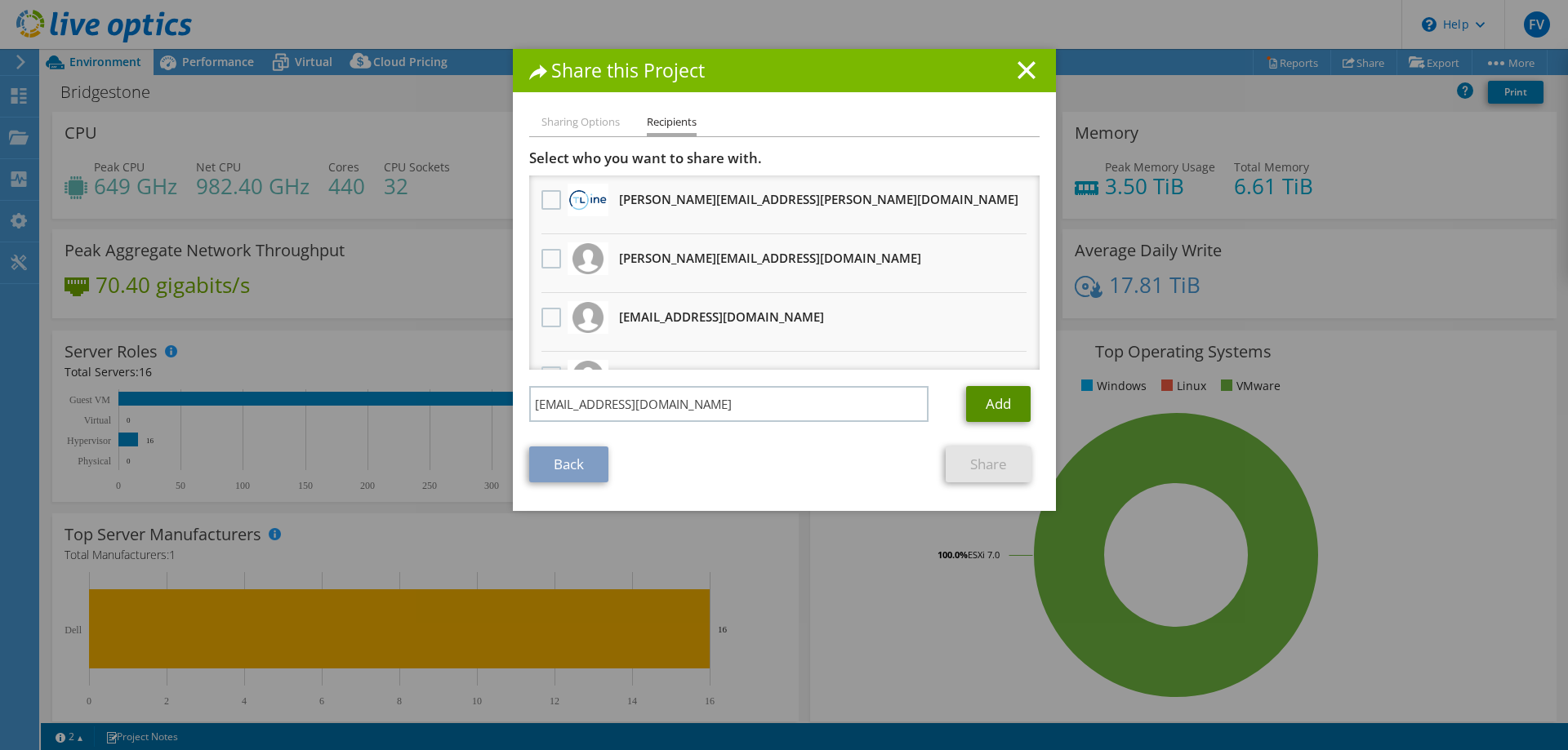
click at [1018, 401] on link "Add" at bounding box center [999, 405] width 64 height 36
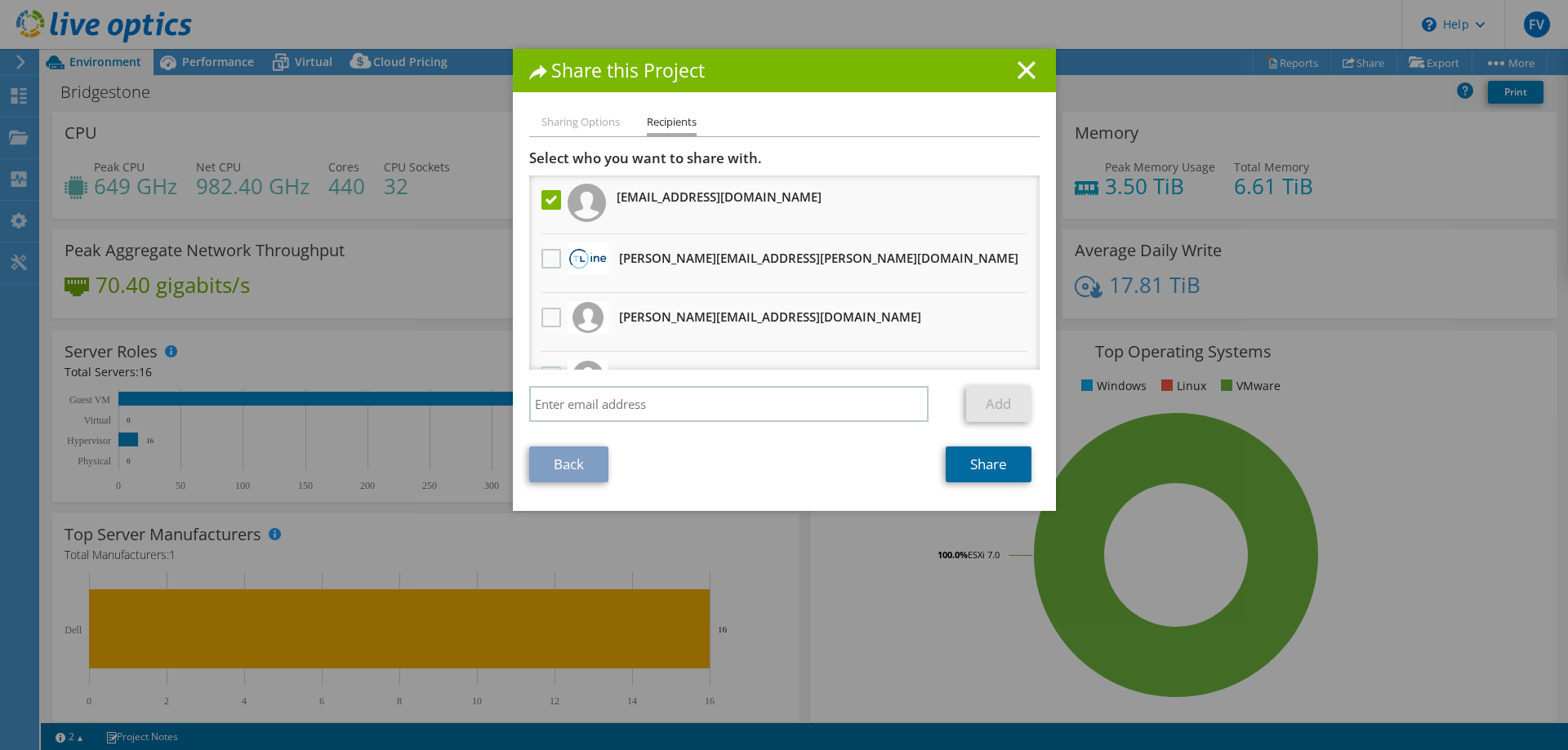
click at [997, 465] on link "Share" at bounding box center [989, 465] width 86 height 36
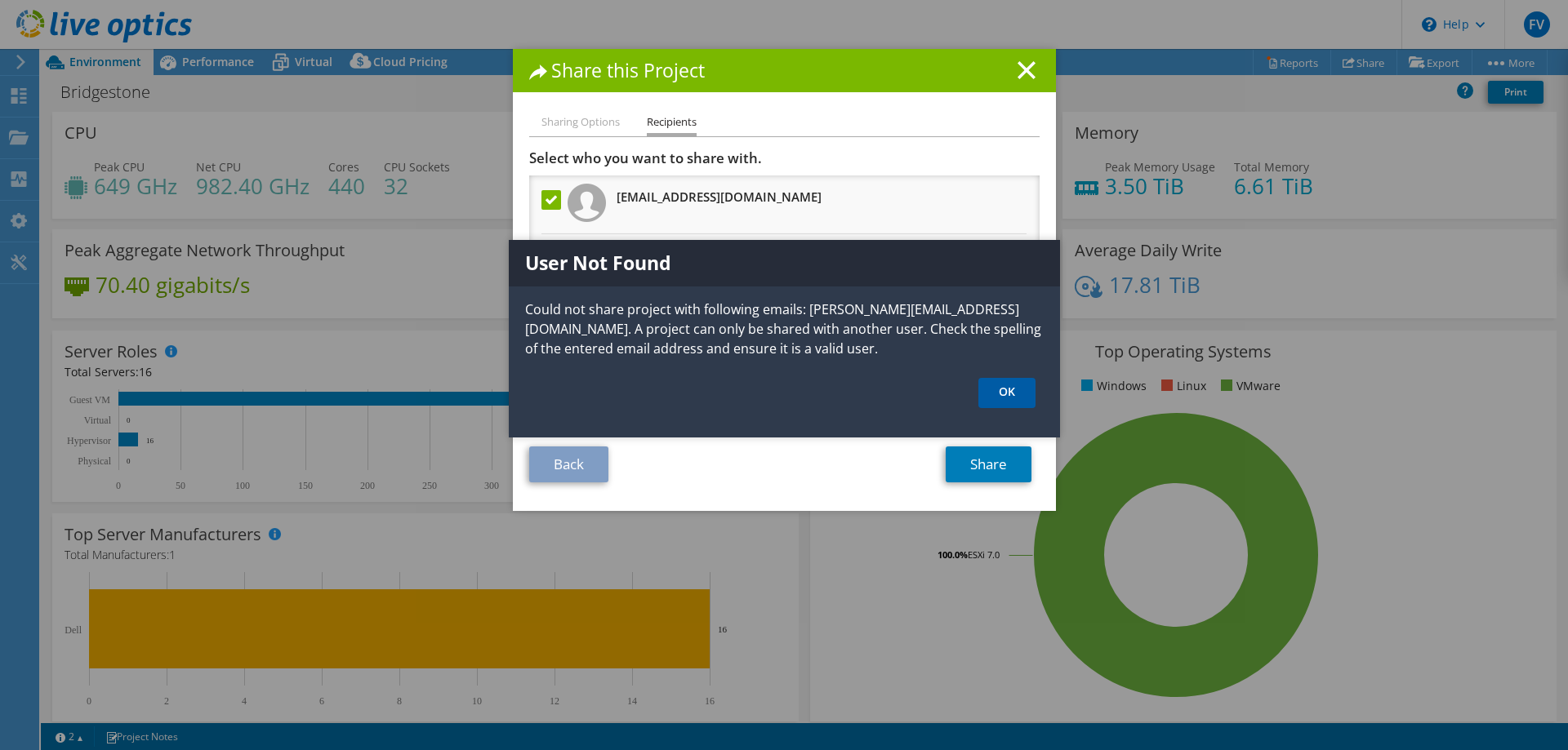
click at [995, 397] on link "OK" at bounding box center [1007, 393] width 58 height 30
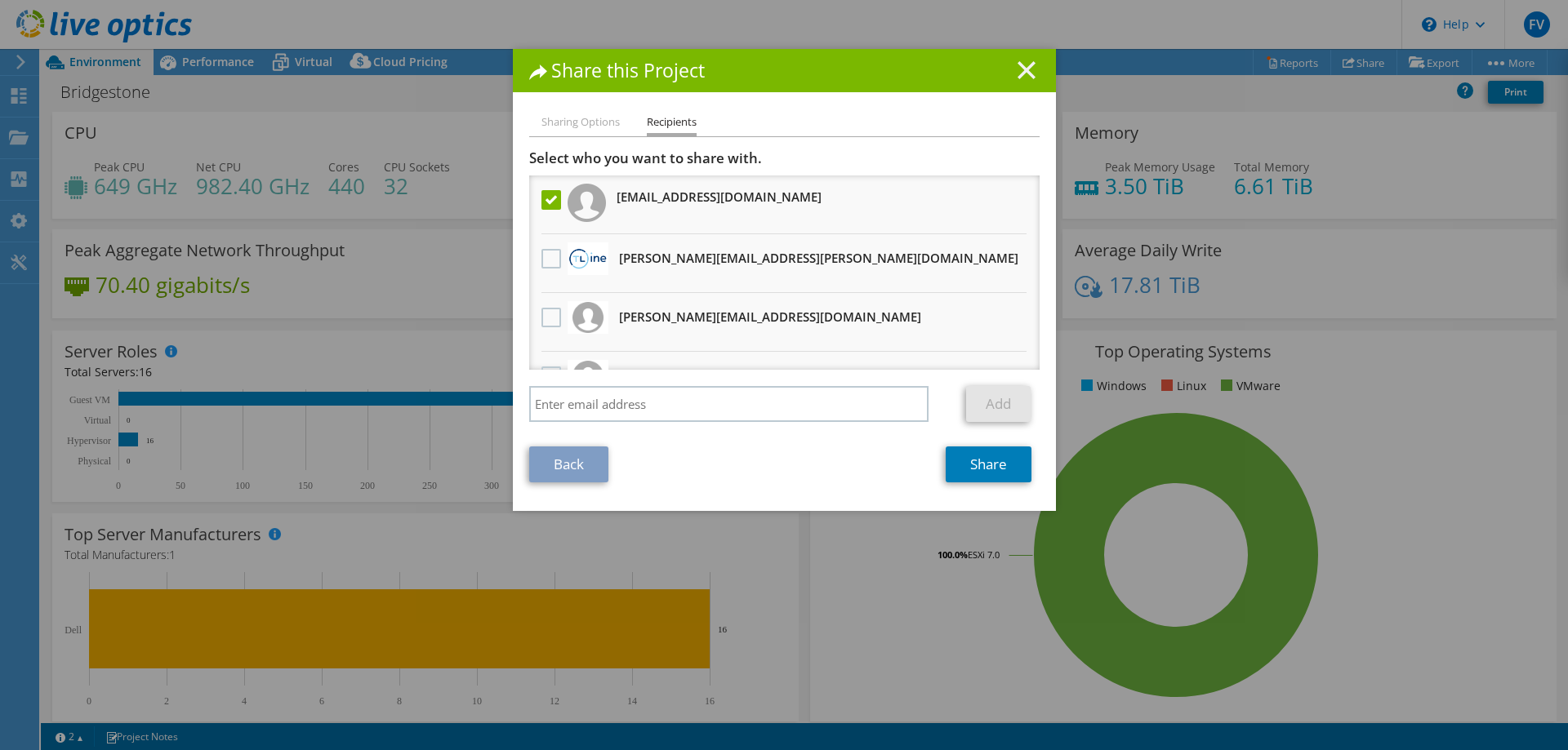
click at [1018, 70] on icon at bounding box center [1027, 70] width 18 height 18
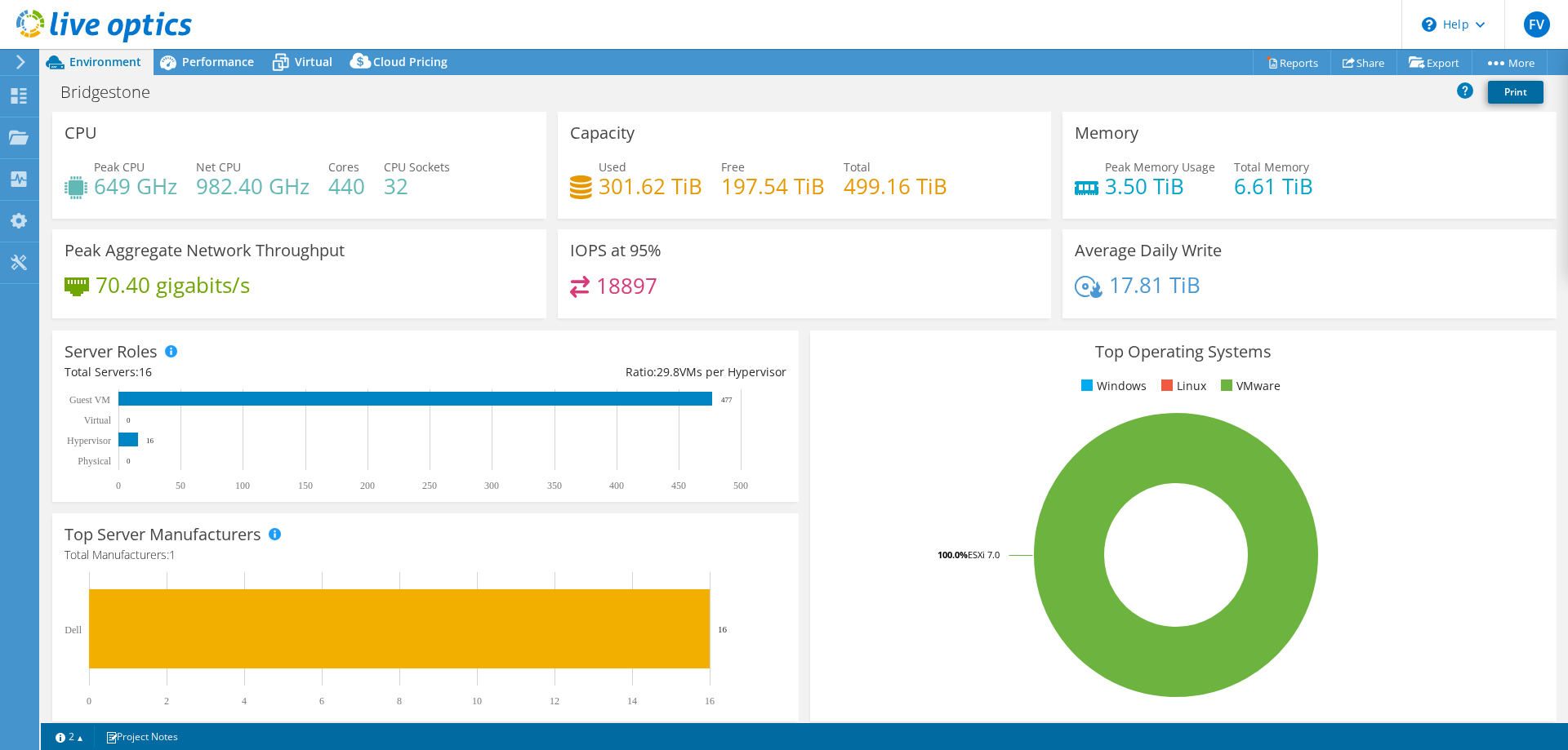
click at [1515, 96] on link "Print" at bounding box center [1516, 92] width 56 height 23
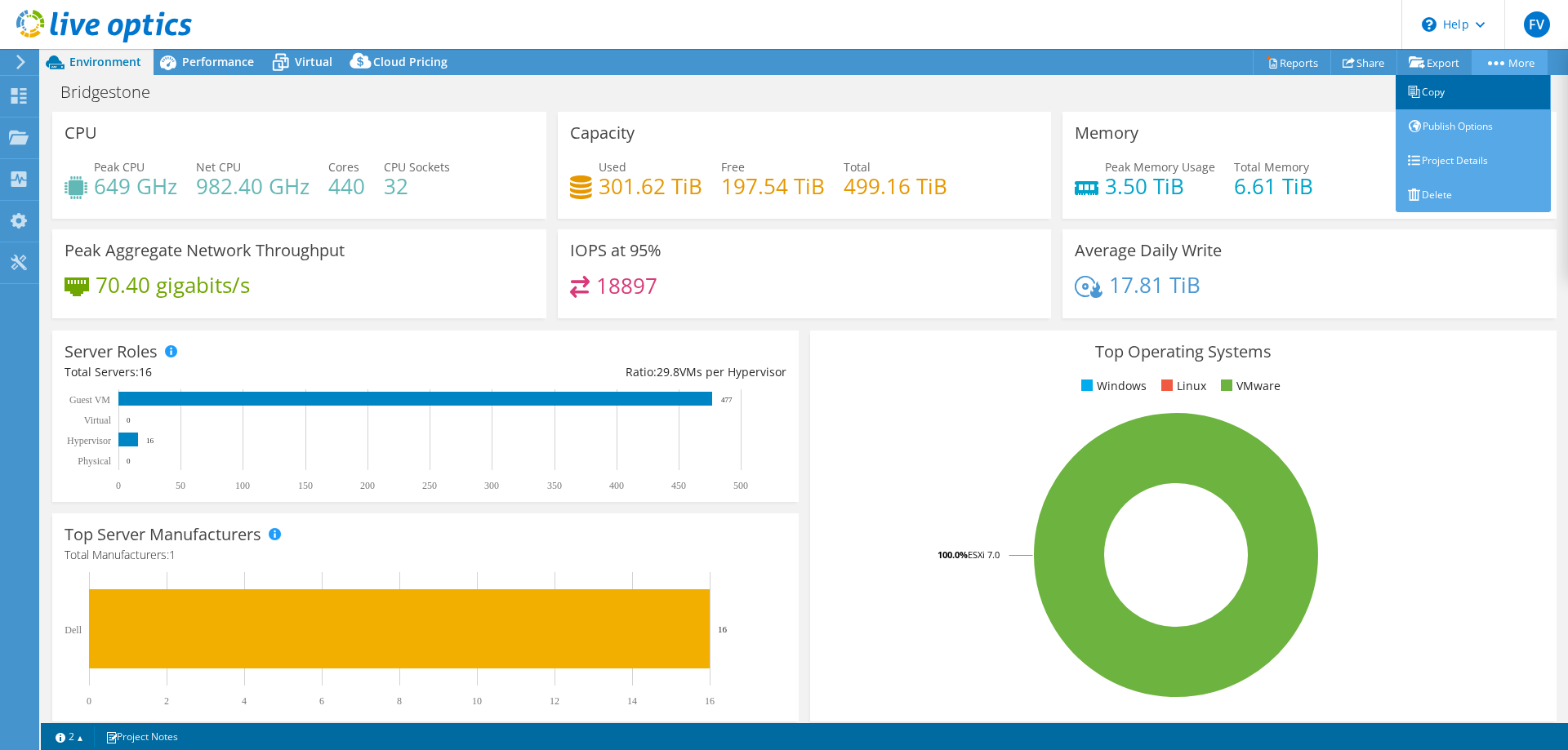
click at [1449, 97] on link "Copy" at bounding box center [1473, 92] width 155 height 35
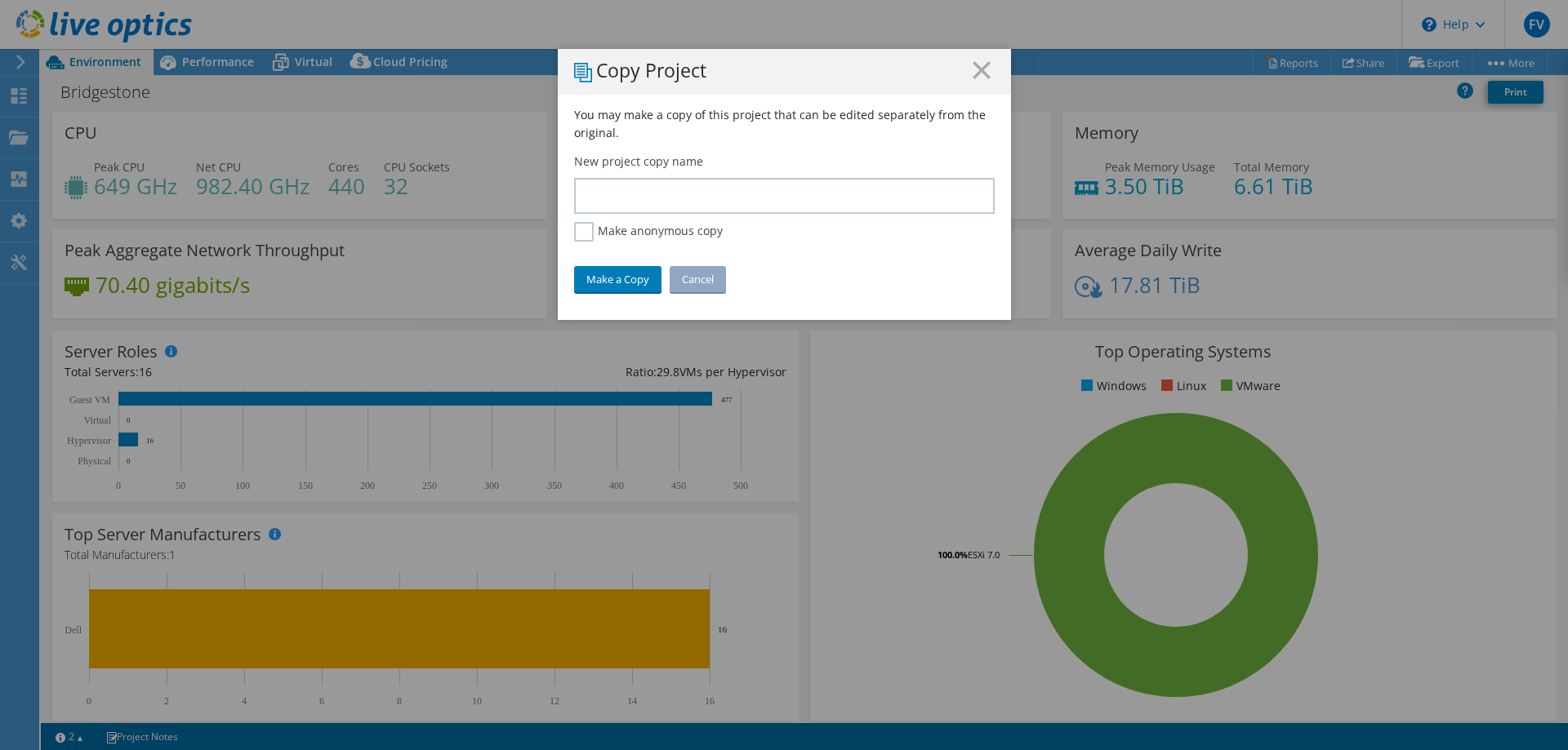
click at [975, 70] on line at bounding box center [982, 70] width 16 height 16
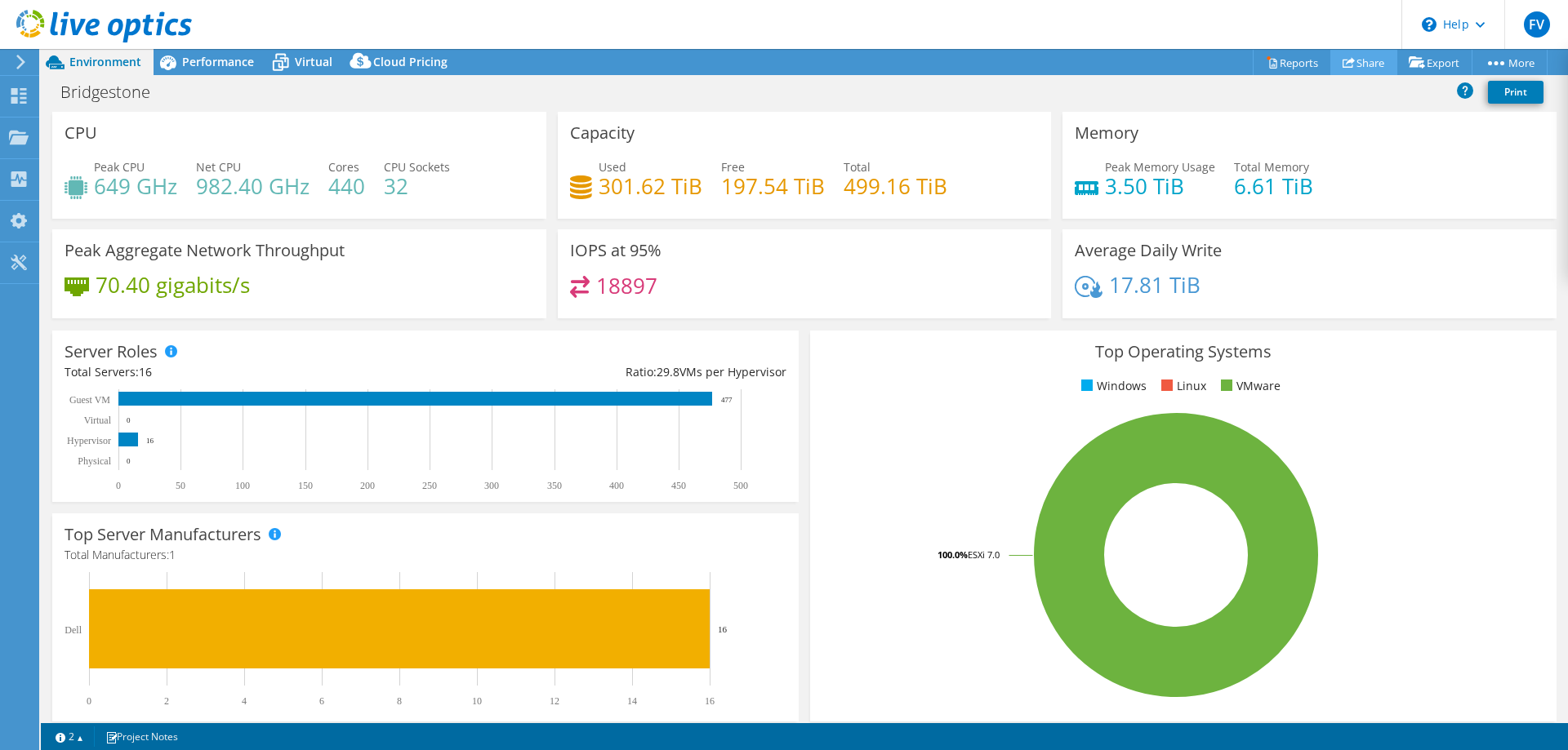
click at [1368, 64] on link "Share" at bounding box center [1363, 62] width 67 height 25
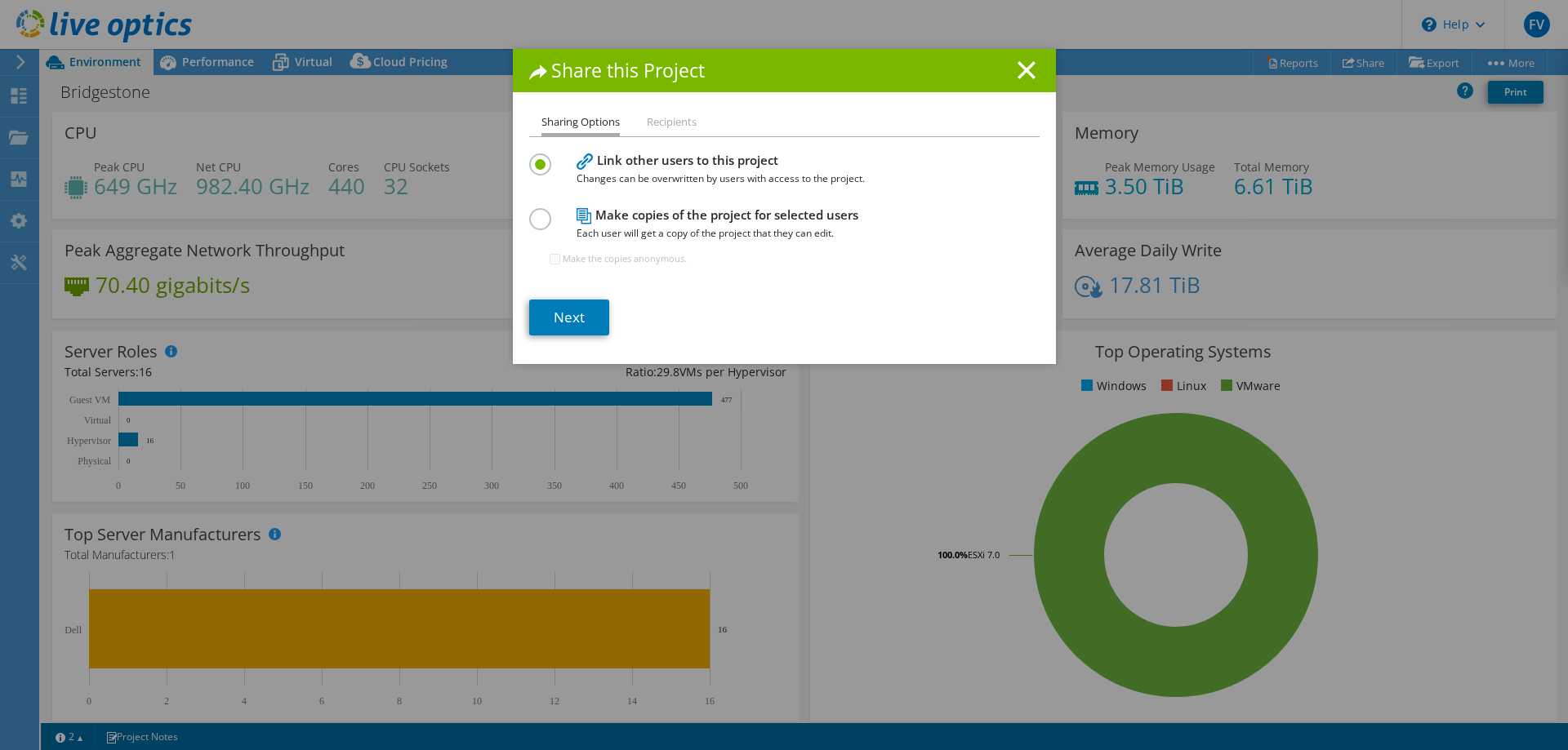
click at [530, 212] on label at bounding box center [543, 210] width 29 height 4
click at [0, 0] on input "radio" at bounding box center [0, 0] width 0 height 0
click at [578, 322] on link "Next" at bounding box center [568, 317] width 80 height 36
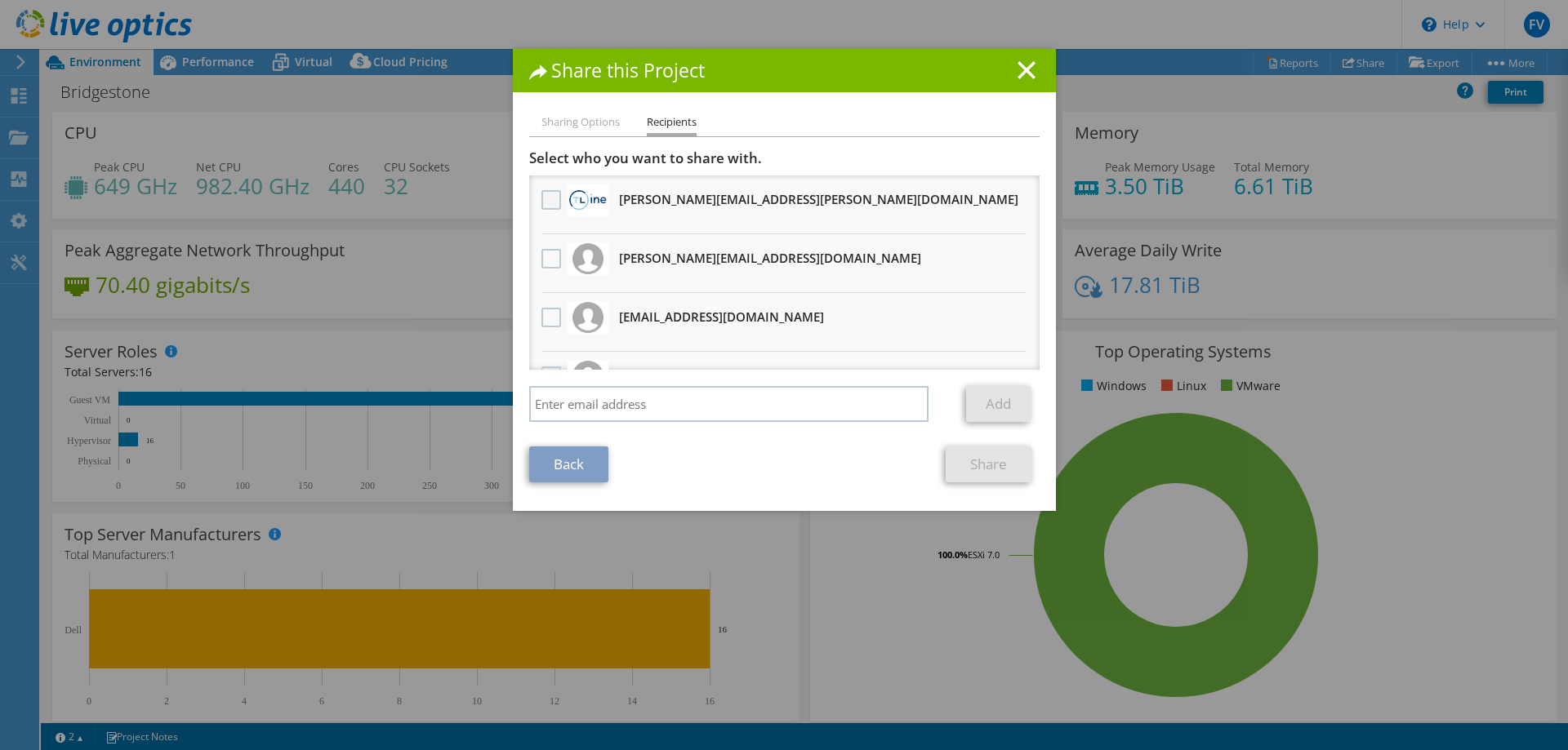
click at [547, 195] on label at bounding box center [553, 200] width 24 height 20
click at [0, 0] on input "checkbox" at bounding box center [0, 0] width 0 height 0
click at [545, 198] on label at bounding box center [553, 200] width 24 height 20
click at [0, 0] on input "checkbox" at bounding box center [0, 0] width 0 height 0
click at [1028, 71] on icon at bounding box center [1027, 70] width 18 height 18
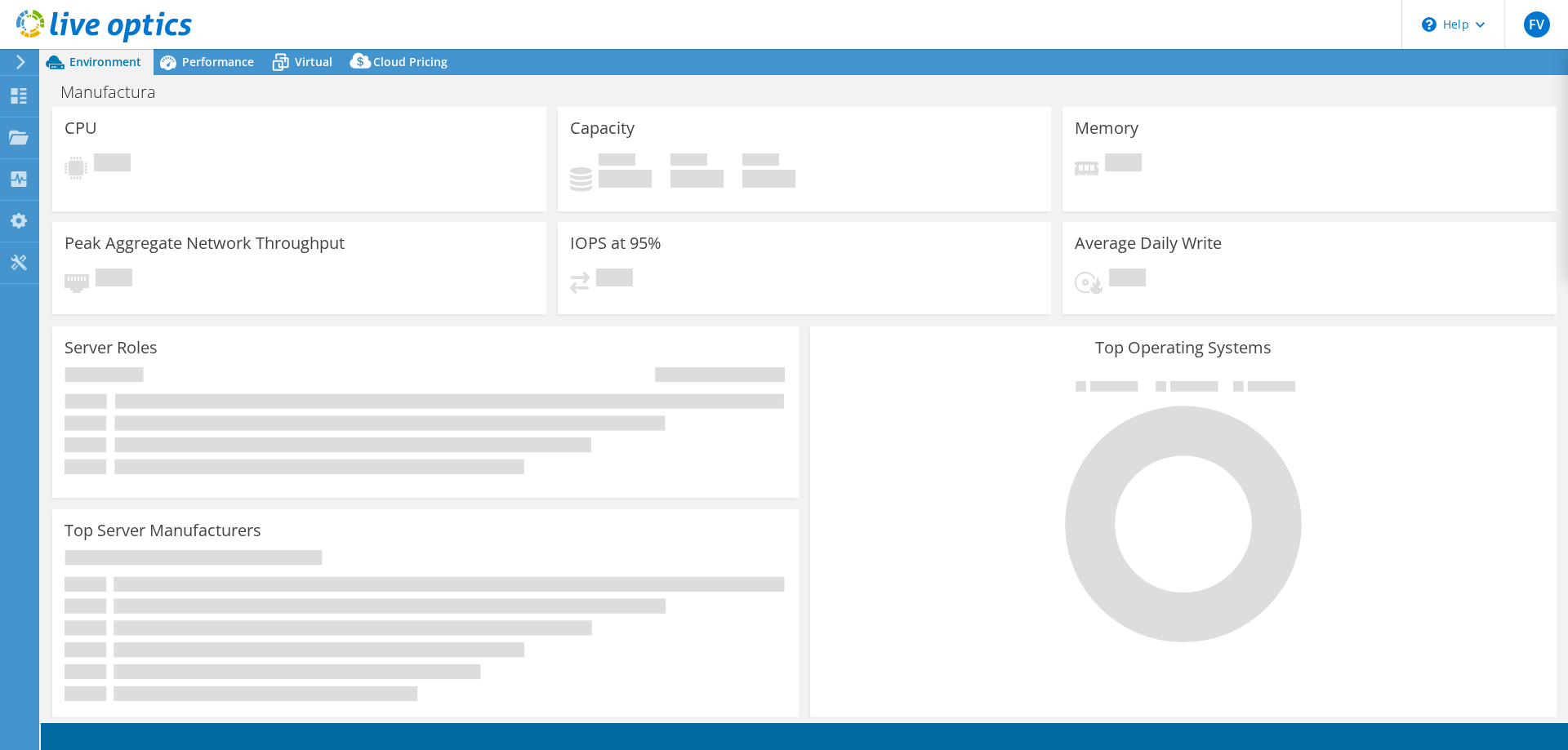
select select "USD"
